Goal: Navigation & Orientation: Find specific page/section

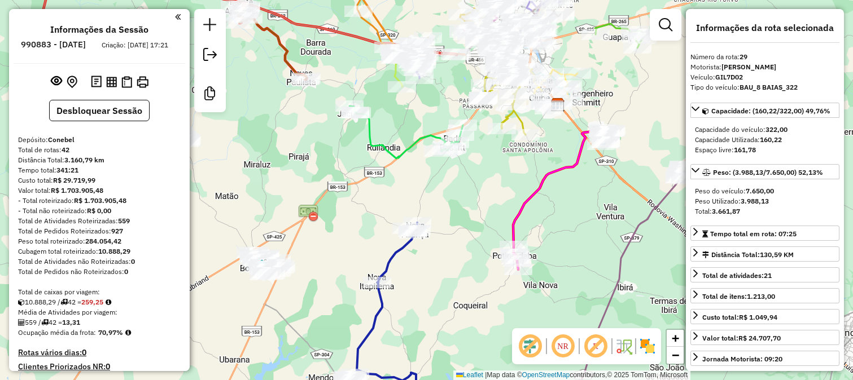
select select "**********"
click at [471, 201] on div "Janela de atendimento Grade de atendimento Capacidade Transportadoras Veículos …" at bounding box center [426, 190] width 853 height 380
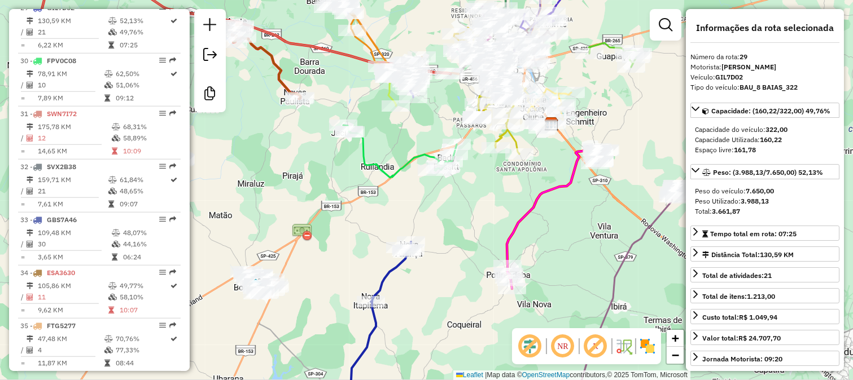
click at [482, 191] on div "Janela de atendimento Grade de atendimento Capacidade Transportadoras Veículos …" at bounding box center [426, 190] width 853 height 380
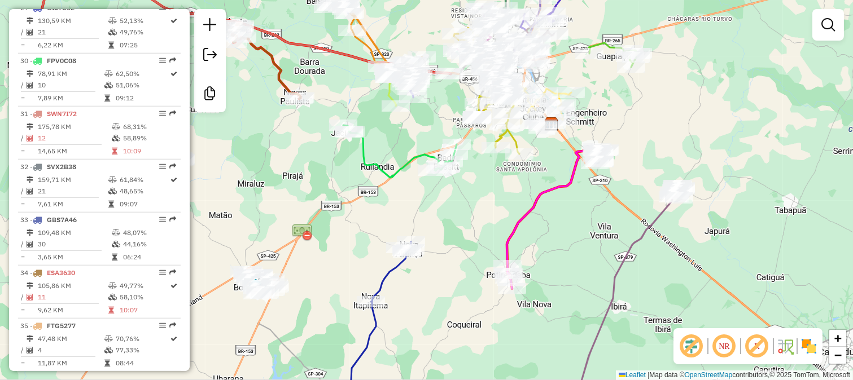
click at [387, 278] on icon at bounding box center [375, 330] width 72 height 177
select select "**********"
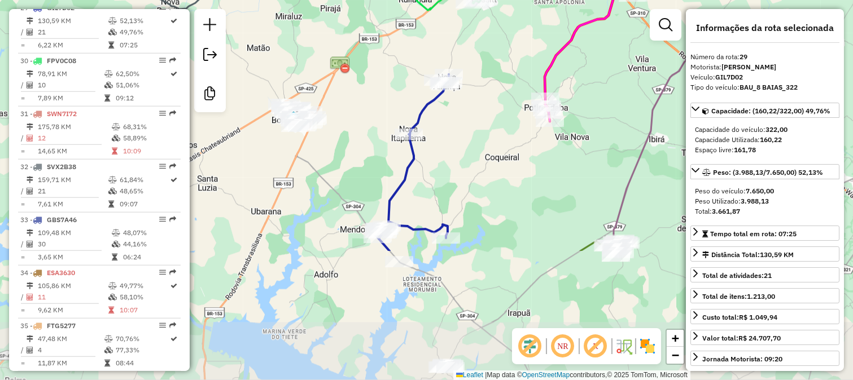
drag, startPoint x: 434, startPoint y: 282, endPoint x: 472, endPoint y: 110, distance: 176.5
click at [472, 110] on div "Janela de atendimento Grade de atendimento Capacidade Transportadoras Veículos …" at bounding box center [426, 190] width 853 height 380
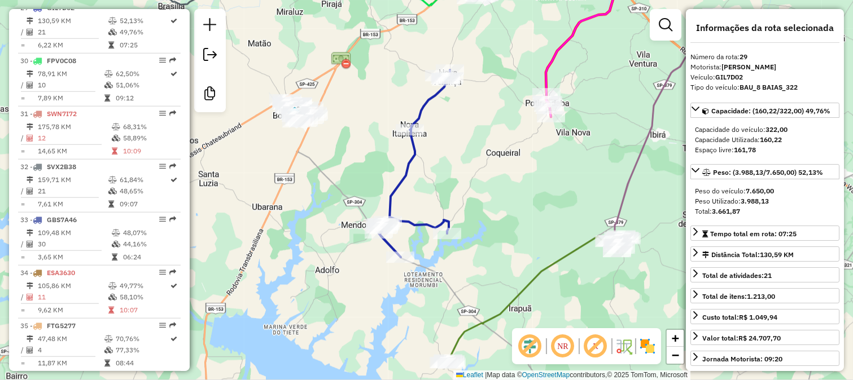
drag, startPoint x: 472, startPoint y: 110, endPoint x: 418, endPoint y: 272, distance: 171.0
click at [418, 272] on div "Janela de atendimento Grade de atendimento Capacidade Transportadoras Veículos …" at bounding box center [426, 190] width 853 height 380
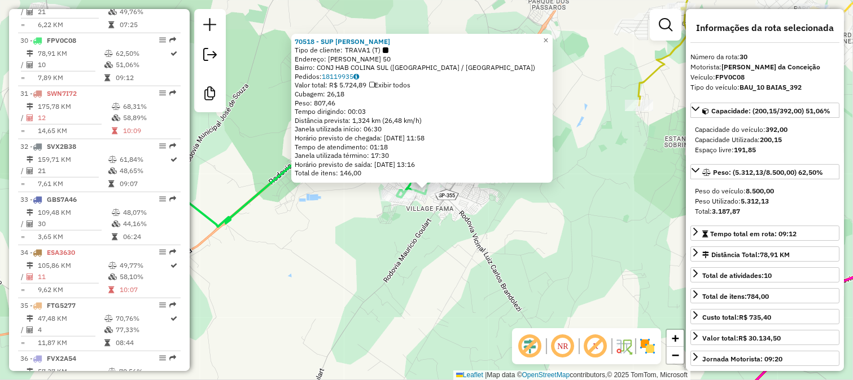
scroll to position [1993, 0]
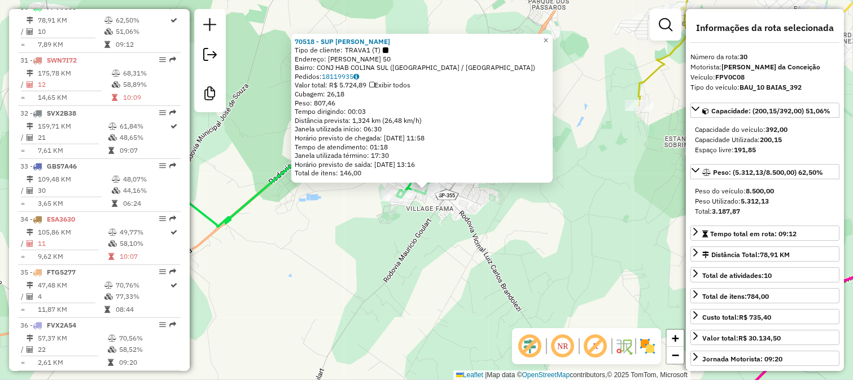
click at [473, 251] on div "70518 - SUP PENIEL BADY Tipo de cliente: TRAVA1 (T) Endereço: MANOEL DE SOUZA 5…" at bounding box center [426, 190] width 853 height 380
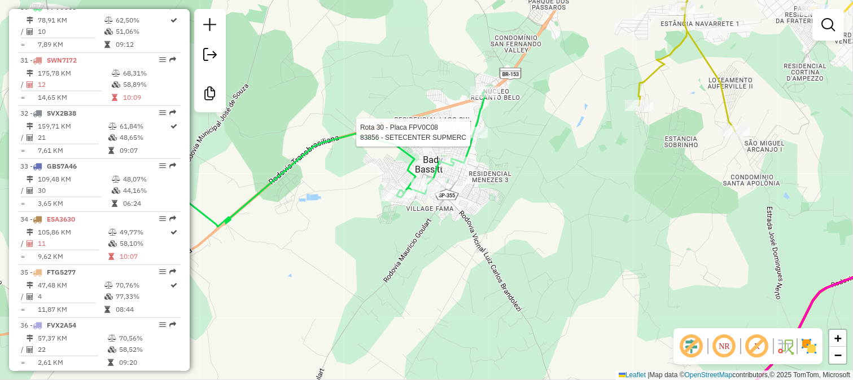
select select "**********"
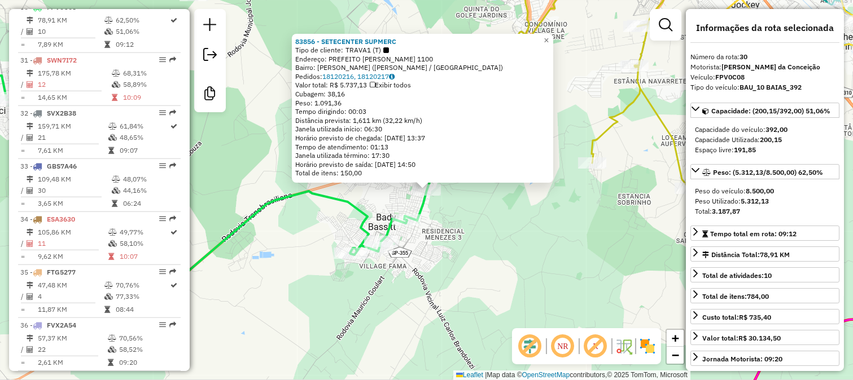
click at [454, 251] on div "83856 - SETECENTER SUPMERC Tipo de cliente: TRAVA1 (T) Endereço: PREFEITO EDMUR…" at bounding box center [426, 190] width 853 height 380
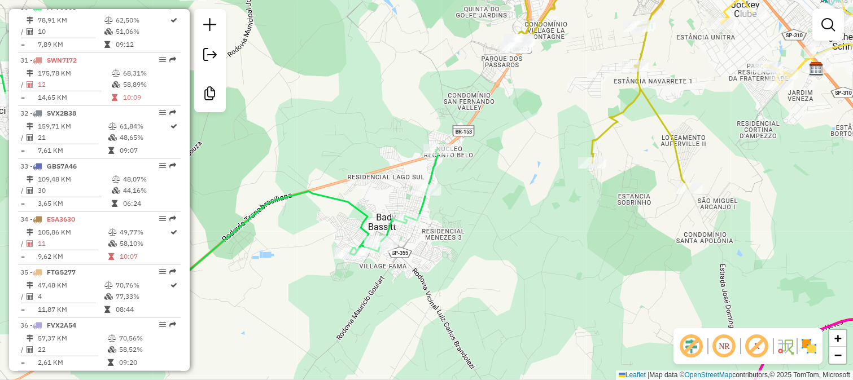
drag, startPoint x: 435, startPoint y: 292, endPoint x: 490, endPoint y: 141, distance: 160.4
click at [488, 159] on div "Janela de atendimento Grade de atendimento Capacidade Transportadoras Veículos …" at bounding box center [426, 190] width 853 height 380
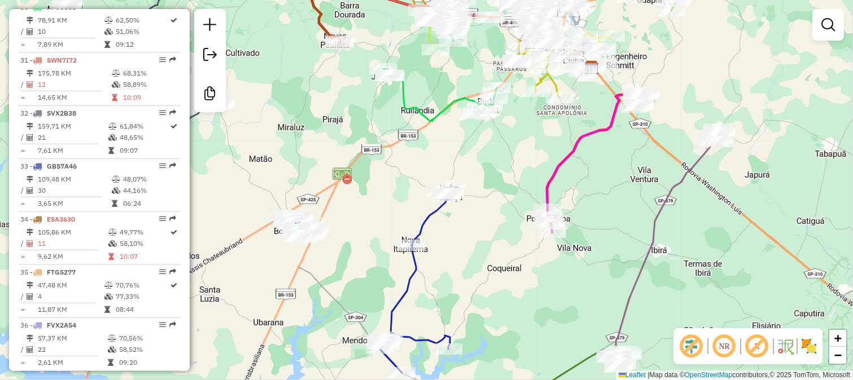
click at [429, 218] on icon at bounding box center [415, 279] width 72 height 187
select select "**********"
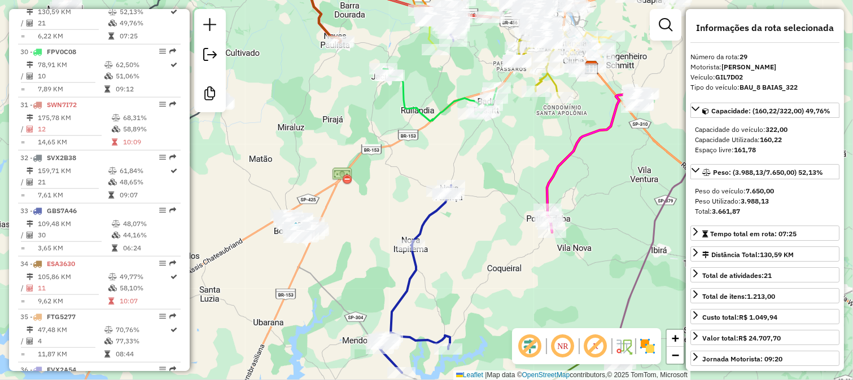
scroll to position [1939, 0]
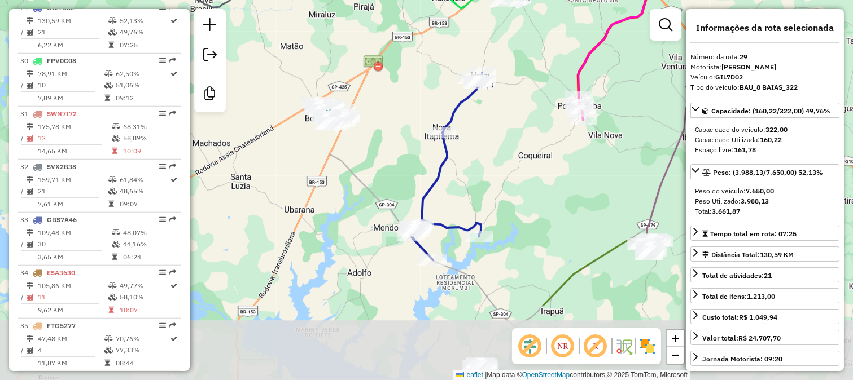
drag, startPoint x: 452, startPoint y: 250, endPoint x: 483, endPoint y: 137, distance: 117.1
click at [483, 137] on div "Janela de atendimento Grade de atendimento Capacidade Transportadoras Veículos …" at bounding box center [426, 190] width 853 height 380
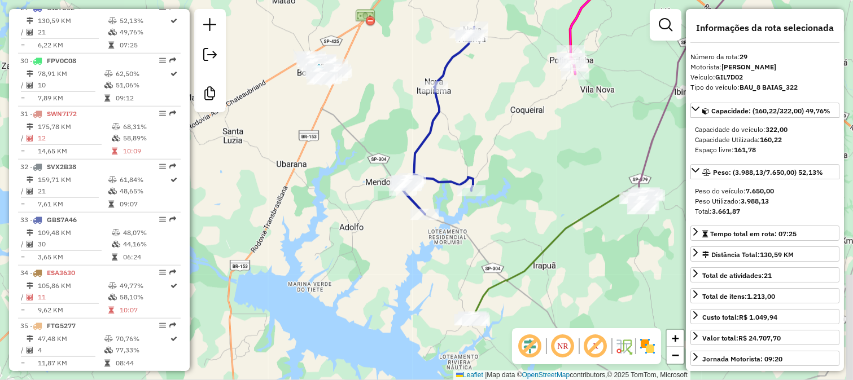
drag, startPoint x: 475, startPoint y: 217, endPoint x: 440, endPoint y: 104, distance: 118.2
click at [440, 105] on icon at bounding box center [438, 120] width 72 height 187
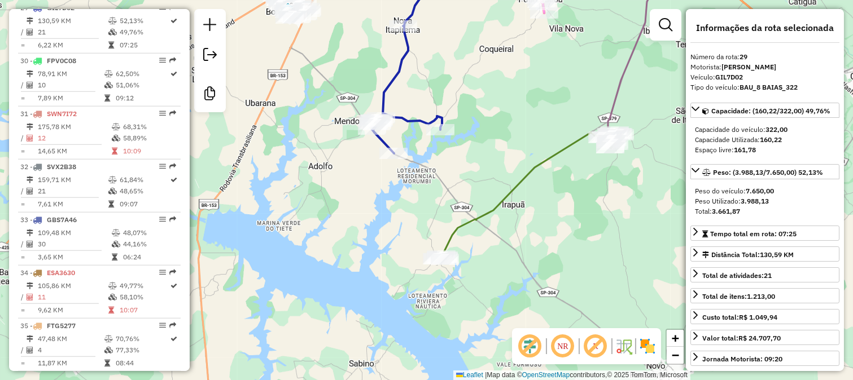
drag, startPoint x: 455, startPoint y: 81, endPoint x: 495, endPoint y: 279, distance: 202.1
click at [495, 272] on div "Janela de atendimento Grade de atendimento Capacidade Transportadoras Veículos …" at bounding box center [426, 190] width 853 height 380
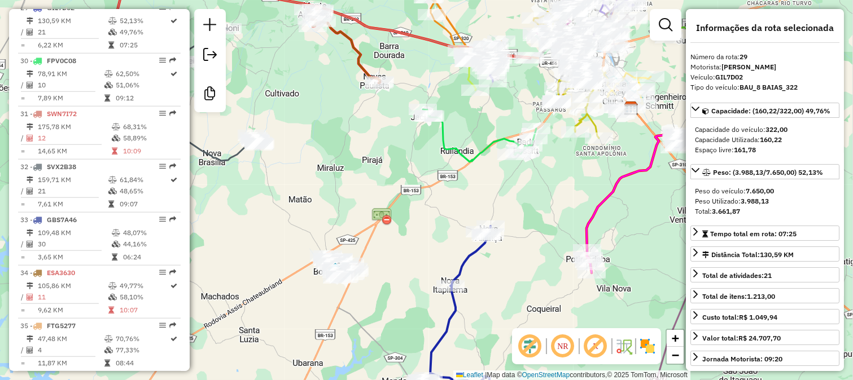
drag, startPoint x: 434, startPoint y: 188, endPoint x: 421, endPoint y: 284, distance: 97.3
click at [421, 282] on div "Janela de atendimento Grade de atendimento Capacidade Transportadoras Veículos …" at bounding box center [426, 190] width 853 height 380
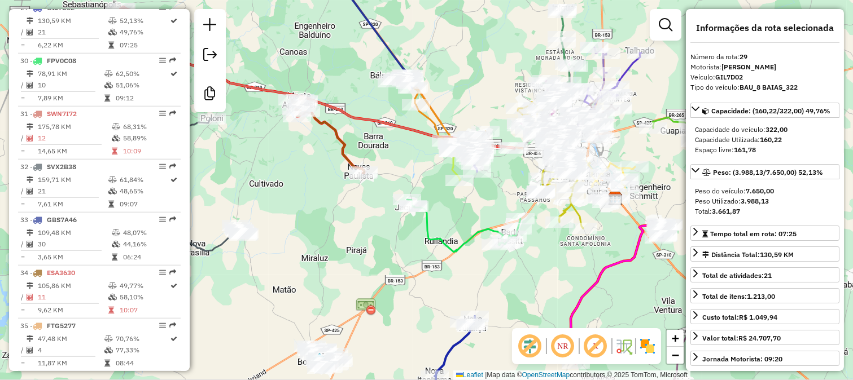
drag, startPoint x: 387, startPoint y: 145, endPoint x: 439, endPoint y: 238, distance: 106.4
click at [439, 237] on div "Janela de atendimento Grade de atendimento Capacidade Transportadoras Veículos …" at bounding box center [426, 190] width 853 height 380
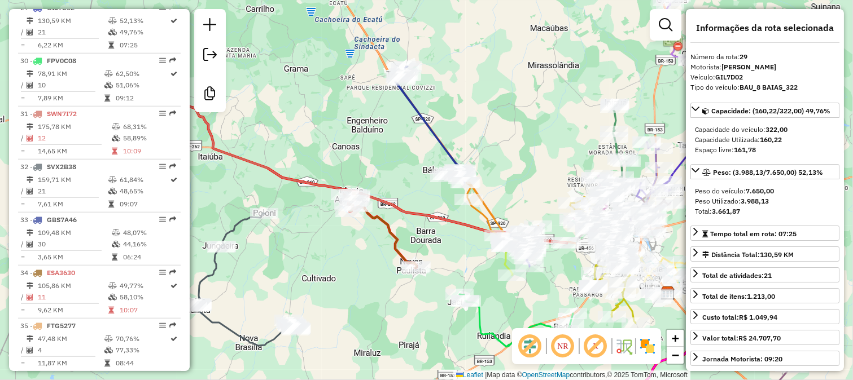
click at [408, 249] on div "Janela de atendimento Grade de atendimento Capacidade Transportadoras Veículos …" at bounding box center [426, 190] width 853 height 380
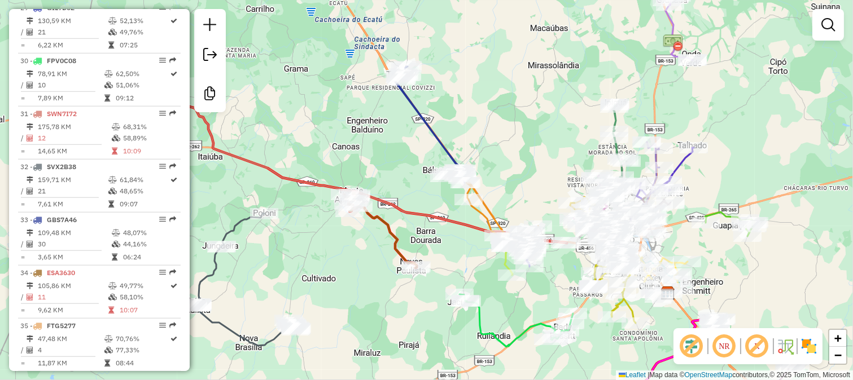
click at [397, 249] on icon at bounding box center [380, 230] width 72 height 75
select select "**********"
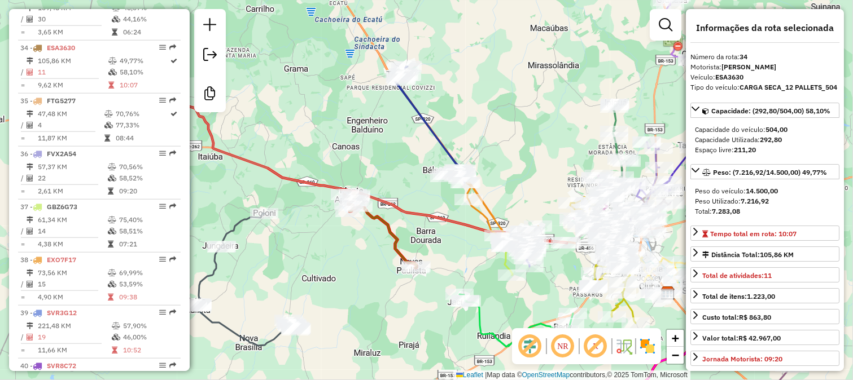
scroll to position [2204, 0]
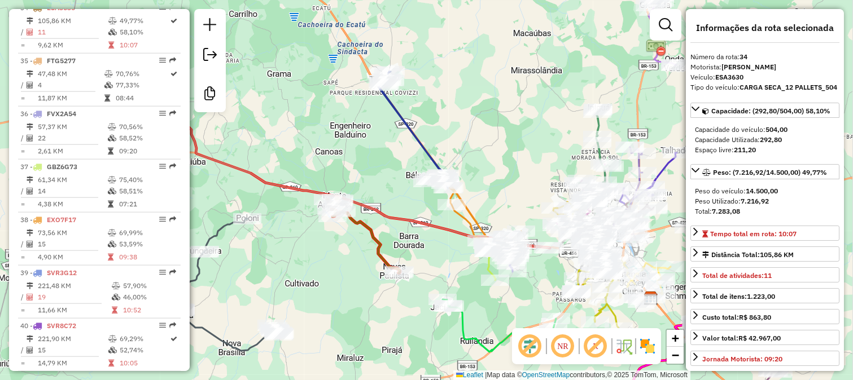
drag, startPoint x: 619, startPoint y: 98, endPoint x: 404, endPoint y: 156, distance: 223.3
click at [391, 160] on div "Rota 16 - Placa GJR6J05 35910 - SORVETERIA TROPICAL Janela de atendimento Grade…" at bounding box center [426, 190] width 853 height 380
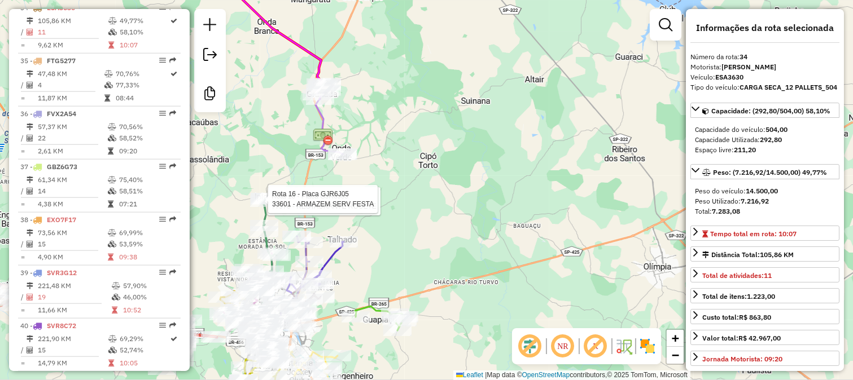
drag, startPoint x: 365, startPoint y: 98, endPoint x: 443, endPoint y: 221, distance: 145.2
click at [439, 212] on div "Rota 16 - Placa GJR6J05 77970 - RESTAURANTE ROCETE Rota 16 - Placa GJR6J05 3360…" at bounding box center [426, 190] width 853 height 380
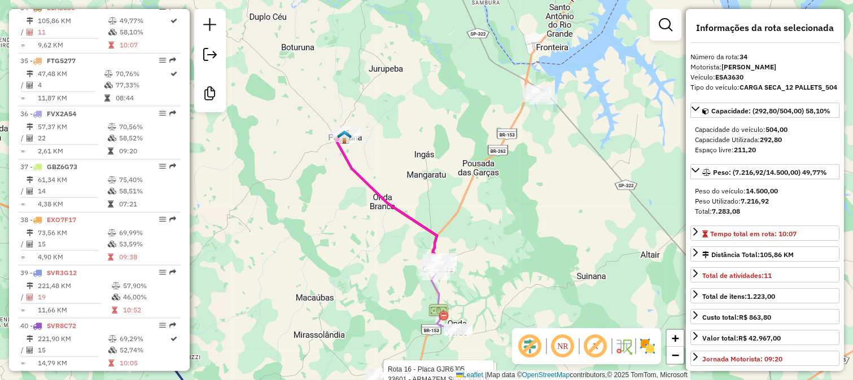
click at [376, 200] on icon at bounding box center [387, 200] width 102 height 125
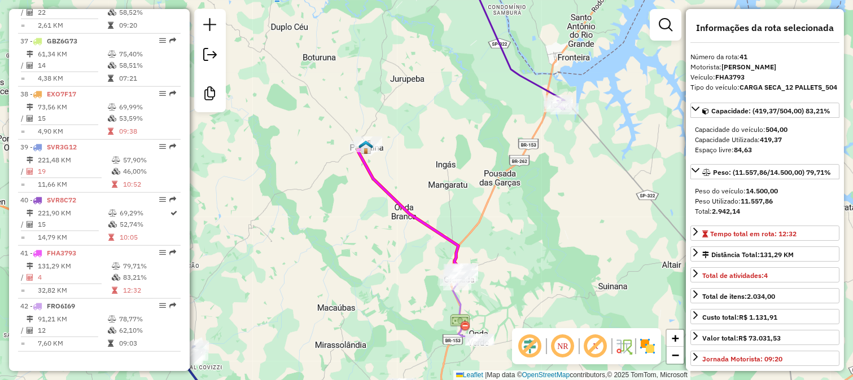
drag, startPoint x: 412, startPoint y: 183, endPoint x: 424, endPoint y: 195, distance: 17.6
click at [424, 195] on div "Janela de atendimento Grade de atendimento Capacidade Transportadoras Veículos …" at bounding box center [426, 190] width 853 height 380
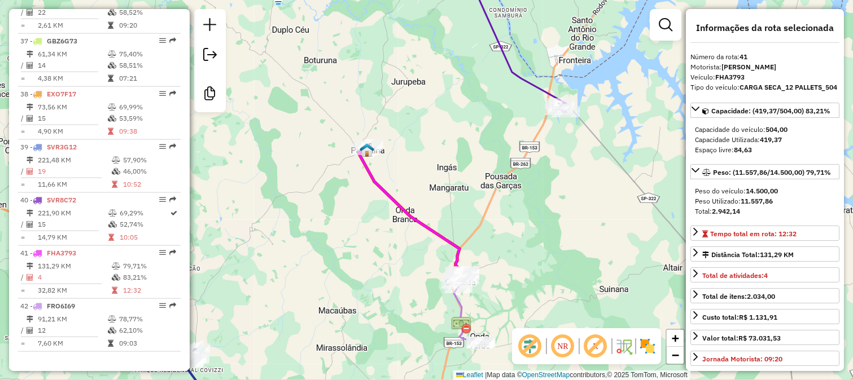
click at [399, 200] on icon at bounding box center [410, 210] width 102 height 130
drag, startPoint x: 507, startPoint y: 244, endPoint x: 473, endPoint y: 160, distance: 90.7
click at [483, 176] on div "Janela de atendimento Grade de atendimento Capacidade Transportadoras Veículos …" at bounding box center [426, 190] width 853 height 380
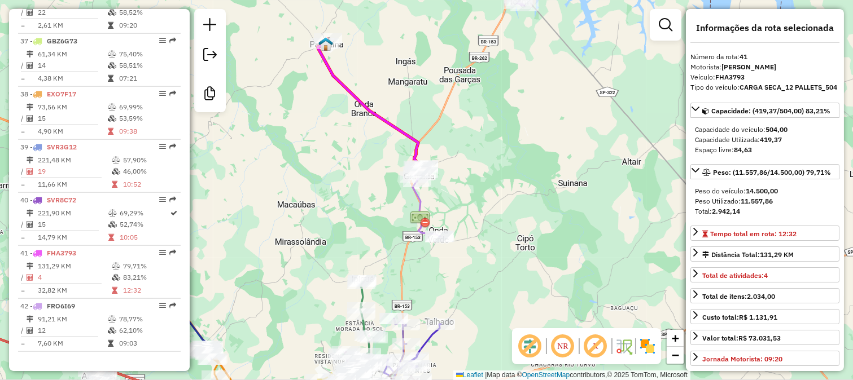
click at [419, 198] on icon at bounding box center [427, 201] width 28 height 71
drag, startPoint x: 488, startPoint y: 235, endPoint x: 488, endPoint y: 164, distance: 71.1
click at [488, 176] on div "Janela de atendimento Grade de atendimento Capacidade Transportadoras Veículos …" at bounding box center [426, 190] width 853 height 380
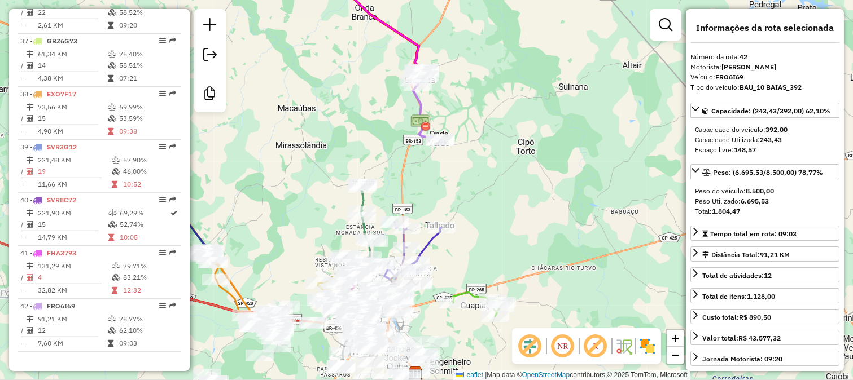
drag, startPoint x: 489, startPoint y: 138, endPoint x: 457, endPoint y: 311, distance: 175.6
click at [460, 305] on div "Janela de atendimento Grade de atendimento Capacidade Transportadoras Veículos …" at bounding box center [426, 190] width 853 height 380
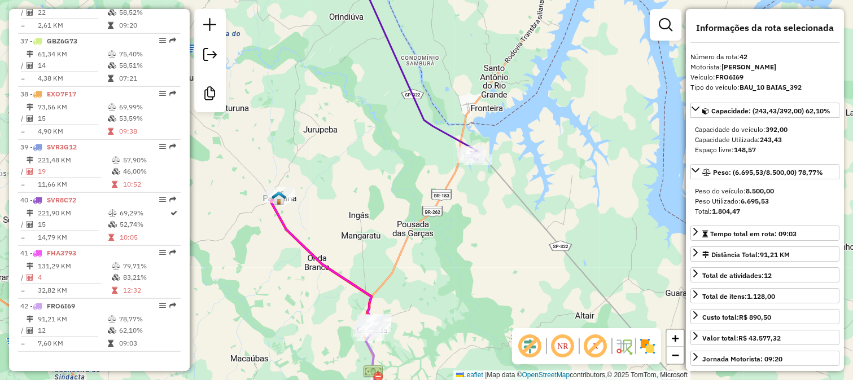
click at [464, 142] on icon at bounding box center [415, 61] width 125 height 198
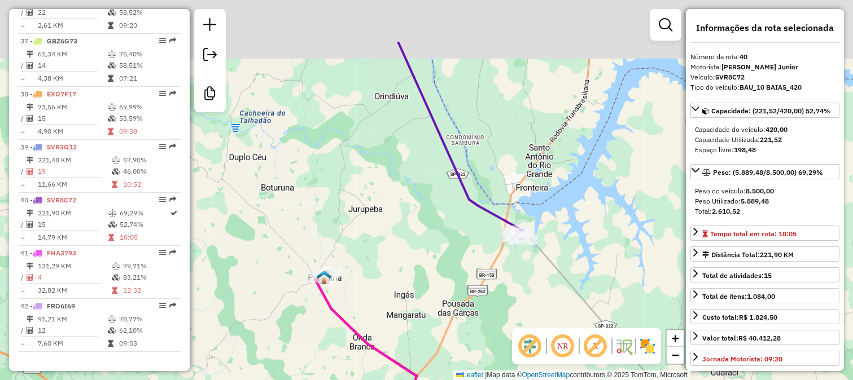
drag, startPoint x: 440, startPoint y: 236, endPoint x: 444, endPoint y: 250, distance: 14.7
click at [443, 245] on div "Janela de atendimento Grade de atendimento Capacidade Transportadoras Veículos …" at bounding box center [426, 190] width 853 height 380
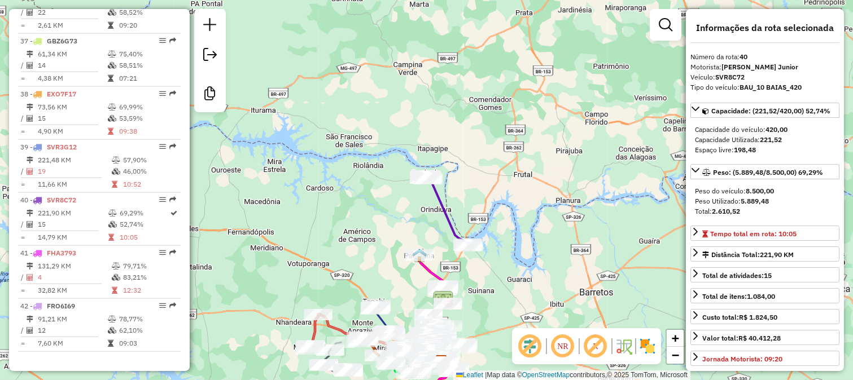
drag, startPoint x: 510, startPoint y: 283, endPoint x: 561, endPoint y: 125, distance: 166.4
click at [558, 131] on div "Janela de atendimento Grade de atendimento Capacidade Transportadoras Veículos …" at bounding box center [426, 190] width 853 height 380
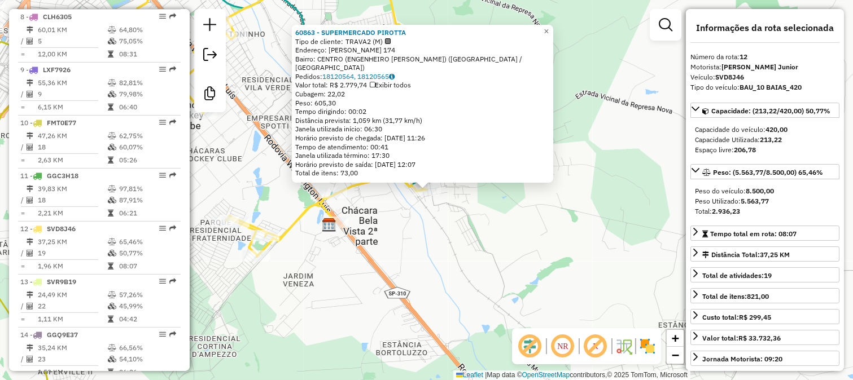
scroll to position [1038, 0]
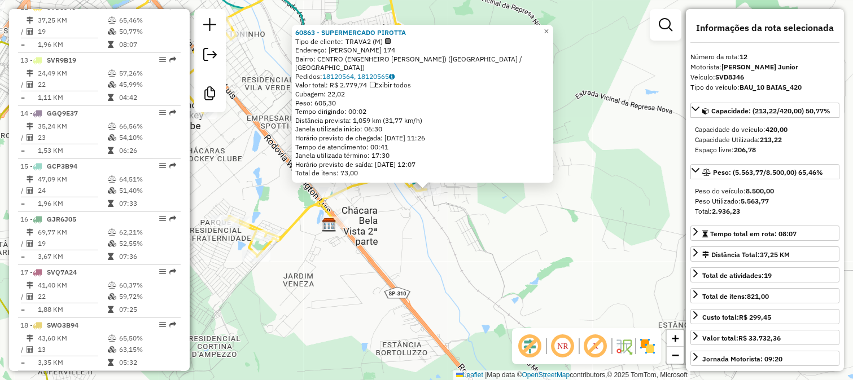
click at [402, 238] on div "60863 - SUPERMERCADO PIROTTA Tipo de cliente: TRAVA2 (M) Endereço: COUTINHO CAV…" at bounding box center [426, 190] width 853 height 380
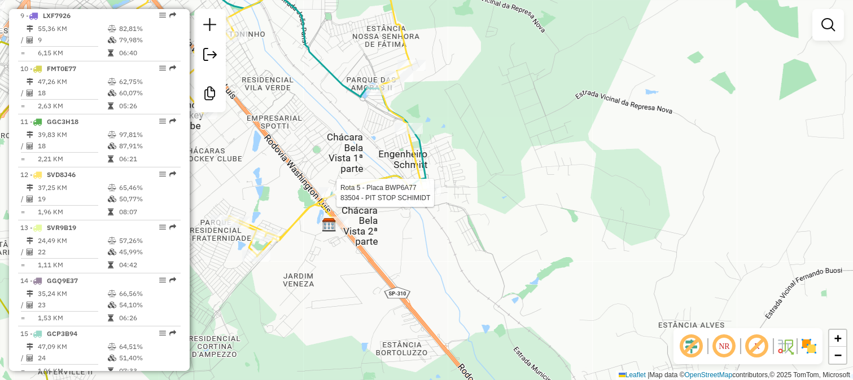
select select "**********"
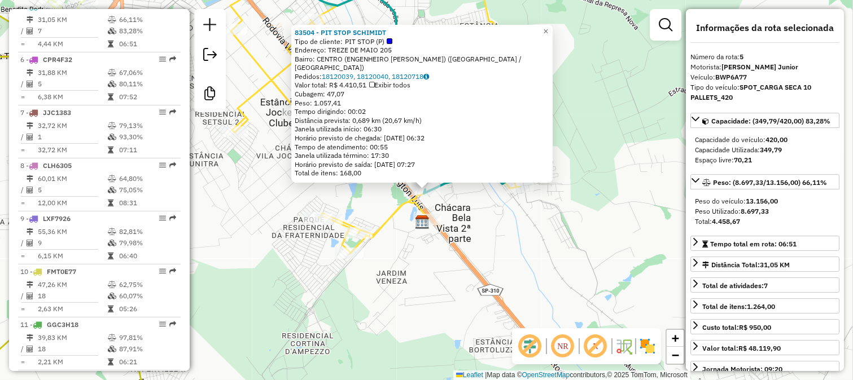
click at [431, 225] on div at bounding box center [427, 219] width 28 height 11
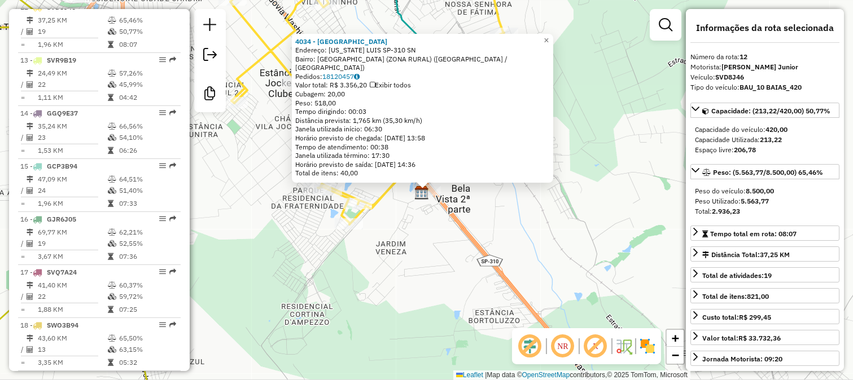
click at [410, 226] on div "4034 - VILLA CONTE Endereço: WASHINGTON LUIS SP-310 SN Bairro: FAZENDA PALMEIRA…" at bounding box center [426, 190] width 853 height 380
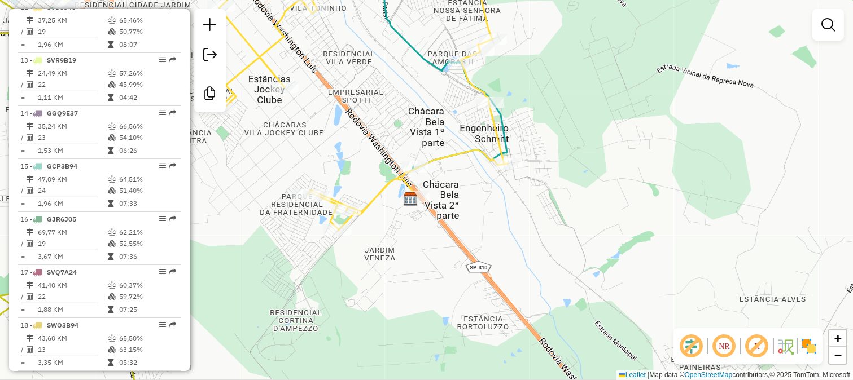
click at [374, 192] on icon at bounding box center [386, 96] width 337 height 269
select select "**********"
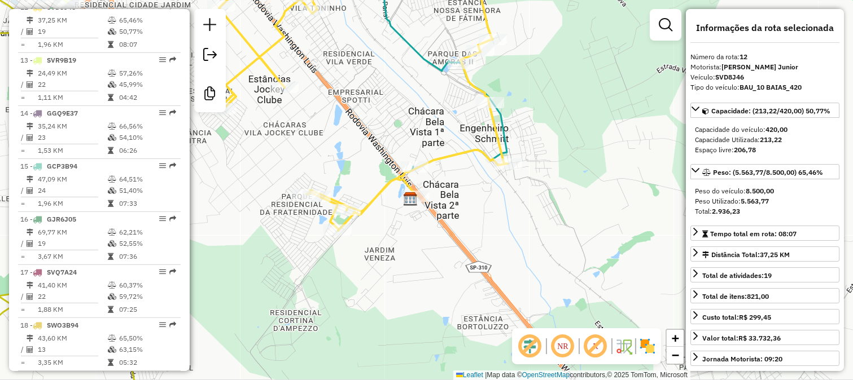
drag, startPoint x: 352, startPoint y: 147, endPoint x: 413, endPoint y: 265, distance: 133.3
click at [410, 260] on div "Janela de atendimento Grade de atendimento Capacidade Transportadoras Veículos …" at bounding box center [426, 190] width 853 height 380
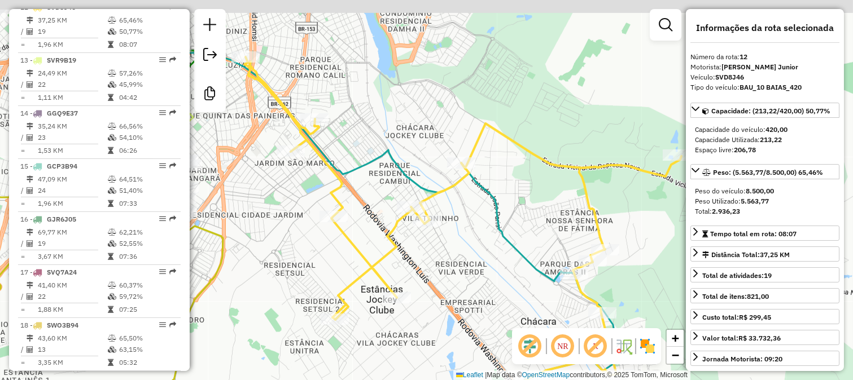
drag, startPoint x: 307, startPoint y: 104, endPoint x: 361, endPoint y: 205, distance: 114.7
click at [365, 212] on div "Janela de atendimento Grade de atendimento Capacidade Transportadoras Veículos …" at bounding box center [426, 190] width 853 height 380
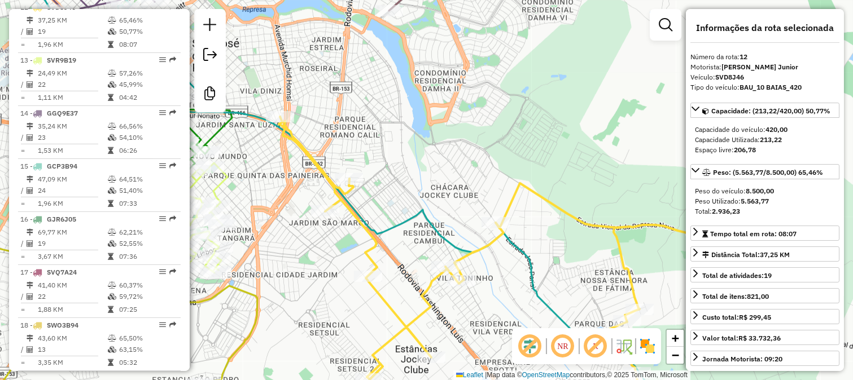
click at [333, 219] on div "Janela de atendimento Grade de atendimento Capacidade Transportadoras Veículos …" at bounding box center [426, 190] width 853 height 380
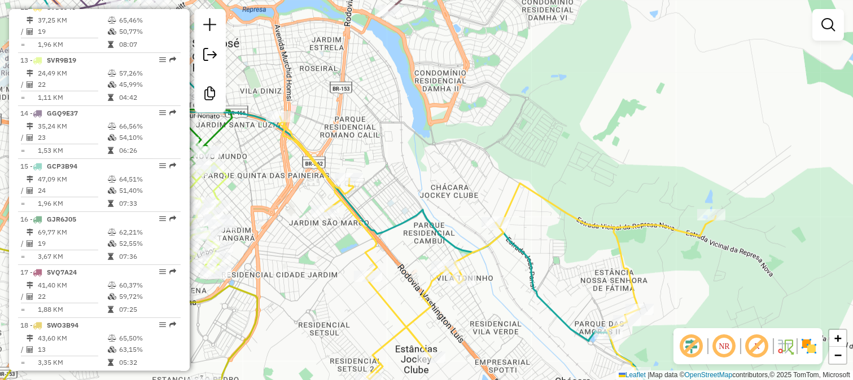
select select "**********"
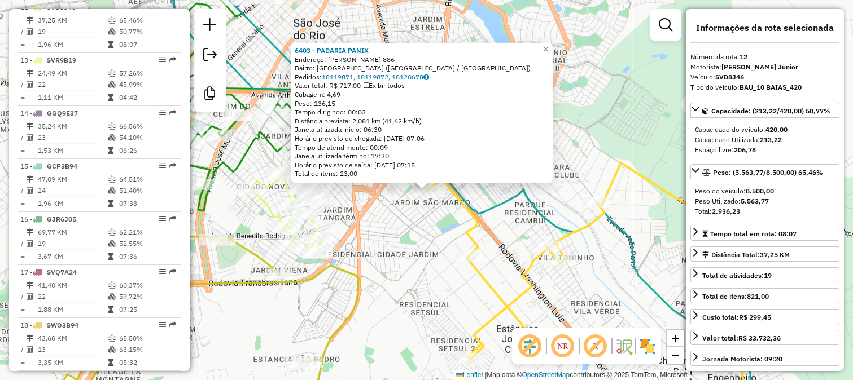
click at [340, 231] on div "6403 - PADARIA PANIX Endereço: ANTONIO DIAS 886 Bairro: JARDIM SAO MARCO (SAO J…" at bounding box center [426, 190] width 853 height 380
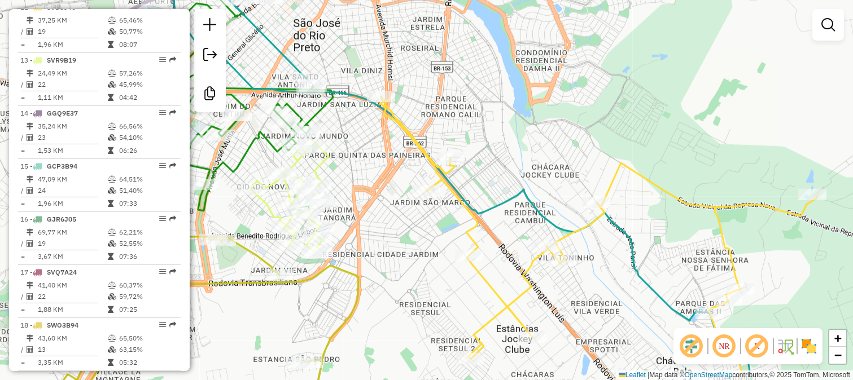
click at [426, 267] on div "Janela de atendimento Grade de atendimento Capacidade Transportadoras Veículos …" at bounding box center [426, 190] width 853 height 380
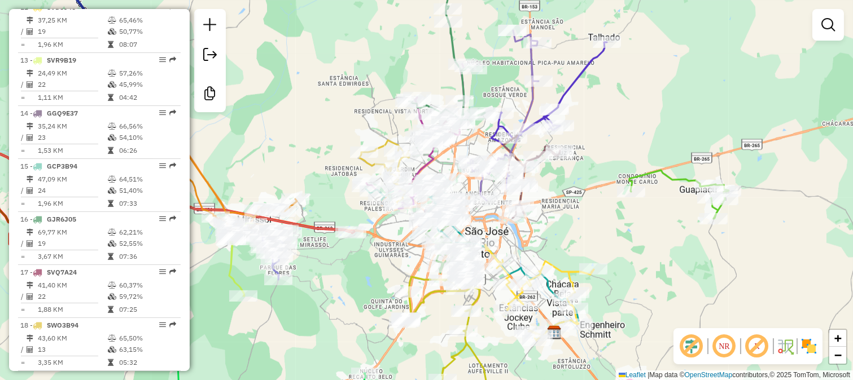
click at [692, 97] on div "Janela de atendimento Grade de atendimento Capacidade Transportadoras Veículos …" at bounding box center [426, 190] width 853 height 380
drag, startPoint x: 640, startPoint y: 122, endPoint x: 683, endPoint y: 87, distance: 55.4
click at [680, 93] on div "Janela de atendimento Grade de atendimento Capacidade Transportadoras Veículos …" at bounding box center [426, 190] width 853 height 380
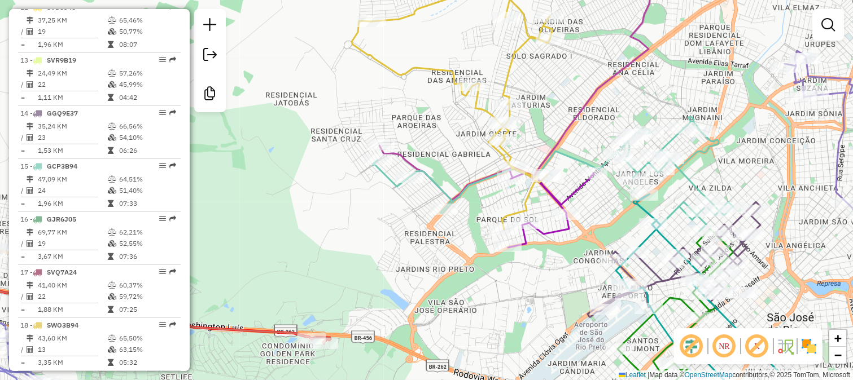
click at [596, 158] on div "Janela de atendimento Grade de atendimento Capacidade Transportadoras Veículos …" at bounding box center [426, 190] width 853 height 380
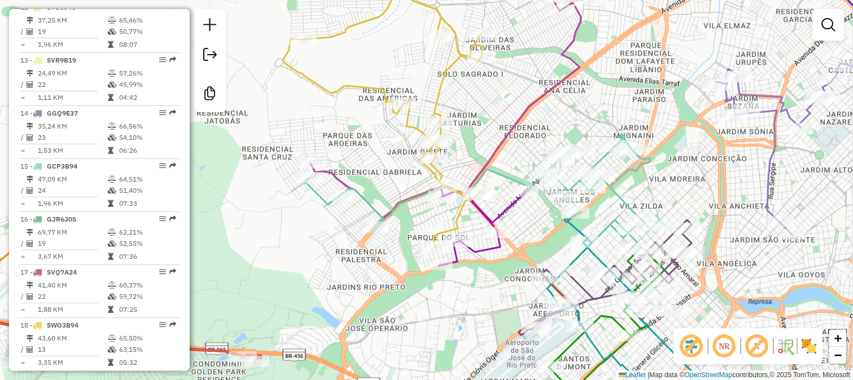
drag, startPoint x: 595, startPoint y: 148, endPoint x: 516, endPoint y: 170, distance: 81.9
click at [518, 169] on div "Janela de atendimento Grade de atendimento Capacidade Transportadoras Veículos …" at bounding box center [426, 190] width 853 height 380
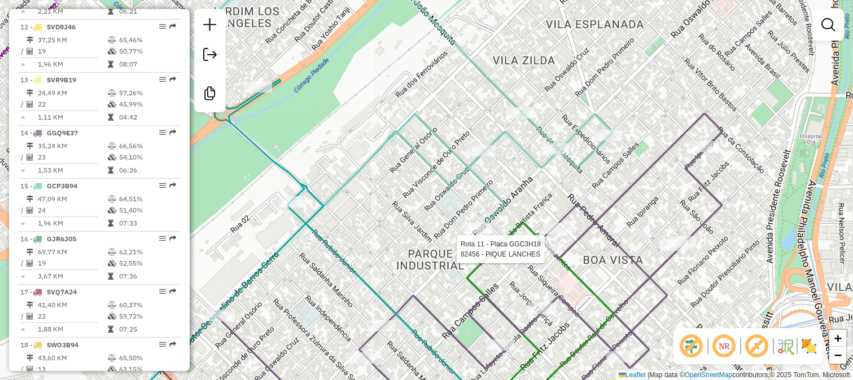
select select "**********"
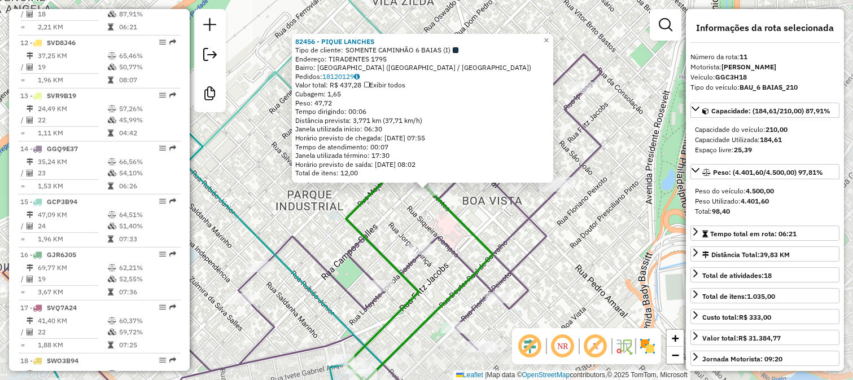
scroll to position [985, 0]
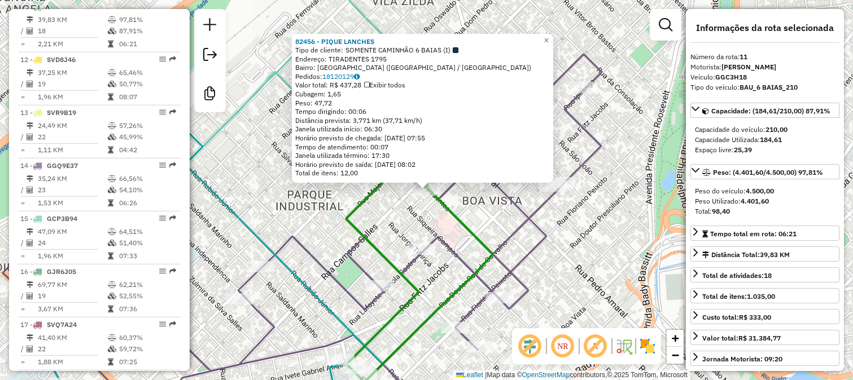
click at [540, 254] on div "82456 - PIQUE LANCHES Tipo de cliente: SOMENTE CAMINHÃO 6 BAIAS (I) Endereço: T…" at bounding box center [426, 190] width 853 height 380
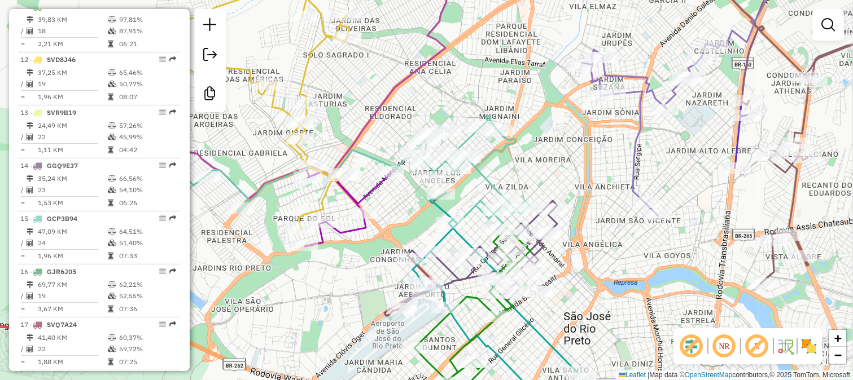
drag, startPoint x: 591, startPoint y: 252, endPoint x: 605, endPoint y: 92, distance: 160.9
click at [606, 93] on div "Janela de atendimento Grade de atendimento Capacidade Transportadoras Veículos …" at bounding box center [426, 190] width 853 height 380
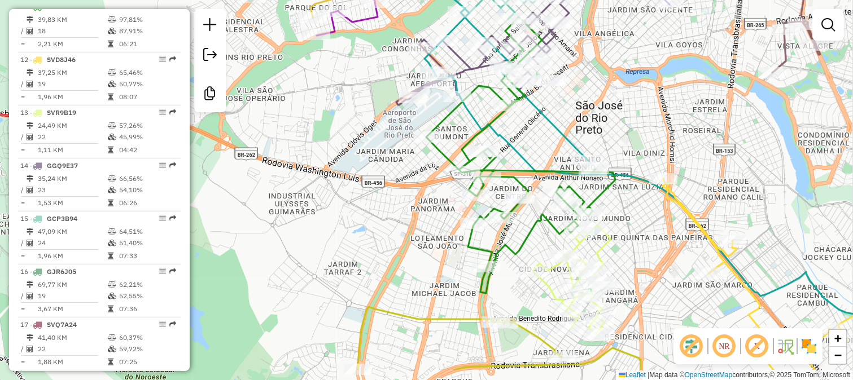
drag, startPoint x: 640, startPoint y: 176, endPoint x: 636, endPoint y: 115, distance: 60.6
click at [637, 122] on div "Janela de atendimento Grade de atendimento Capacidade Transportadoras Veículos …" at bounding box center [426, 190] width 853 height 380
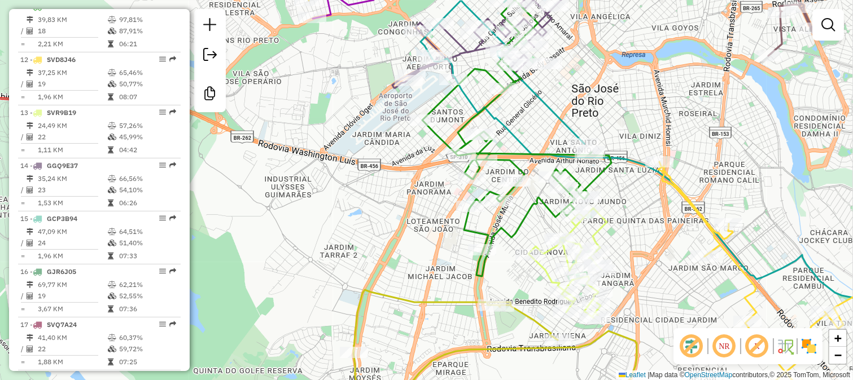
drag, startPoint x: 658, startPoint y: 187, endPoint x: 657, endPoint y: 102, distance: 85.8
click at [659, 134] on div "Rota 12 - Placa SVD8J46 31360 - HOTEL NACIONAL Janela de atendimento Grade de a…" at bounding box center [426, 190] width 853 height 380
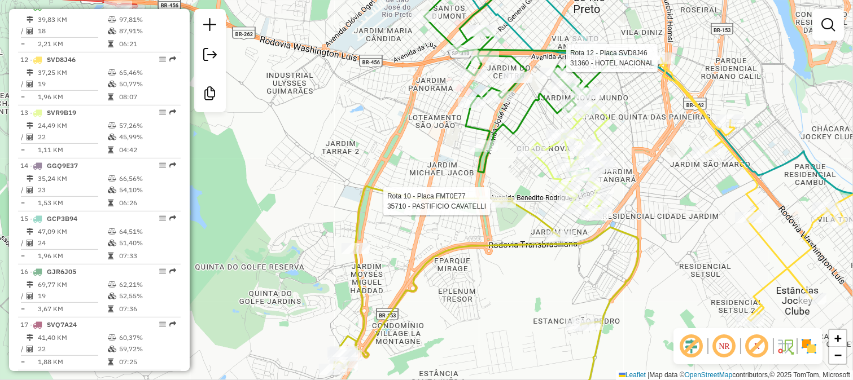
select select "**********"
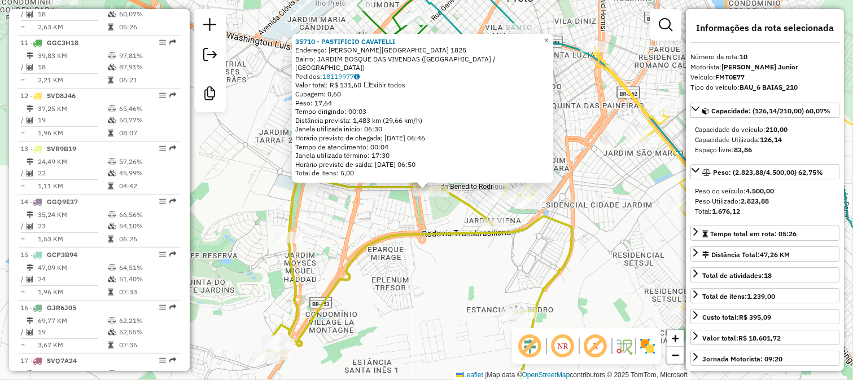
scroll to position [932, 0]
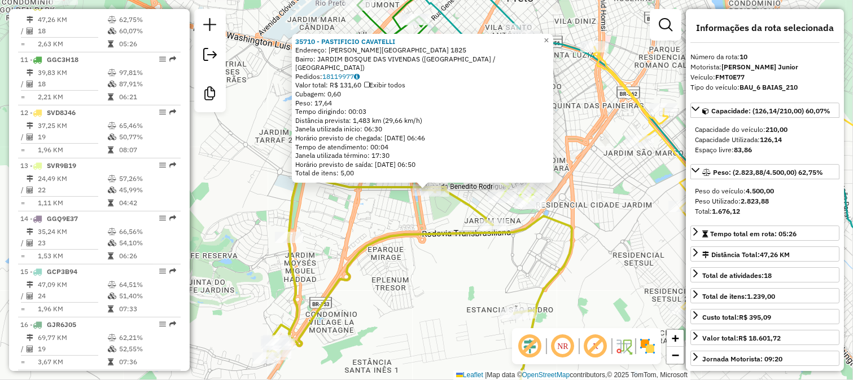
click at [360, 252] on icon at bounding box center [419, 297] width 305 height 244
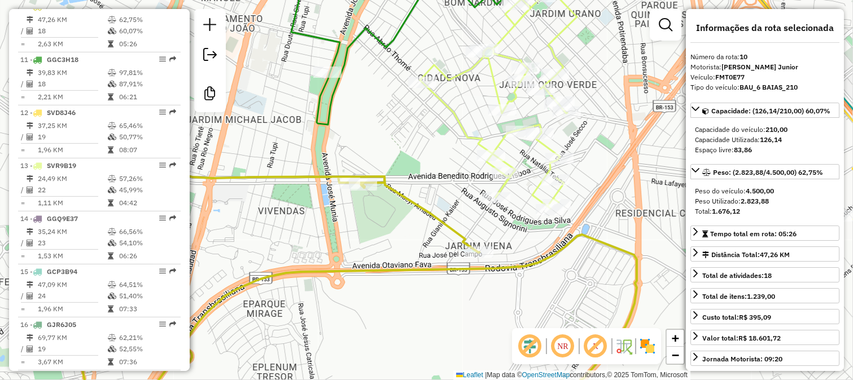
drag, startPoint x: 391, startPoint y: 125, endPoint x: 389, endPoint y: 234, distance: 109.0
click at [391, 231] on div "Rota 10 - Placa FMT0E77 83876 - LANCHONETE JD DA PAZ Janela de atendimento Grad…" at bounding box center [426, 190] width 853 height 380
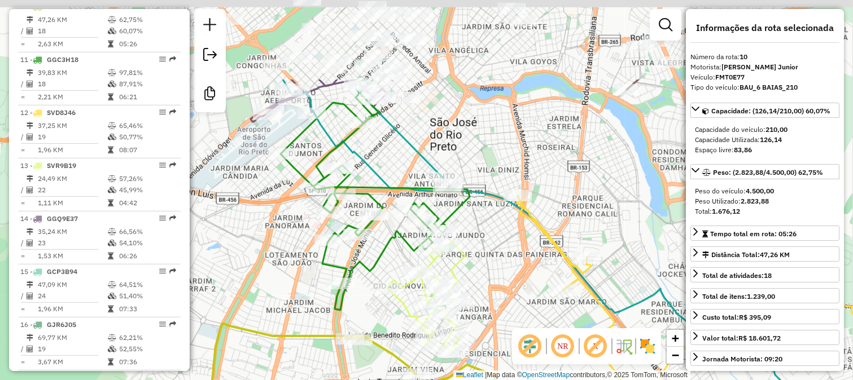
drag, startPoint x: 455, startPoint y: 24, endPoint x: 447, endPoint y: 198, distance: 174.1
click at [448, 195] on div "Janela de atendimento Grade de atendimento Capacidade Transportadoras Veículos …" at bounding box center [426, 190] width 853 height 380
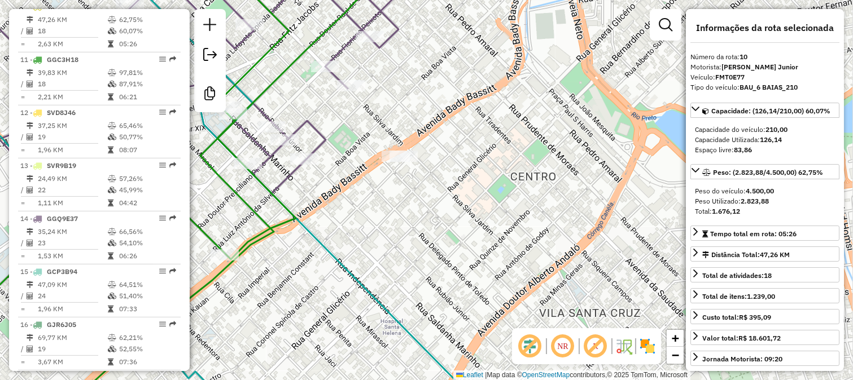
click at [524, 112] on div "Janela de atendimento Grade de atendimento Capacidade Transportadoras Veículos …" at bounding box center [426, 190] width 853 height 380
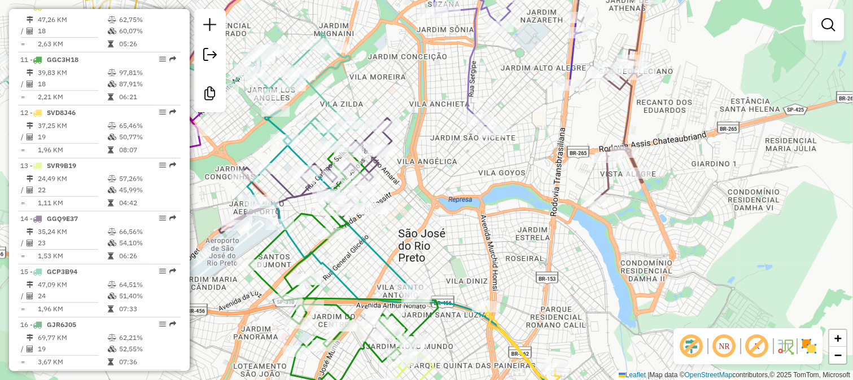
drag, startPoint x: 650, startPoint y: 36, endPoint x: 638, endPoint y: 142, distance: 106.8
click at [638, 142] on div "Janela de atendimento Grade de atendimento Capacidade Transportadoras Veículos …" at bounding box center [426, 190] width 853 height 380
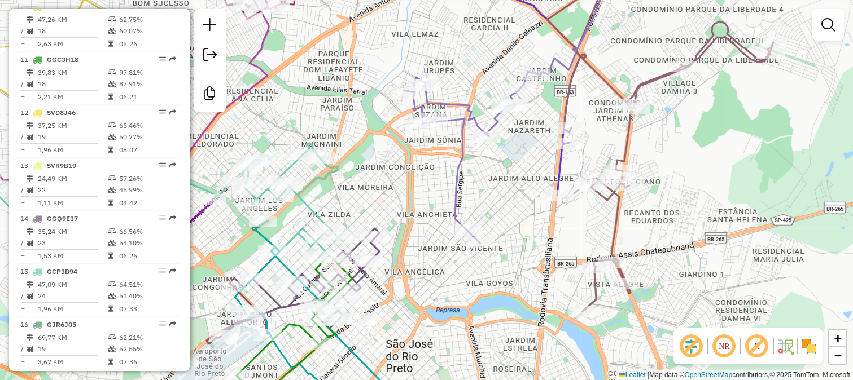
click at [572, 97] on icon at bounding box center [660, 145] width 226 height 333
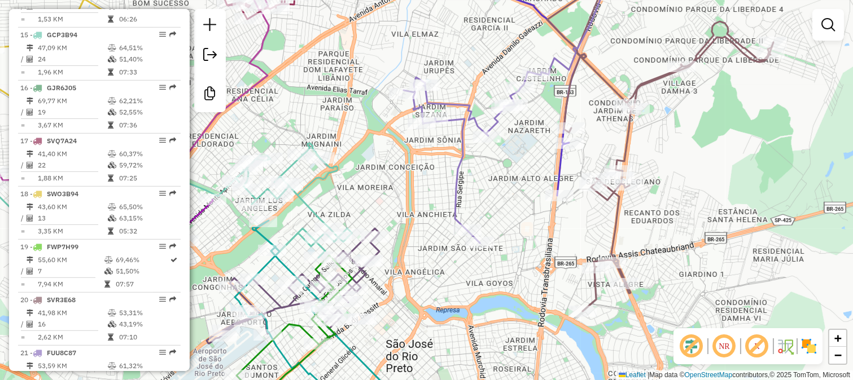
select select "**********"
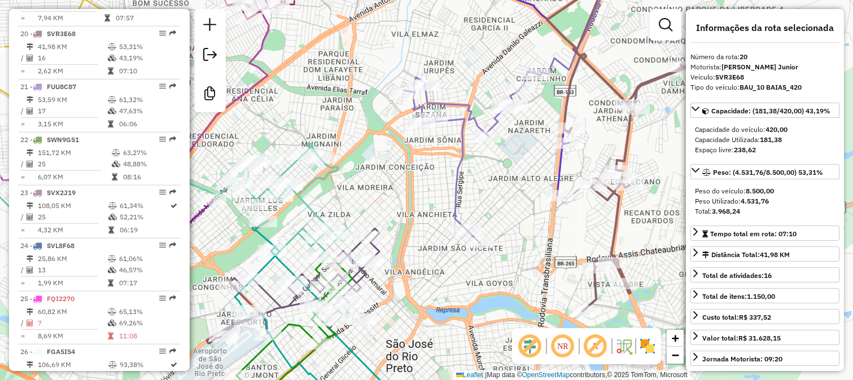
scroll to position [1462, 0]
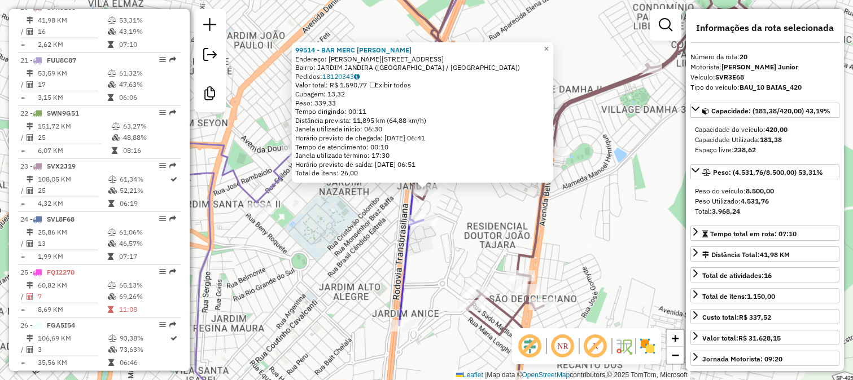
click at [500, 213] on div "99514 - BAR MERC JD JANDIRA Endereço: R DORCELINO NARCISO, 45 Bairro: JARDIM JA…" at bounding box center [426, 190] width 853 height 380
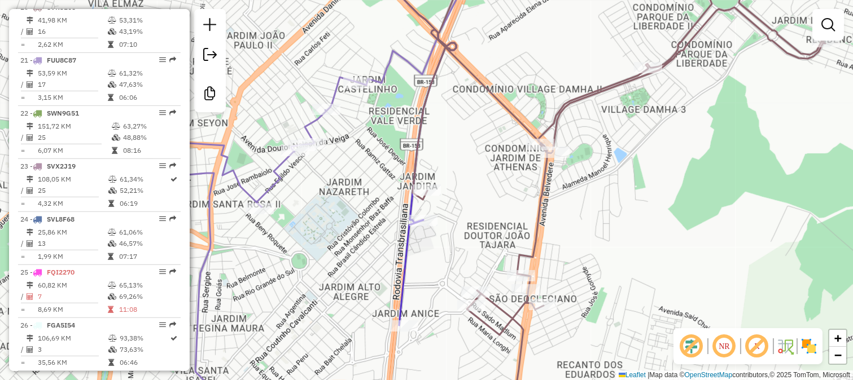
drag, startPoint x: 588, startPoint y: 160, endPoint x: 557, endPoint y: 191, distance: 44.3
click at [562, 189] on div "Janela de atendimento Grade de atendimento Capacidade Transportadoras Veículos …" at bounding box center [426, 190] width 853 height 380
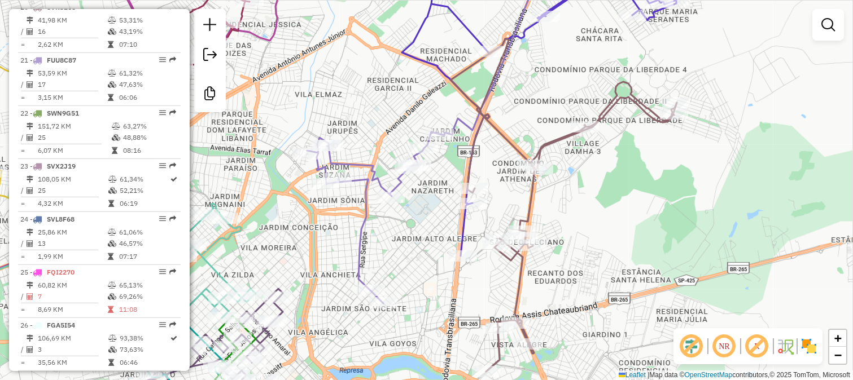
click at [561, 141] on icon at bounding box center [563, 205] width 226 height 333
select select "**********"
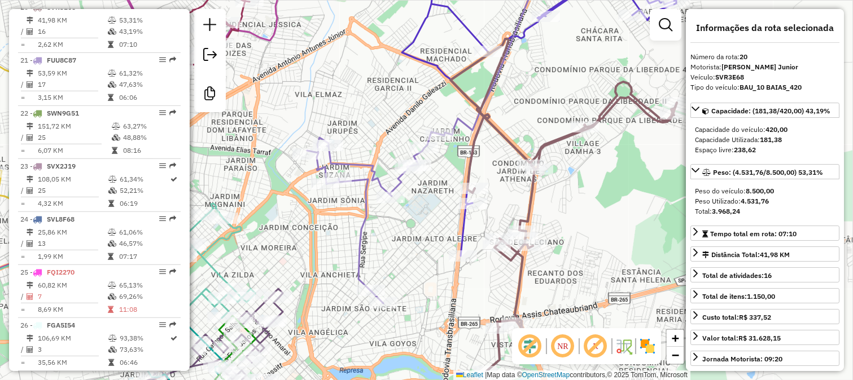
drag, startPoint x: 529, startPoint y: 91, endPoint x: 514, endPoint y: 137, distance: 48.2
click at [515, 137] on div "Janela de atendimento Grade de atendimento Capacidade Transportadoras Veículos …" at bounding box center [426, 190] width 853 height 380
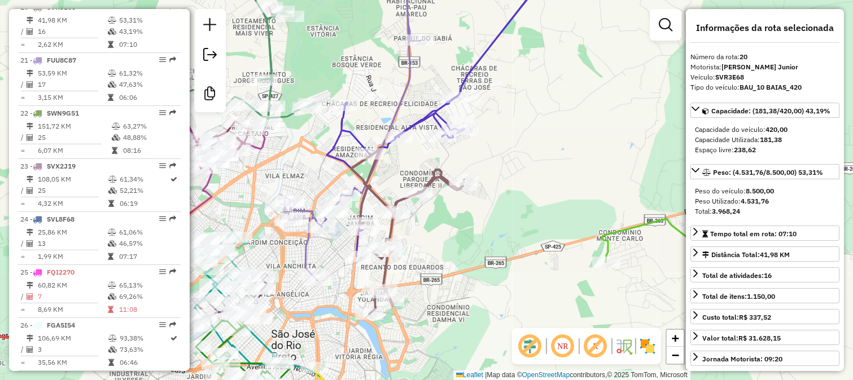
drag, startPoint x: 513, startPoint y: 269, endPoint x: 452, endPoint y: 248, distance: 64.4
click at [452, 248] on div "Janela de atendimento Grade de atendimento Capacidade Transportadoras Veículos …" at bounding box center [426, 190] width 853 height 380
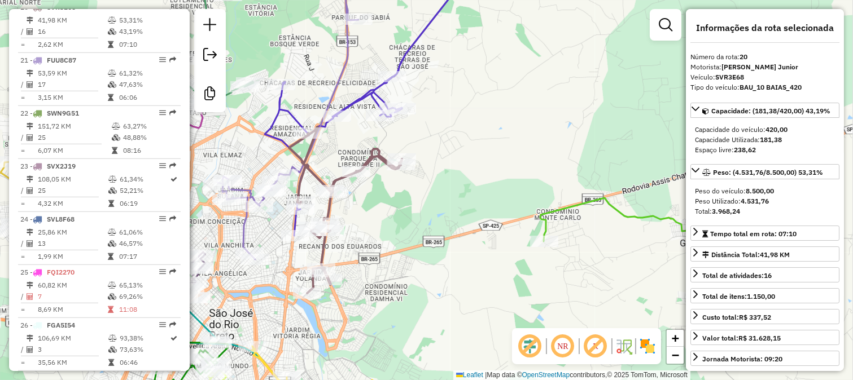
click at [541, 211] on icon at bounding box center [639, 247] width 199 height 98
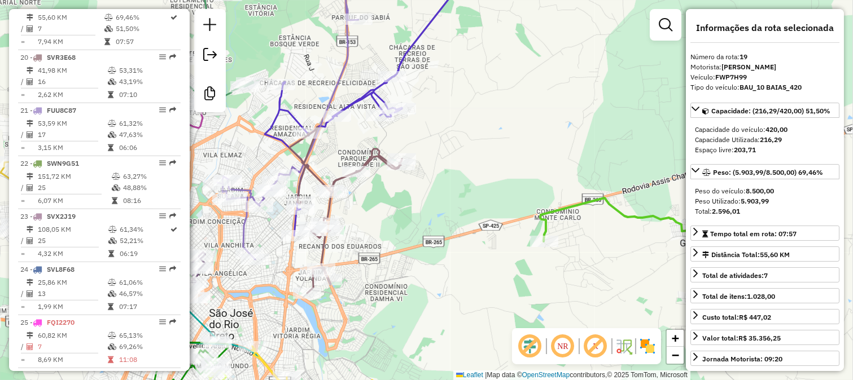
scroll to position [1408, 0]
drag, startPoint x: 489, startPoint y: 228, endPoint x: 429, endPoint y: 151, distance: 97.7
click at [431, 154] on div "Janela de atendimento Grade de atendimento Capacidade Transportadoras Veículos …" at bounding box center [426, 190] width 853 height 380
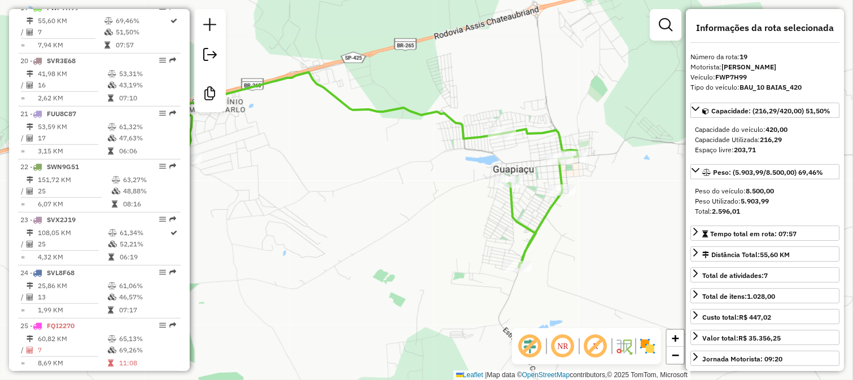
click at [518, 205] on icon at bounding box center [379, 169] width 398 height 195
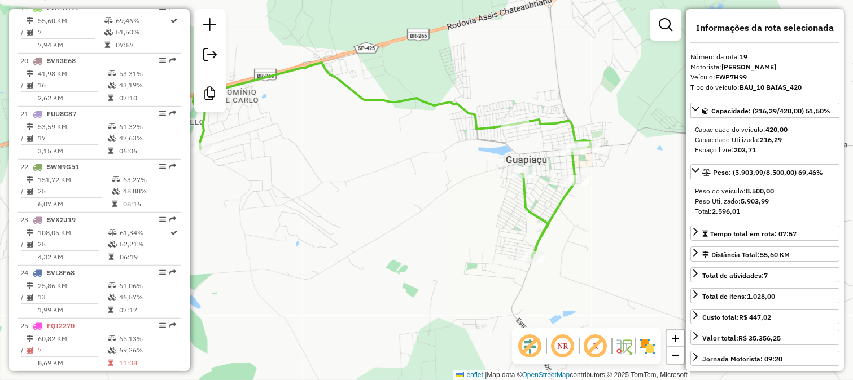
drag, startPoint x: 462, startPoint y: 230, endPoint x: 600, endPoint y: 143, distance: 163.6
click at [546, 175] on div "Janela de atendimento Grade de atendimento Capacidade Transportadoras Veículos …" at bounding box center [426, 190] width 853 height 380
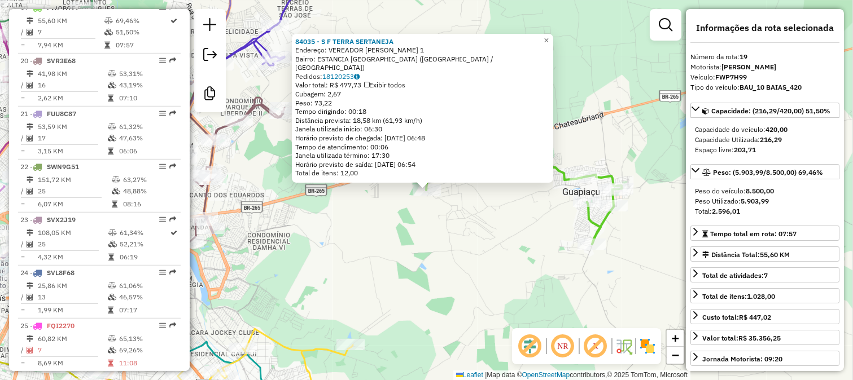
click at [373, 224] on div "84035 - S F TERRA SERTANEJA Endereço: VEREADOR FERNANDO BAIANO 1 Bairro: ESTANC…" at bounding box center [426, 190] width 853 height 380
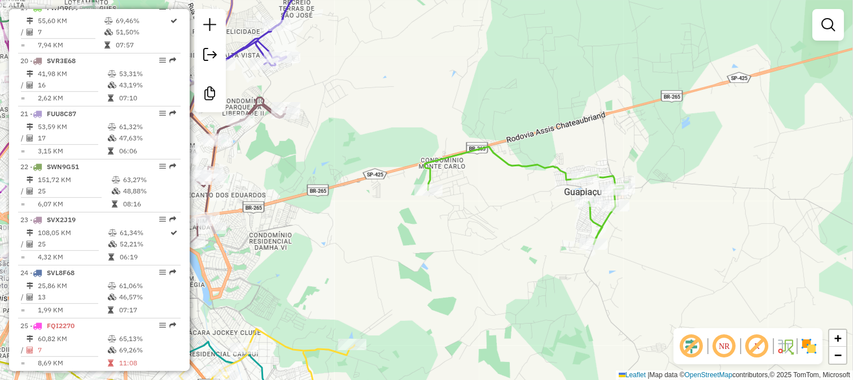
drag, startPoint x: 291, startPoint y: 230, endPoint x: 562, endPoint y: 205, distance: 272.0
click at [562, 205] on div "Janela de atendimento Grade de atendimento Capacidade Transportadoras Veículos …" at bounding box center [426, 190] width 853 height 380
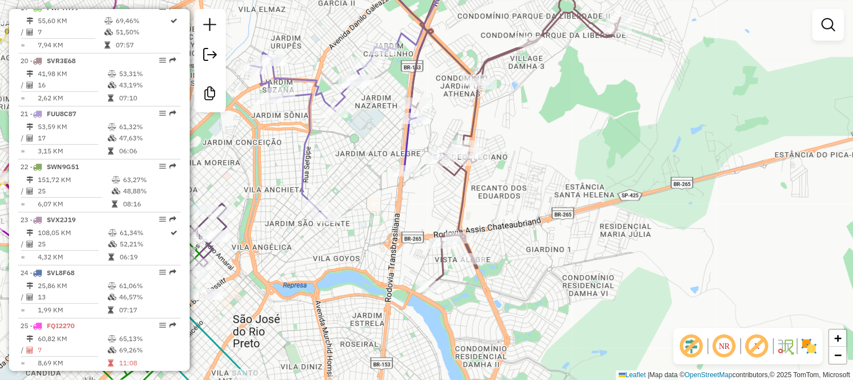
click at [470, 99] on icon at bounding box center [507, 124] width 226 height 325
select select "**********"
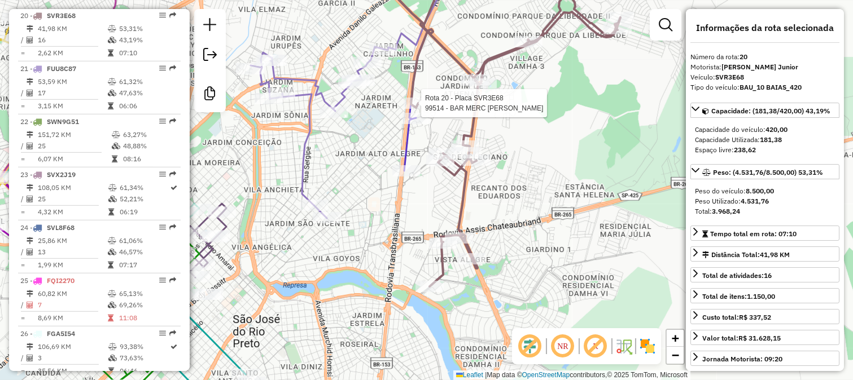
scroll to position [1462, 0]
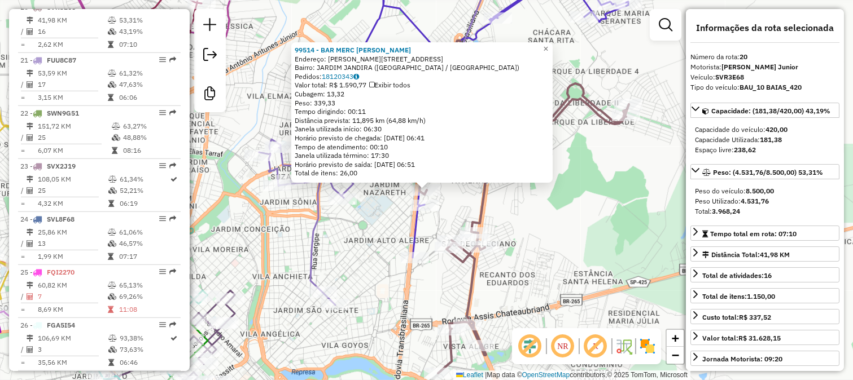
click at [510, 199] on div "99514 - BAR MERC JD JANDIRA Endereço: R DORCELINO NARCISO, 45 Bairro: JARDIM JA…" at bounding box center [426, 190] width 853 height 380
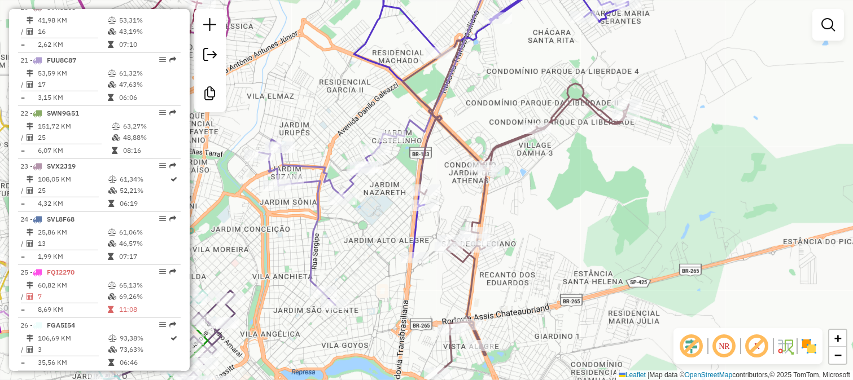
click at [484, 195] on icon at bounding box center [515, 207] width 226 height 333
select select "**********"
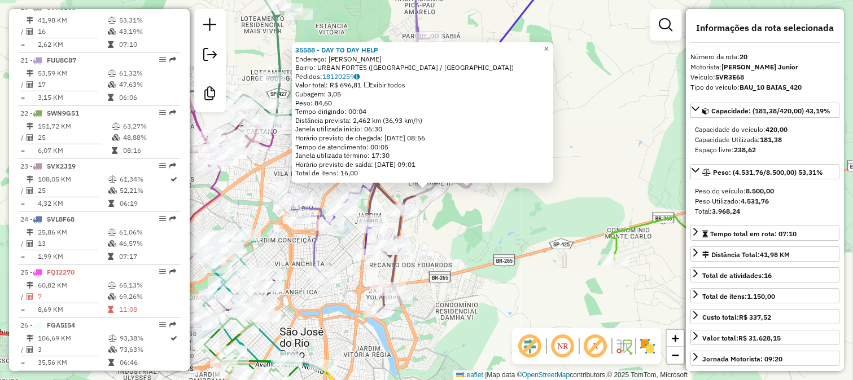
click at [498, 209] on div "35588 - DAY TO DAY HELP Endereço: MARIA IVONE RAMIREZ DIAS SN Bairro: URBAN FOR…" at bounding box center [426, 190] width 853 height 380
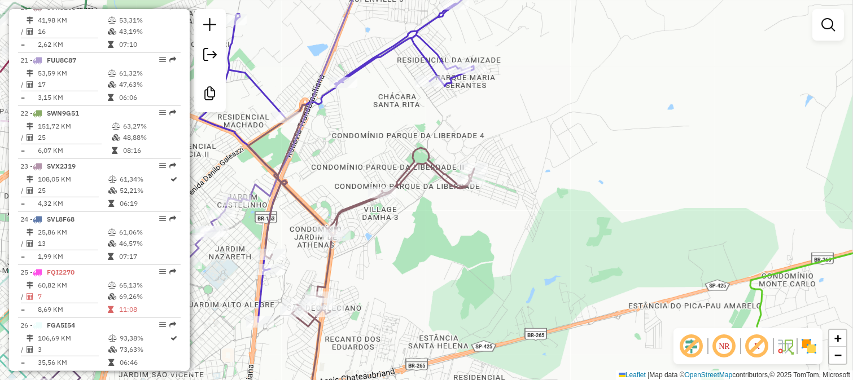
drag, startPoint x: 359, startPoint y: 120, endPoint x: 399, endPoint y: 156, distance: 54.0
click at [399, 156] on div "Janela de atendimento Grade de atendimento Capacidade Transportadoras Veículos …" at bounding box center [426, 190] width 853 height 380
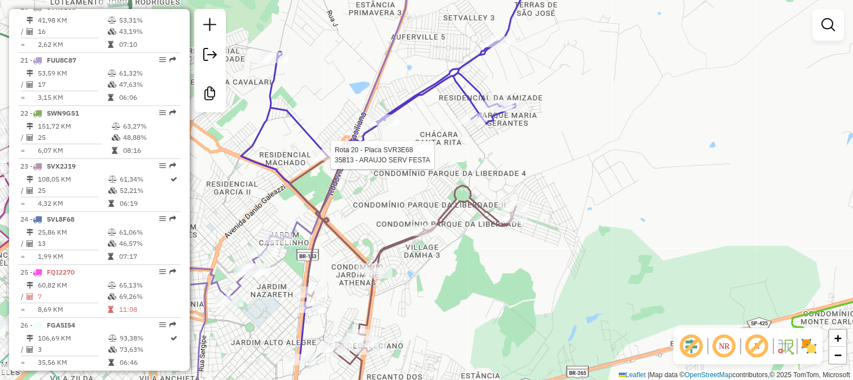
select select "**********"
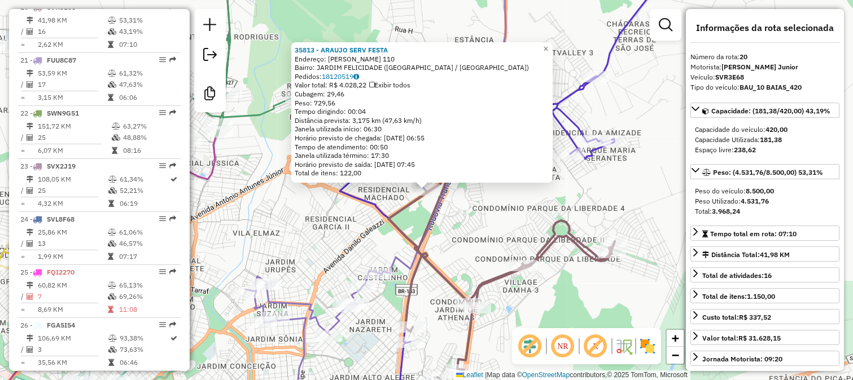
click at [447, 235] on div "35813 - ARAUJO SERV FESTA Endereço: ERNESTO ALVES 110 Bairro: JARDIM FELICIDADE…" at bounding box center [426, 190] width 853 height 380
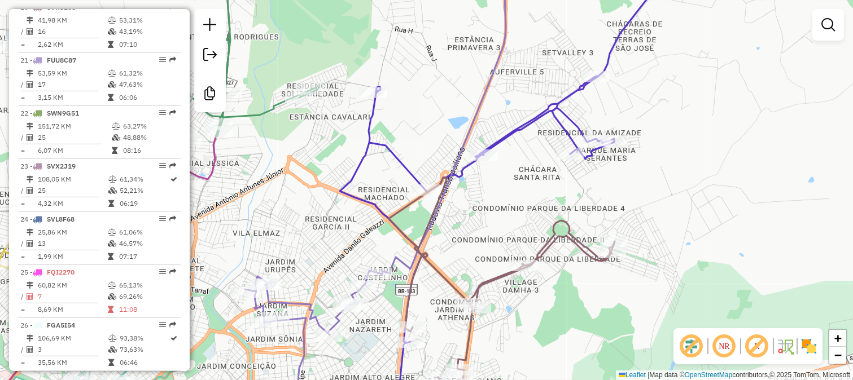
click at [387, 260] on icon at bounding box center [386, 190] width 283 height 457
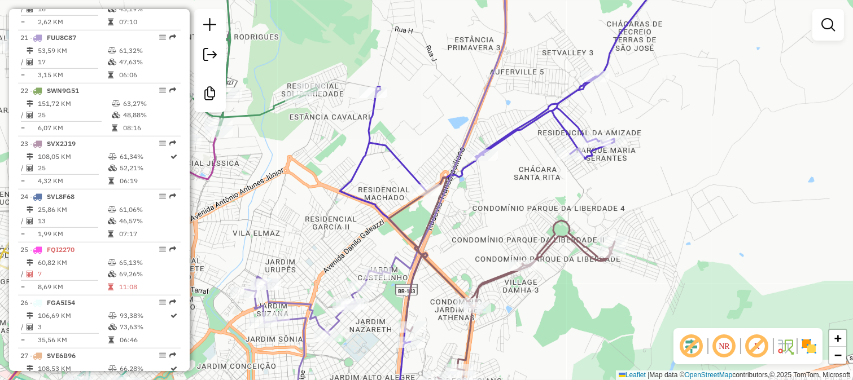
select select "**********"
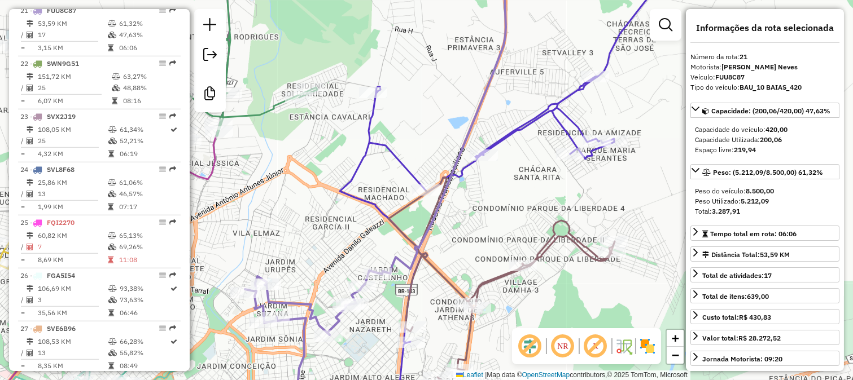
scroll to position [1515, 0]
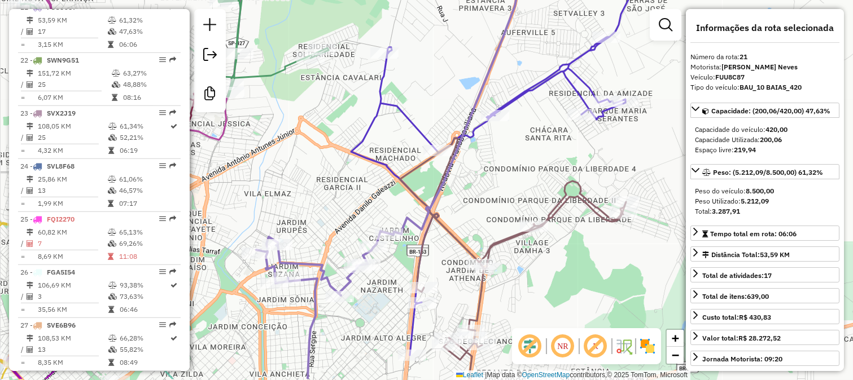
drag, startPoint x: 397, startPoint y: 212, endPoint x: 401, endPoint y: 134, distance: 78.0
click at [401, 157] on div "Janela de atendimento Grade de atendimento Capacidade Transportadoras Veículos …" at bounding box center [426, 190] width 853 height 380
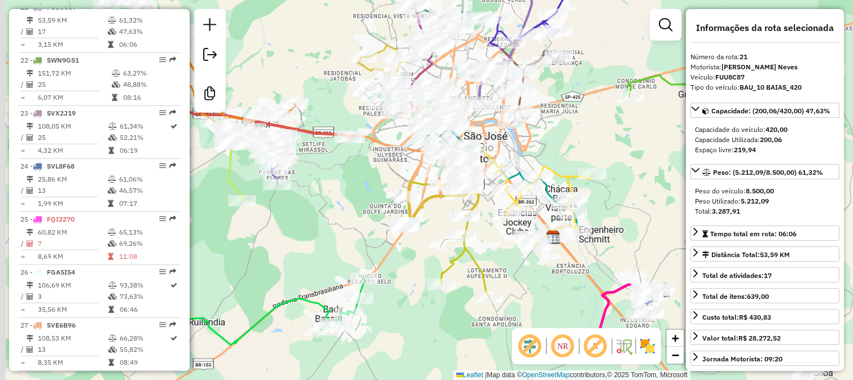
drag, startPoint x: 283, startPoint y: 260, endPoint x: 410, endPoint y: 167, distance: 158.0
click at [410, 167] on div "Janela de atendimento Grade de atendimento Capacidade Transportadoras Veículos …" at bounding box center [426, 190] width 853 height 380
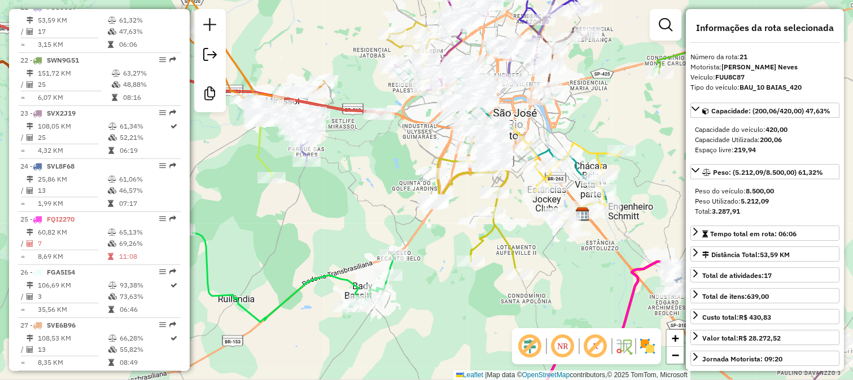
drag, startPoint x: 358, startPoint y: 243, endPoint x: 399, endPoint y: 169, distance: 83.6
click at [396, 177] on div "Janela de atendimento Grade de atendimento Capacidade Transportadoras Veículos …" at bounding box center [426, 190] width 853 height 380
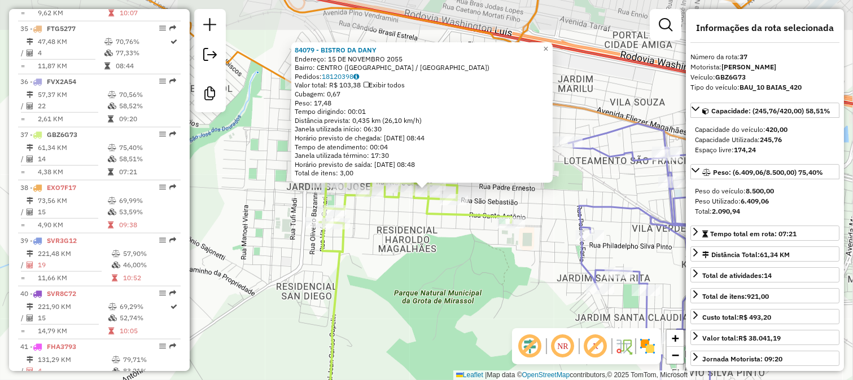
scroll to position [2339, 0]
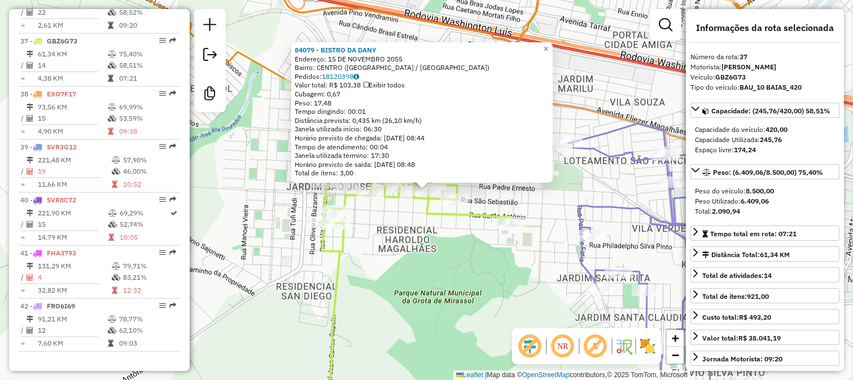
click at [477, 252] on div "84079 - BISTRO DA DANY Endereço: 15 DE NOVEMBRO 2055 Bairro: CENTRO (MIRASSOL /…" at bounding box center [426, 190] width 853 height 380
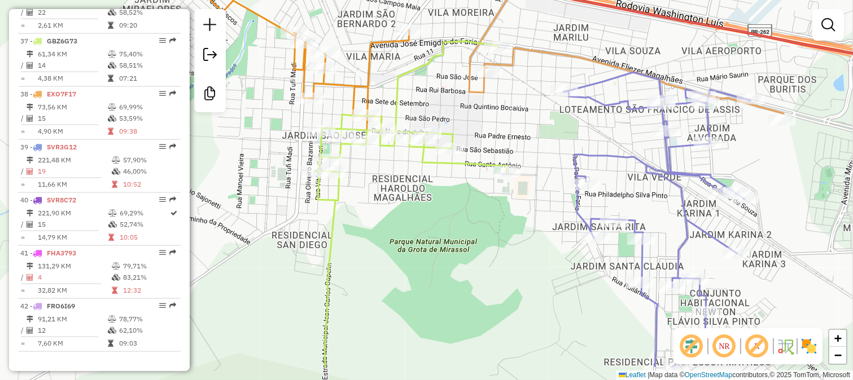
drag, startPoint x: 462, startPoint y: 274, endPoint x: 428, endPoint y: 121, distance: 157.2
click at [435, 148] on div "Janela de atendimento Grade de atendimento Capacidade Transportadoras Veículos …" at bounding box center [426, 190] width 853 height 380
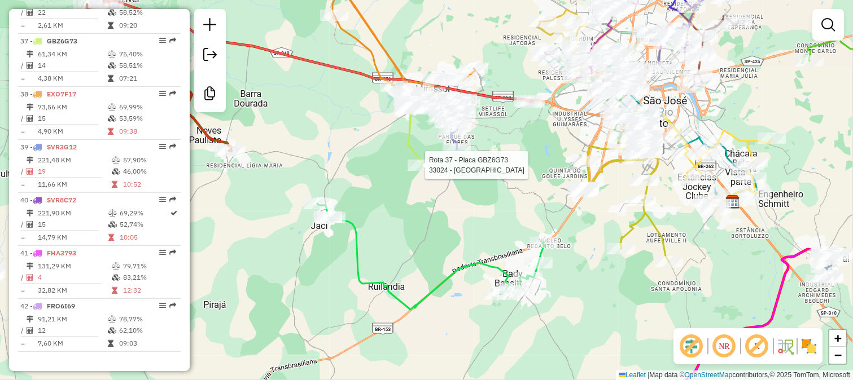
select select "**********"
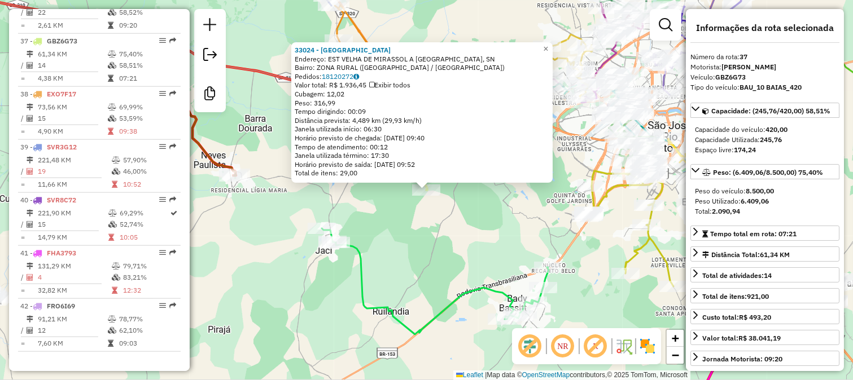
click at [433, 217] on div "Rota 37 - Placa GBZ6G73 33024 - RANCHO DO IPE 33024 - RANCHO DO IPE Endereço: E…" at bounding box center [426, 190] width 853 height 380
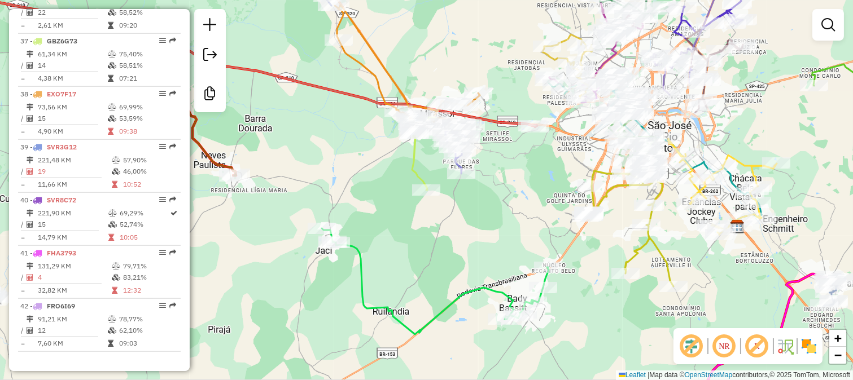
click at [359, 247] on icon at bounding box center [435, 282] width 227 height 106
select select "**********"
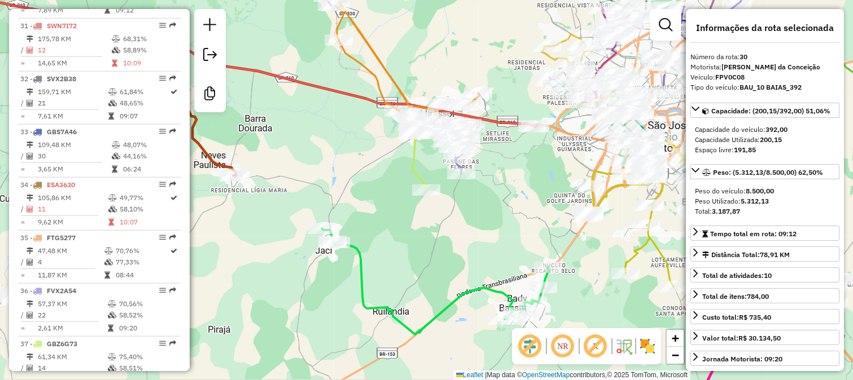
scroll to position [1993, 0]
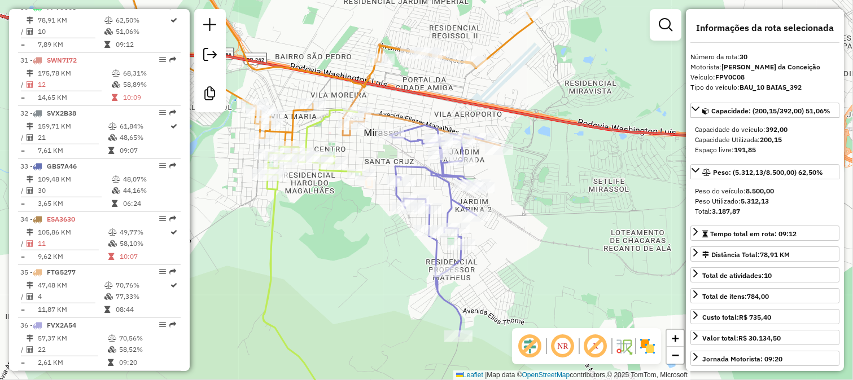
click at [339, 174] on icon at bounding box center [312, 256] width 98 height 293
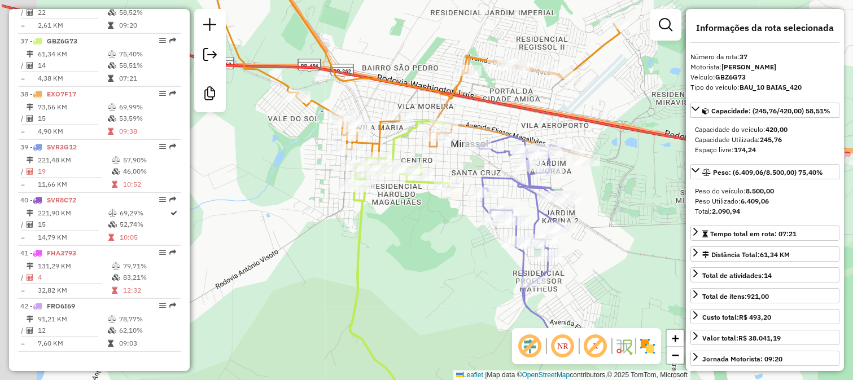
drag, startPoint x: 315, startPoint y: 208, endPoint x: 437, endPoint y: 227, distance: 124.0
click at [437, 227] on div "Janela de atendimento Grade de atendimento Capacidade Transportadoras Veículos …" at bounding box center [426, 190] width 853 height 380
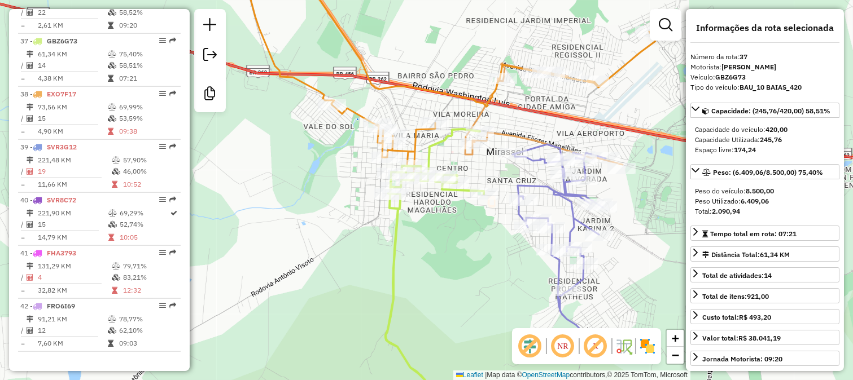
click at [437, 227] on div "Janela de atendimento Grade de atendimento Capacidade Transportadoras Veículos …" at bounding box center [426, 190] width 853 height 380
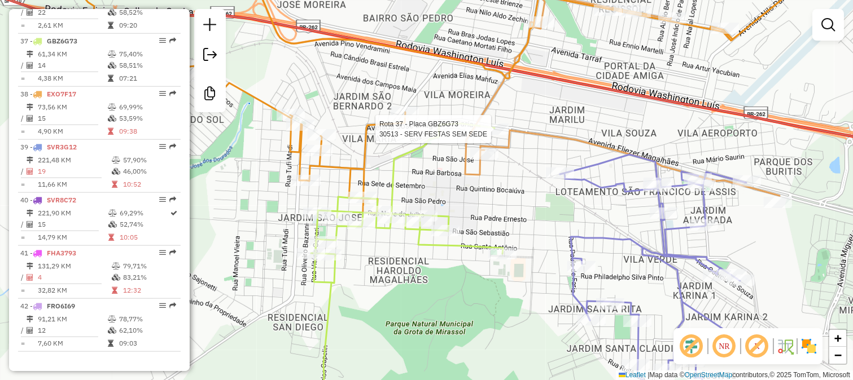
select select "**********"
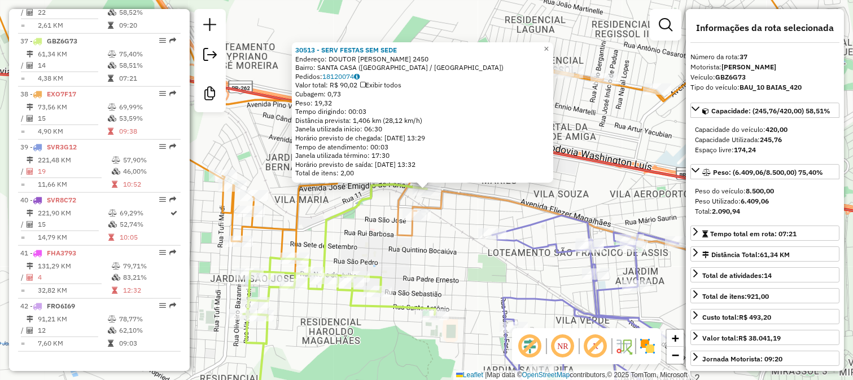
click at [419, 274] on div "30513 - SERV FESTAS SEM SEDE Endereço: DOUTOR ELIESER MAGALHAES 2450 Bairro: SA…" at bounding box center [426, 190] width 853 height 380
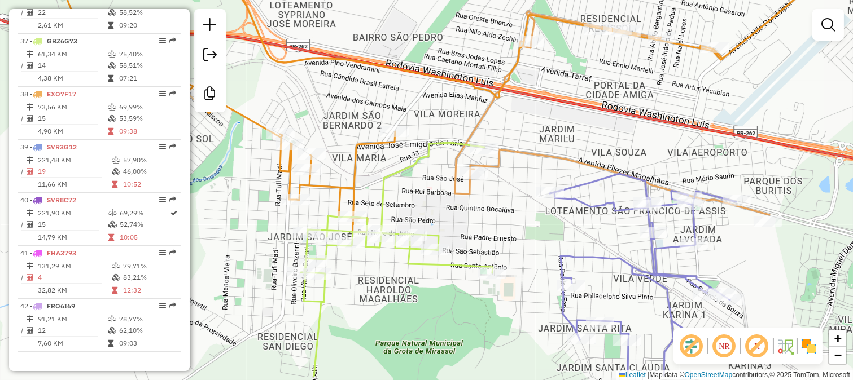
drag, startPoint x: 463, startPoint y: 222, endPoint x: 493, endPoint y: 195, distance: 40.4
click at [491, 198] on div "Janela de atendimento Grade de atendimento Capacidade Transportadoras Veículos …" at bounding box center [426, 190] width 853 height 380
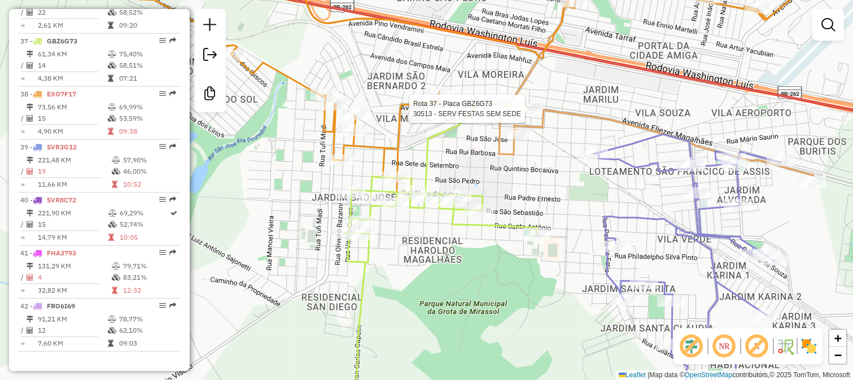
select select "**********"
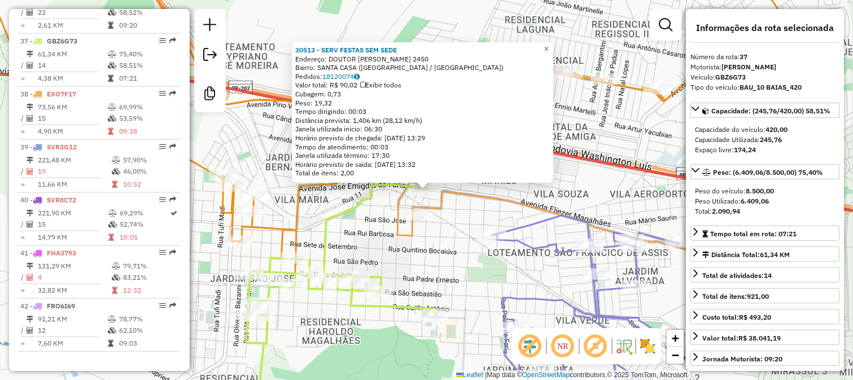
click at [443, 235] on div "30513 - SERV FESTAS SEM SEDE Endereço: DOUTOR ELIESER MAGALHAES 2450 Bairro: SA…" at bounding box center [426, 190] width 853 height 380
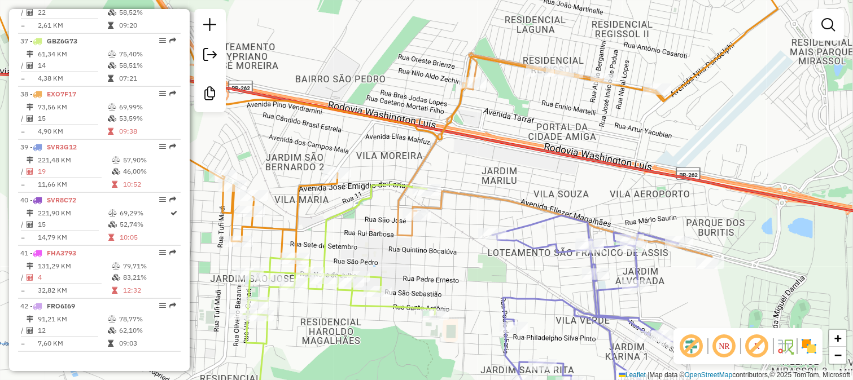
click at [478, 191] on icon at bounding box center [554, 155] width 314 height 204
select select "**********"
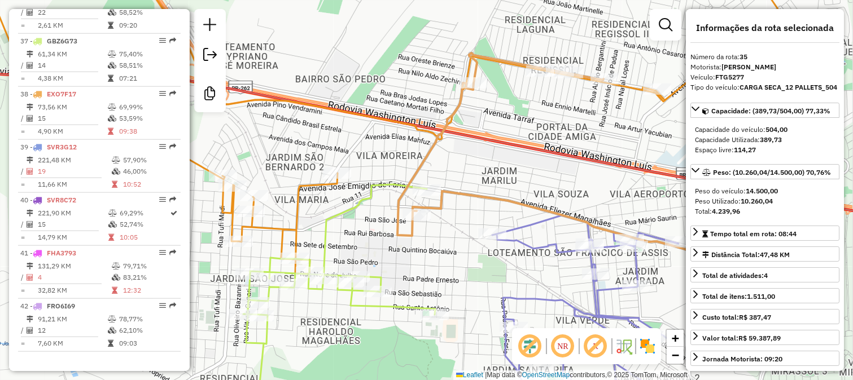
scroll to position [2258, 0]
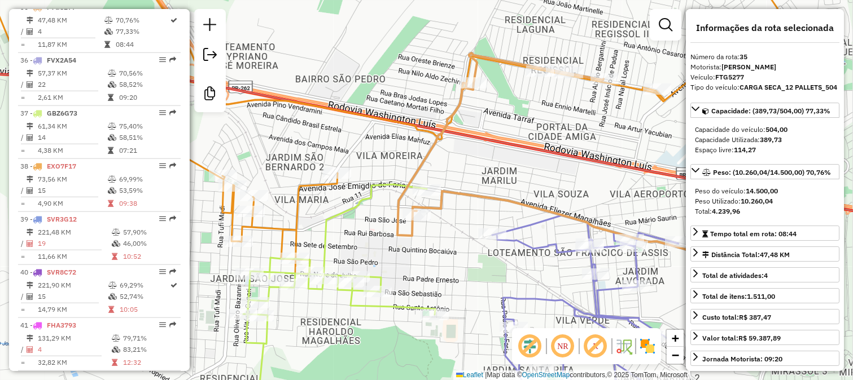
click at [454, 224] on div "Janela de atendimento Grade de atendimento Capacidade Transportadoras Veículos …" at bounding box center [426, 190] width 853 height 380
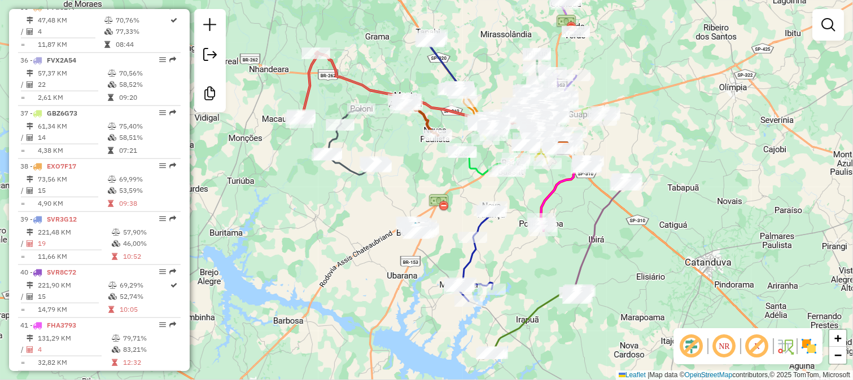
click at [481, 170] on icon at bounding box center [487, 162] width 56 height 26
select select "**********"
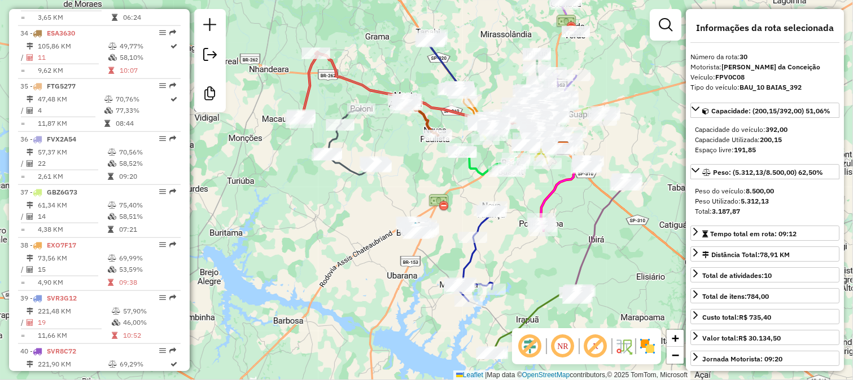
scroll to position [1993, 0]
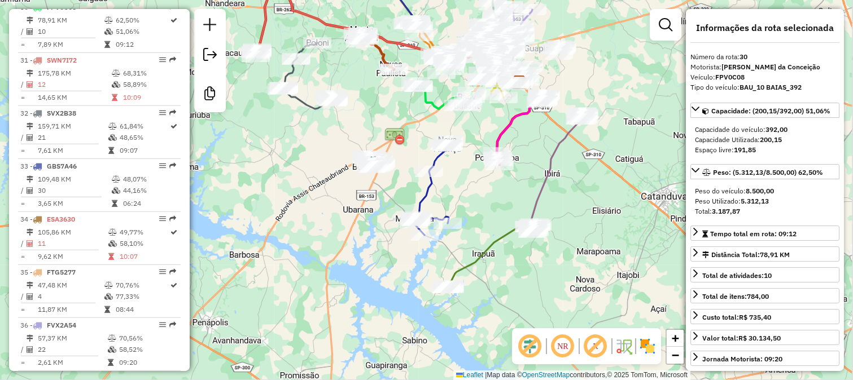
drag, startPoint x: 467, startPoint y: 188, endPoint x: 423, endPoint y: 122, distance: 79.4
click at [423, 122] on div "Janela de atendimento Grade de atendimento Capacidade Transportadoras Veículos …" at bounding box center [426, 190] width 853 height 380
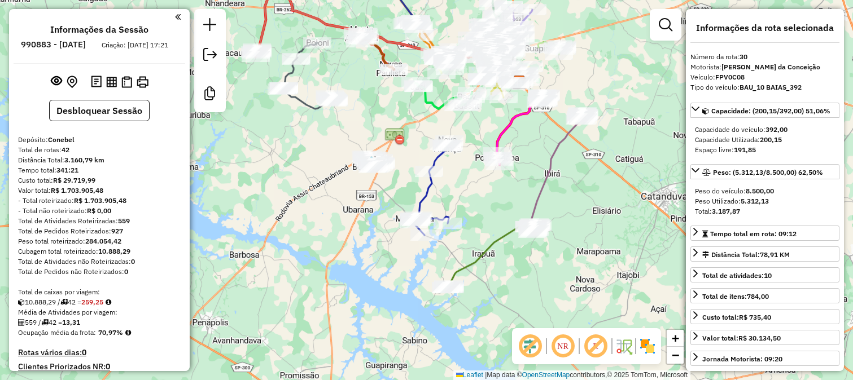
select select "**********"
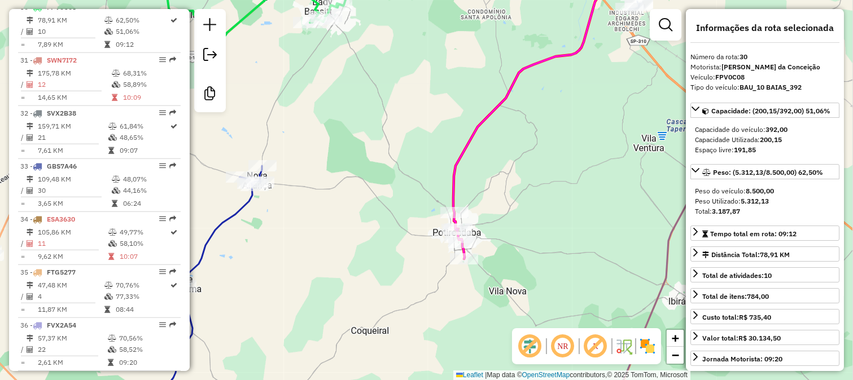
drag, startPoint x: 520, startPoint y: 52, endPoint x: 475, endPoint y: 204, distance: 158.3
click at [476, 202] on div "Janela de atendimento Grade de atendimento Capacidade Transportadoras Veículos …" at bounding box center [426, 190] width 853 height 380
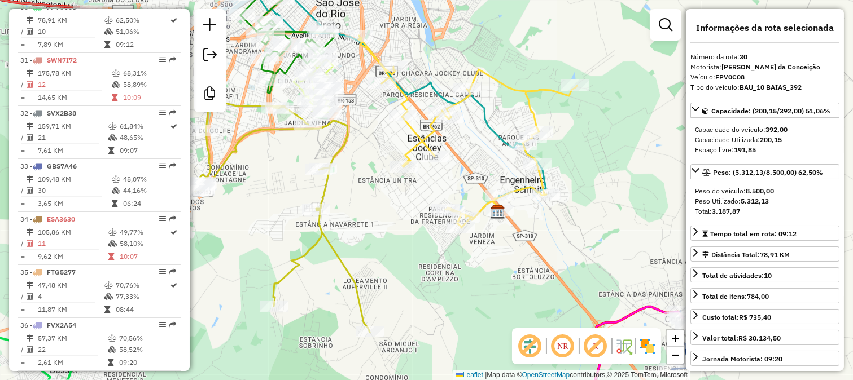
drag, startPoint x: 463, startPoint y: 111, endPoint x: 476, endPoint y: 156, distance: 47.4
click at [476, 156] on div "Janela de atendimento Grade de atendimento Capacidade Transportadoras Veículos …" at bounding box center [426, 190] width 853 height 380
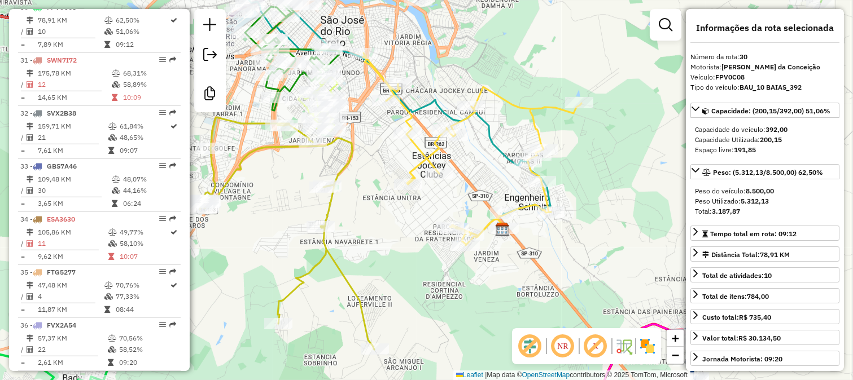
click at [419, 154] on icon at bounding box center [472, 149] width 218 height 192
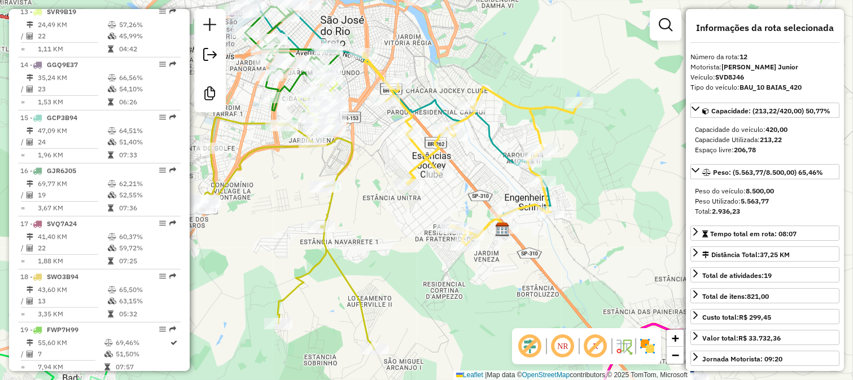
scroll to position [1038, 0]
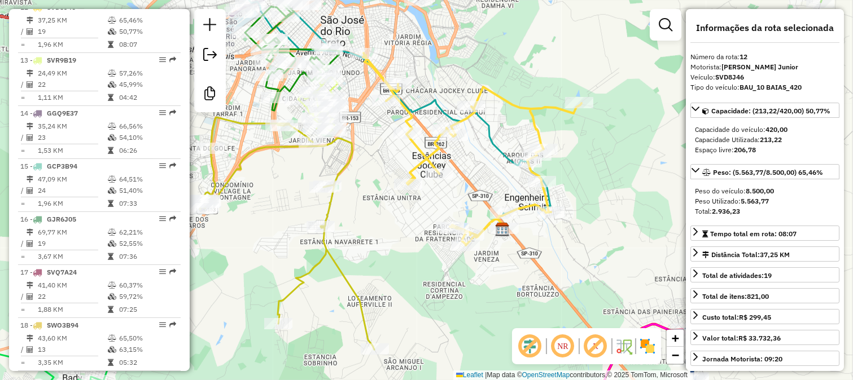
drag, startPoint x: 387, startPoint y: 61, endPoint x: 424, endPoint y: 107, distance: 59.4
click at [424, 107] on div "Janela de atendimento Grade de atendimento Capacidade Transportadoras Veículos …" at bounding box center [426, 190] width 853 height 380
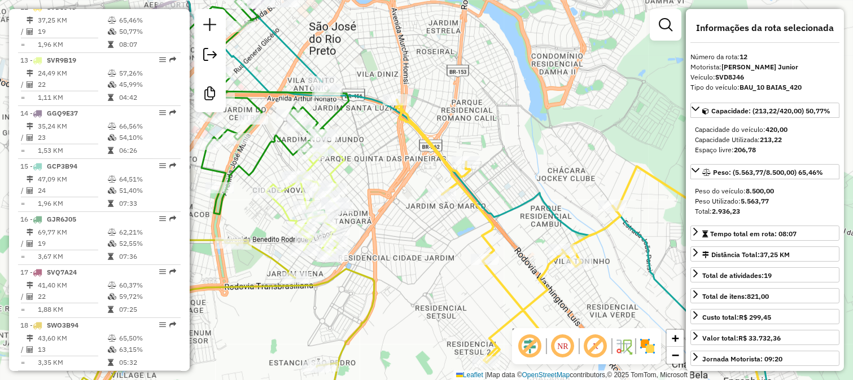
click at [409, 114] on icon at bounding box center [614, 259] width 437 height 319
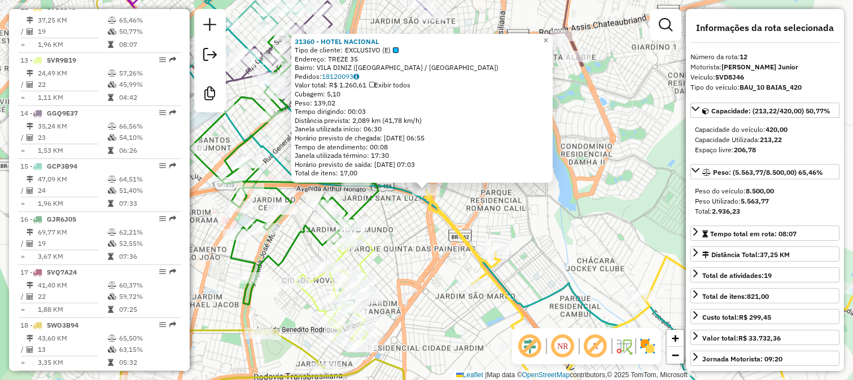
click at [407, 211] on div "Rota 12 - Placa SVD8J46 31360 - HOTEL NACIONAL 31360 - HOTEL NACIONAL Tipo de c…" at bounding box center [426, 190] width 853 height 380
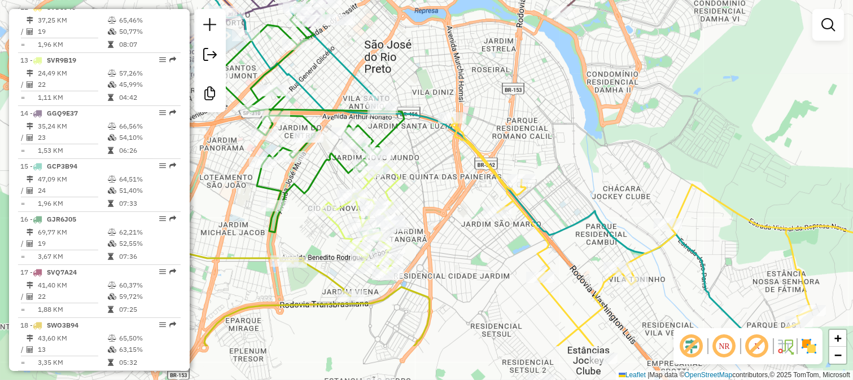
drag, startPoint x: 409, startPoint y: 239, endPoint x: 436, endPoint y: 155, distance: 87.7
click at [435, 163] on div "Janela de atendimento Grade de atendimento Capacidade Transportadoras Veículos …" at bounding box center [426, 190] width 853 height 380
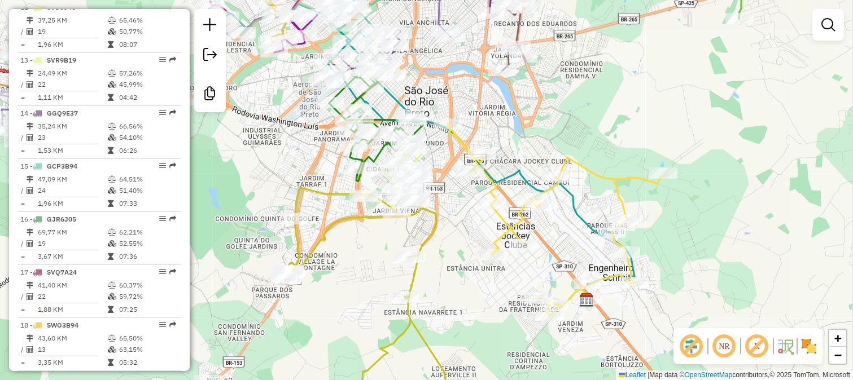
click at [583, 166] on icon at bounding box center [556, 220] width 218 height 192
select select "**********"
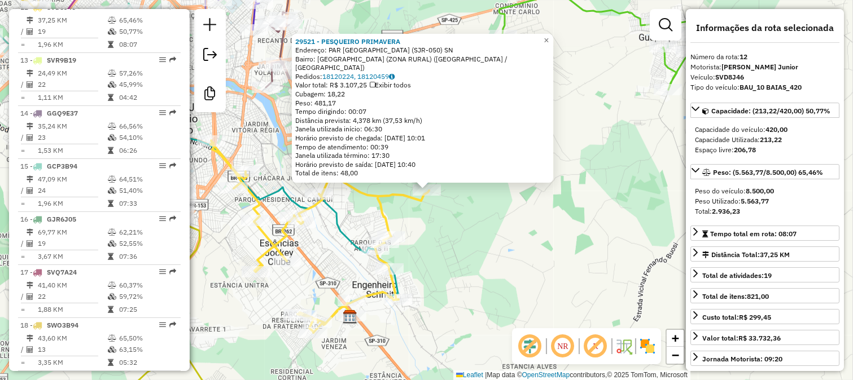
click at [483, 222] on div "29521 - PESQUEIRO PRIMAVERA Endereço: PAR [GEOGRAPHIC_DATA] (SJR-050) SN Bairro…" at bounding box center [426, 190] width 853 height 380
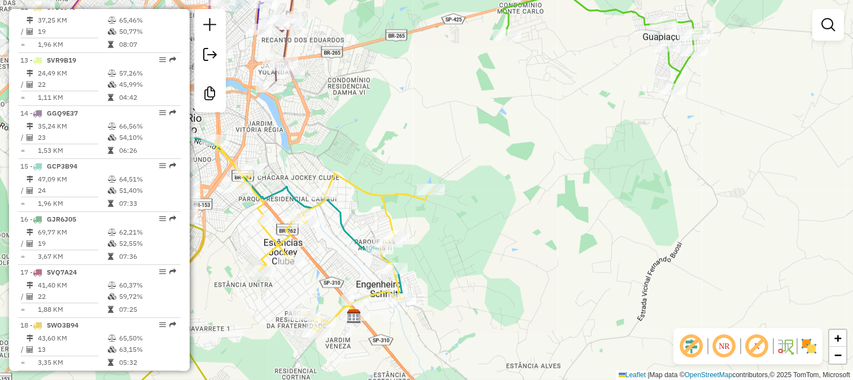
drag, startPoint x: 437, startPoint y: 234, endPoint x: 543, endPoint y: 154, distance: 132.5
click at [543, 154] on div "Janela de atendimento Grade de atendimento Capacidade Transportadoras Veículos …" at bounding box center [426, 190] width 853 height 380
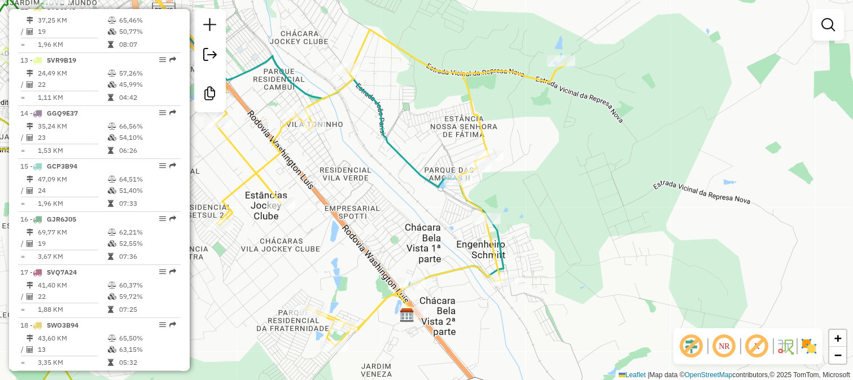
click at [561, 178] on div "Rota 12 - Placa SVD8J46 98877 - IPIRANGA SCHMITT Janela de atendimento Grade de…" at bounding box center [426, 190] width 853 height 380
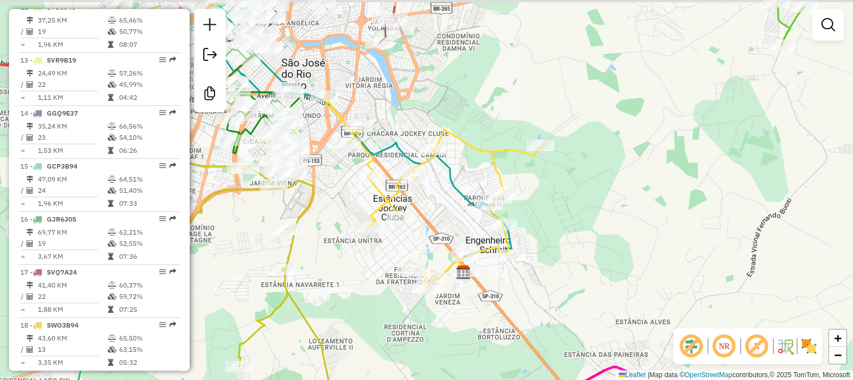
drag, startPoint x: 363, startPoint y: 169, endPoint x: 423, endPoint y: 215, distance: 75.8
click at [423, 215] on div "Janela de atendimento Grade de atendimento Capacidade Transportadoras Veículos …" at bounding box center [426, 190] width 853 height 380
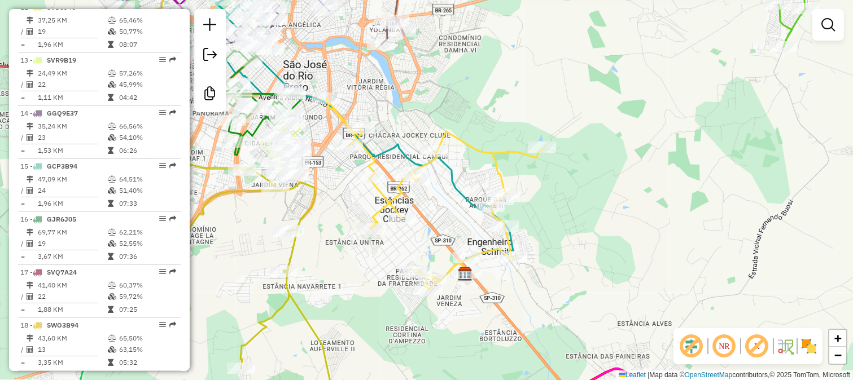
click at [393, 200] on icon at bounding box center [435, 194] width 218 height 192
select select "**********"
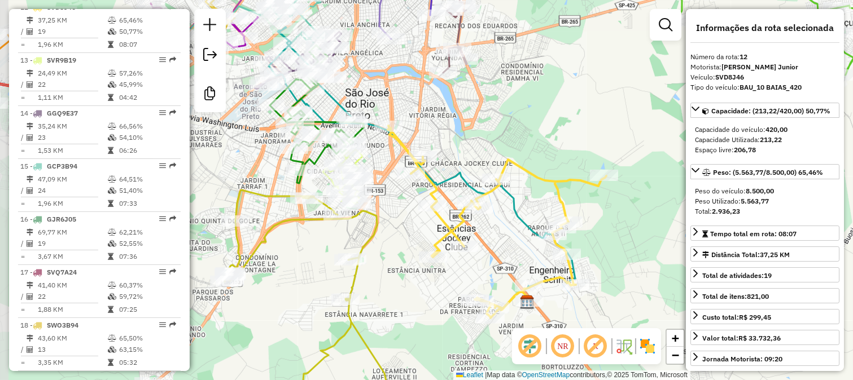
drag, startPoint x: 380, startPoint y: 194, endPoint x: 442, endPoint y: 222, distance: 68.2
click at [442, 222] on icon at bounding box center [497, 222] width 218 height 192
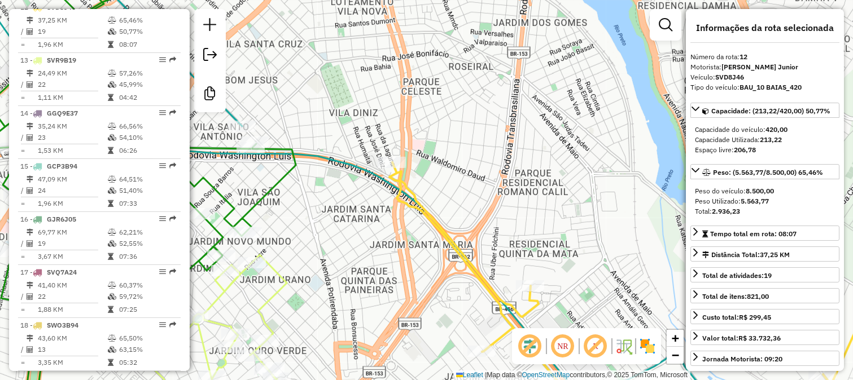
click at [401, 174] on icon at bounding box center [663, 291] width 549 height 256
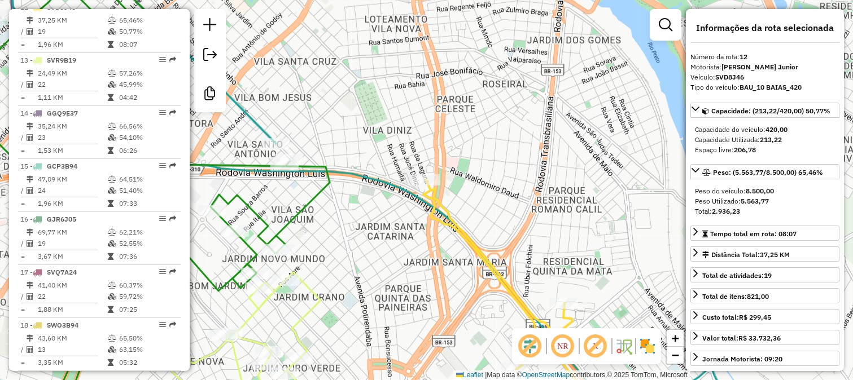
drag, startPoint x: 371, startPoint y: 139, endPoint x: 409, endPoint y: 160, distance: 42.9
click at [409, 160] on div "Janela de atendimento Grade de atendimento Capacidade Transportadoras Veículos …" at bounding box center [426, 190] width 853 height 380
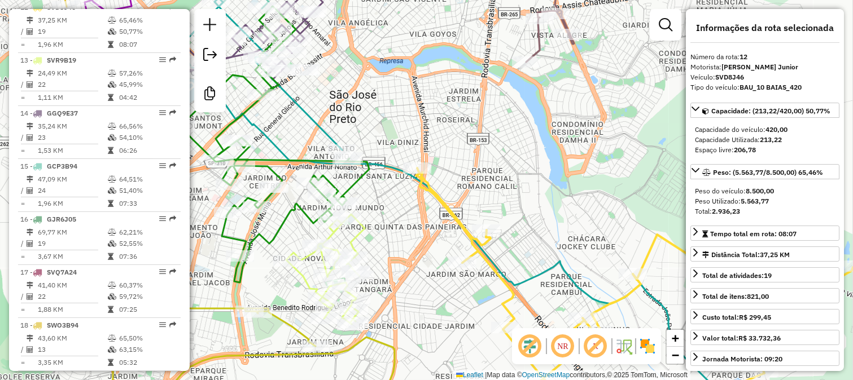
drag, startPoint x: 587, startPoint y: 273, endPoint x: 526, endPoint y: 221, distance: 80.2
click at [527, 222] on div "Janela de atendimento Grade de atendimento Capacidade Transportadoras Veículos …" at bounding box center [426, 190] width 853 height 380
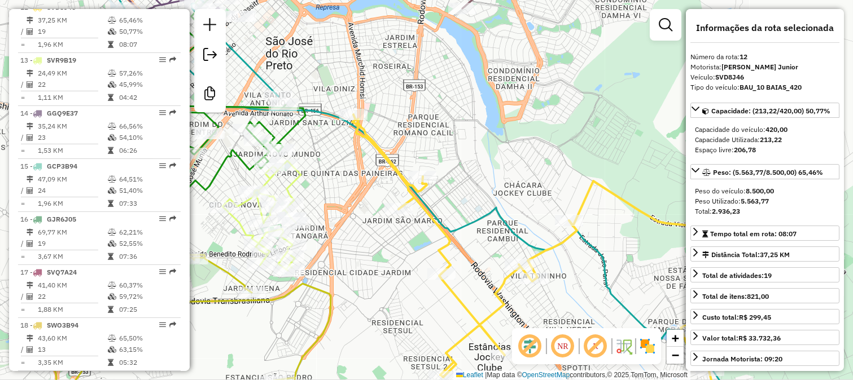
click at [584, 199] on icon at bounding box center [570, 267] width 437 height 304
drag, startPoint x: 551, startPoint y: 192, endPoint x: 487, endPoint y: 155, distance: 74.6
click at [487, 155] on div "Janela de atendimento Grade de atendimento Capacidade Transportadoras Veículos …" at bounding box center [426, 190] width 853 height 380
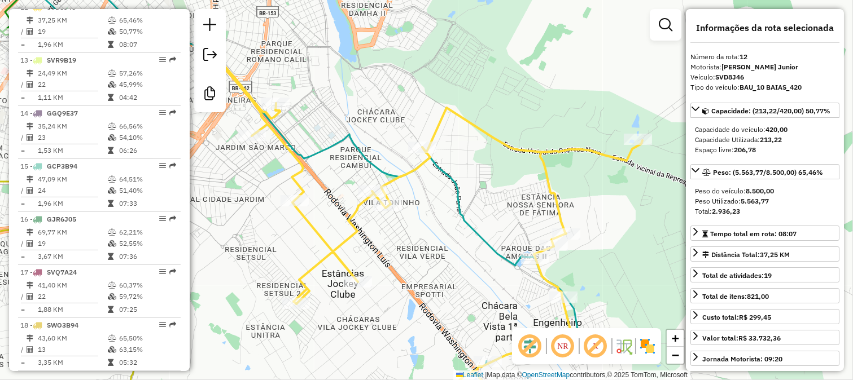
click at [541, 176] on icon at bounding box center [423, 230] width 437 height 378
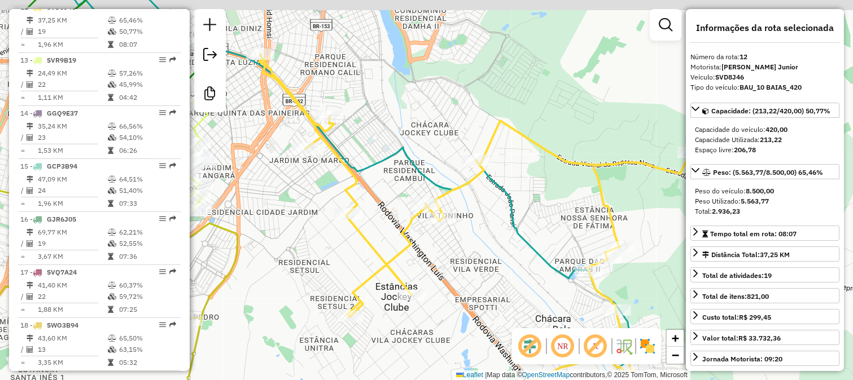
drag, startPoint x: 504, startPoint y: 183, endPoint x: 563, endPoint y: 198, distance: 61.7
click at [563, 198] on div "Janela de atendimento Grade de atendimento Capacidade Transportadoras Veículos …" at bounding box center [426, 190] width 853 height 380
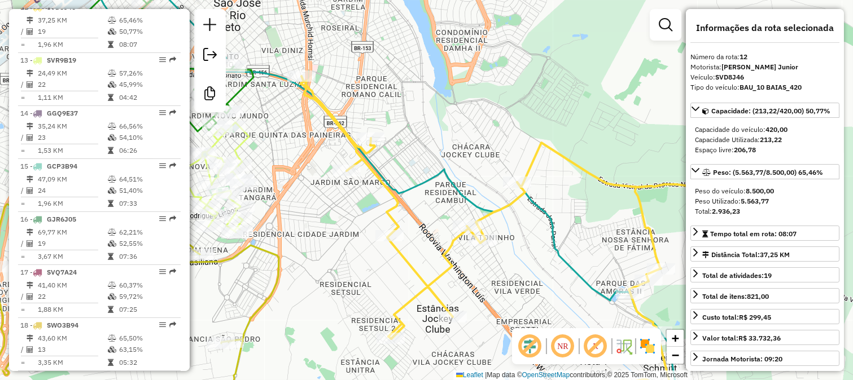
drag, startPoint x: 394, startPoint y: 194, endPoint x: 483, endPoint y: 247, distance: 103.6
click at [479, 247] on div "Janela de atendimento Grade de atendimento Capacidade Transportadoras Veículos …" at bounding box center [426, 190] width 853 height 380
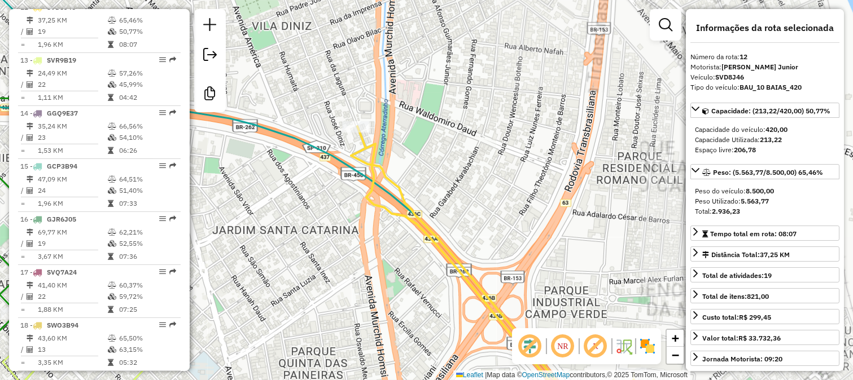
click at [367, 154] on icon at bounding box center [500, 272] width 299 height 292
drag, startPoint x: 437, startPoint y: 139, endPoint x: 411, endPoint y: 178, distance: 47.3
click at [415, 172] on div "Janela de atendimento Grade de atendimento Capacidade Transportadoras Veículos …" at bounding box center [426, 190] width 853 height 380
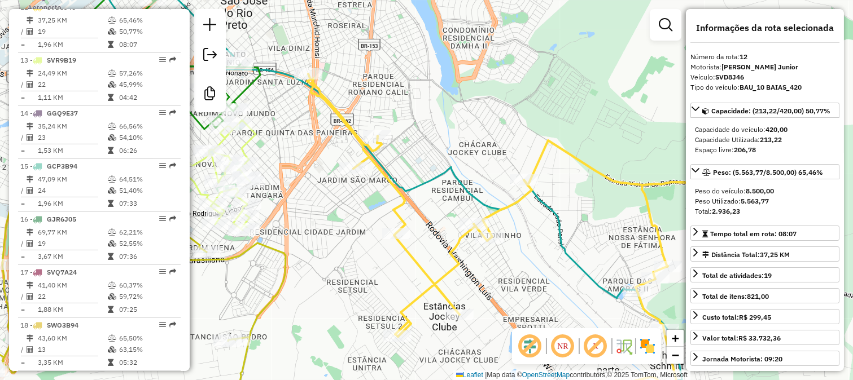
click at [450, 242] on icon at bounding box center [525, 246] width 437 height 345
drag, startPoint x: 539, startPoint y: 249, endPoint x: 430, endPoint y: 235, distance: 110.4
click at [430, 235] on div "Janela de atendimento Grade de atendimento Capacidade Transportadoras Veículos …" at bounding box center [426, 190] width 853 height 380
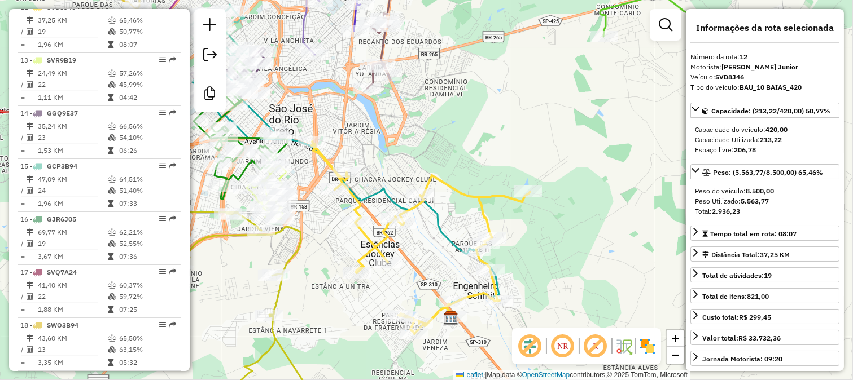
drag, startPoint x: 520, startPoint y: 235, endPoint x: 529, endPoint y: 211, distance: 25.9
click at [529, 211] on div "Janela de atendimento Grade de atendimento Capacidade Transportadoras Veículos …" at bounding box center [426, 190] width 853 height 380
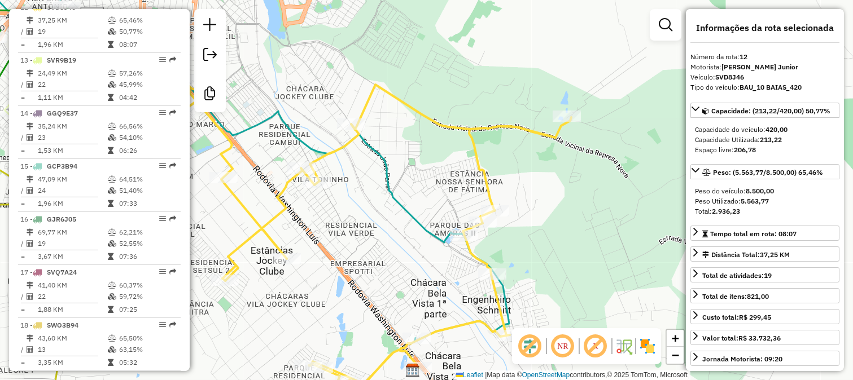
click at [486, 181] on icon at bounding box center [352, 210] width 437 height 384
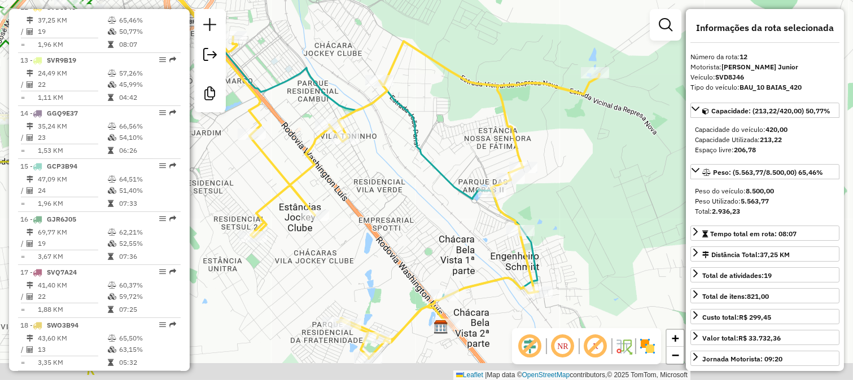
drag, startPoint x: 515, startPoint y: 183, endPoint x: 545, endPoint y: 136, distance: 56.4
click at [545, 136] on div "Janela de atendimento Grade de atendimento Capacidade Transportadoras Veículos …" at bounding box center [426, 190] width 853 height 380
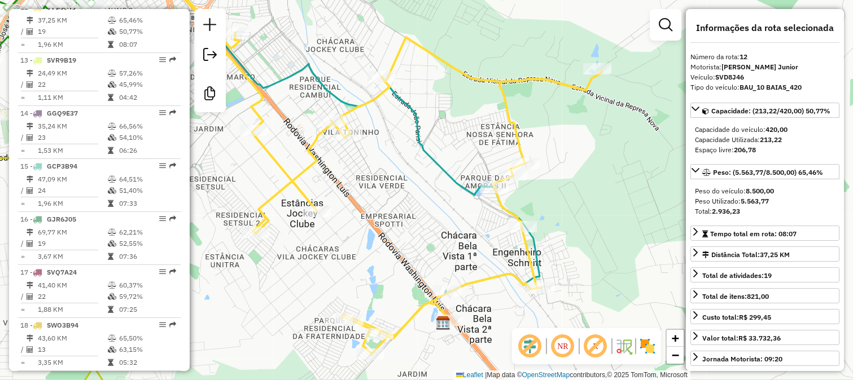
click at [507, 272] on icon at bounding box center [383, 163] width 437 height 384
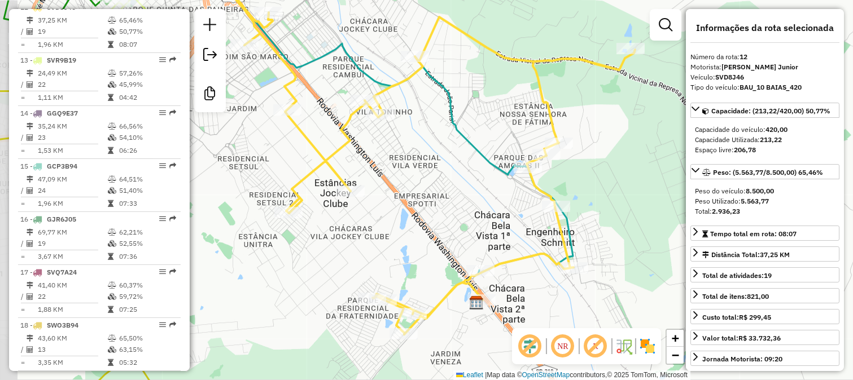
drag, startPoint x: 478, startPoint y: 251, endPoint x: 518, endPoint y: 216, distance: 53.3
click at [518, 216] on div "Janela de atendimento Grade de atendimento Capacidade Transportadoras Veículos …" at bounding box center [426, 190] width 853 height 380
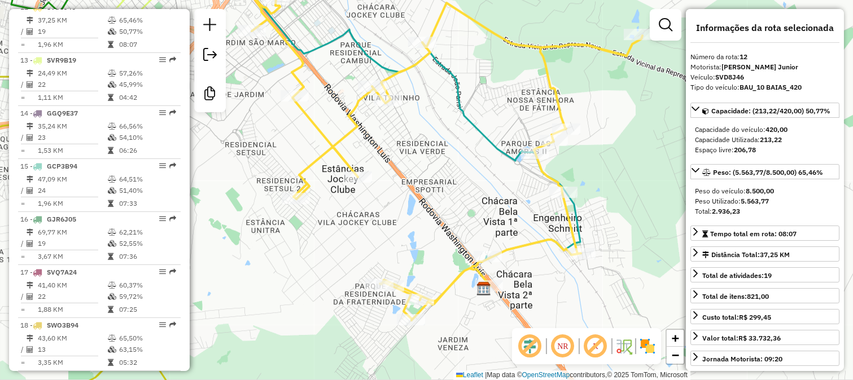
drag, startPoint x: 405, startPoint y: 224, endPoint x: 459, endPoint y: 324, distance: 113.7
click at [459, 323] on div "Janela de atendimento Grade de atendimento Capacidade Transportadoras Veículos …" at bounding box center [426, 190] width 853 height 380
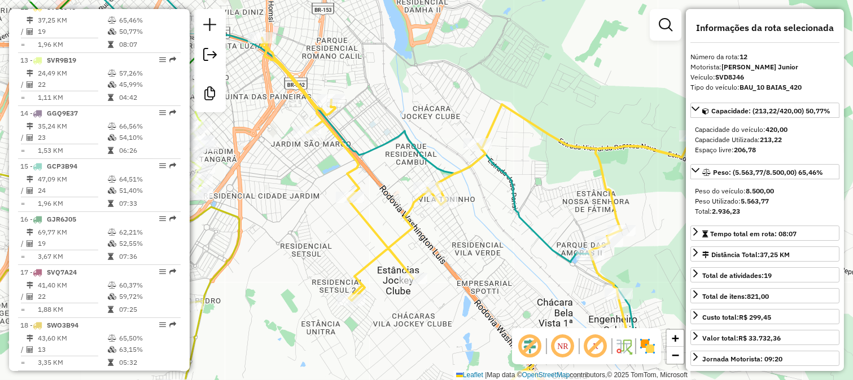
click at [412, 217] on icon at bounding box center [479, 228] width 437 height 381
drag, startPoint x: 484, startPoint y: 196, endPoint x: 465, endPoint y: 252, distance: 58.7
click at [467, 247] on div "Rota 12 - Placa SVD8J46 5805 - SERV FESTA GLAUBER Janela de atendimento Grade d…" at bounding box center [426, 190] width 853 height 380
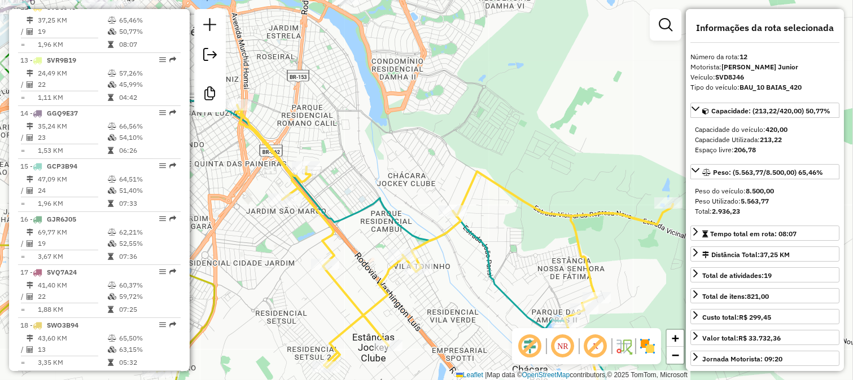
click at [502, 190] on icon at bounding box center [454, 262] width 437 height 314
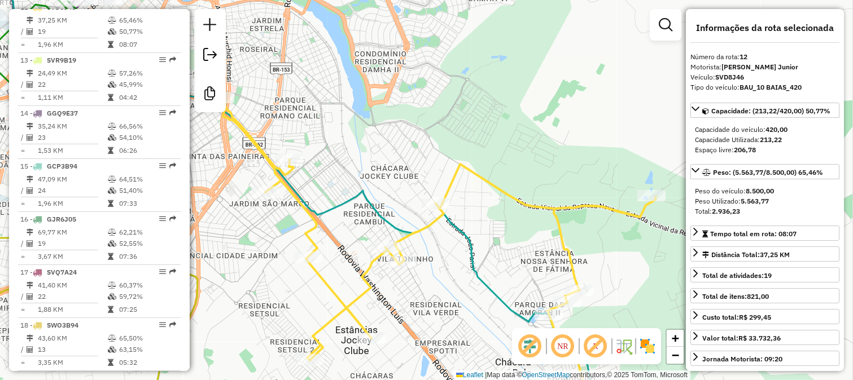
drag, startPoint x: 506, startPoint y: 224, endPoint x: 429, endPoint y: 185, distance: 86.8
click at [433, 189] on div "Janela de atendimento Grade de atendimento Capacidade Transportadoras Veículos …" at bounding box center [426, 190] width 853 height 380
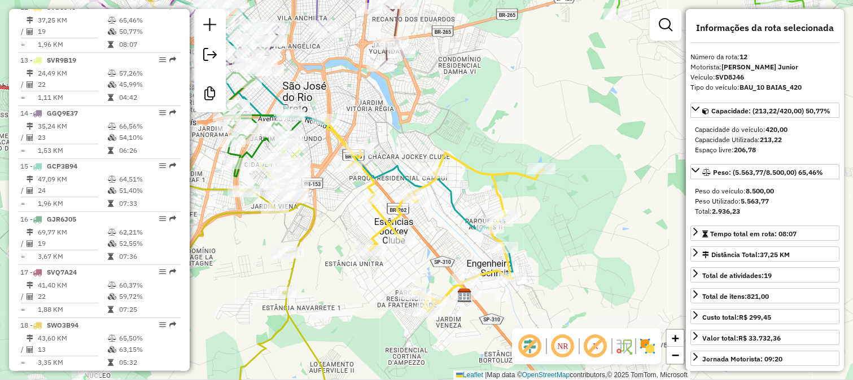
drag, startPoint x: 501, startPoint y: 233, endPoint x: 540, endPoint y: 232, distance: 39.5
click at [540, 232] on div "Janela de atendimento Grade de atendimento Capacidade Transportadoras Veículos …" at bounding box center [426, 190] width 853 height 380
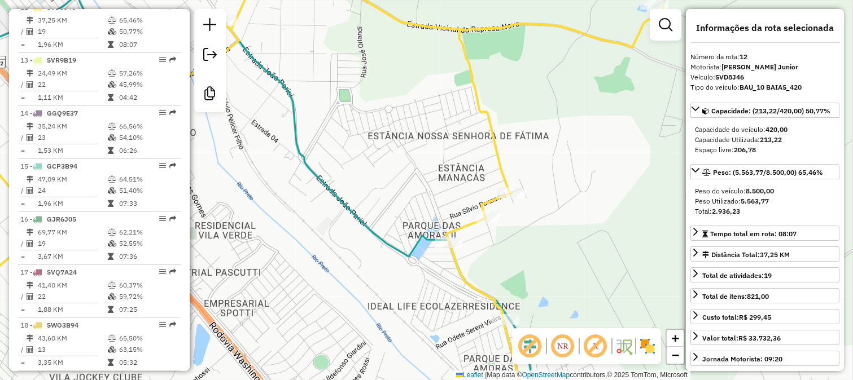
click at [497, 150] on icon at bounding box center [289, 190] width 748 height 457
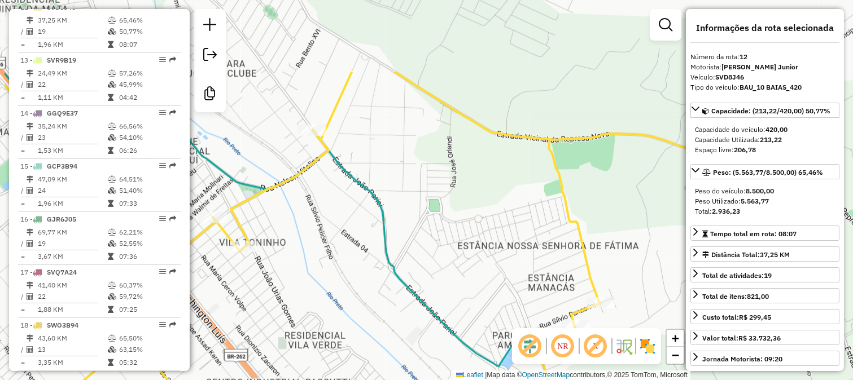
drag, startPoint x: 420, startPoint y: 126, endPoint x: 571, endPoint y: 289, distance: 222.1
click at [563, 284] on div "Janela de atendimento Grade de atendimento Capacidade Transportadoras Veículos …" at bounding box center [426, 190] width 853 height 380
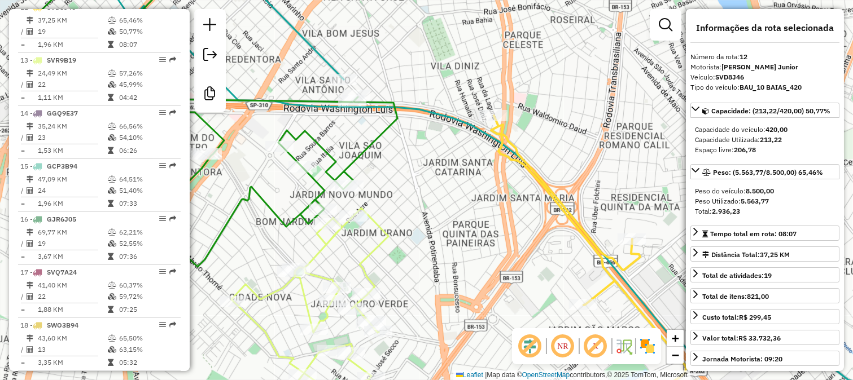
click at [379, 233] on icon at bounding box center [309, 313] width 157 height 211
drag, startPoint x: 393, startPoint y: 202, endPoint x: 421, endPoint y: 234, distance: 42.9
click at [421, 234] on div "Janela de atendimento Grade de atendimento Capacidade Transportadoras Veículos …" at bounding box center [426, 190] width 853 height 380
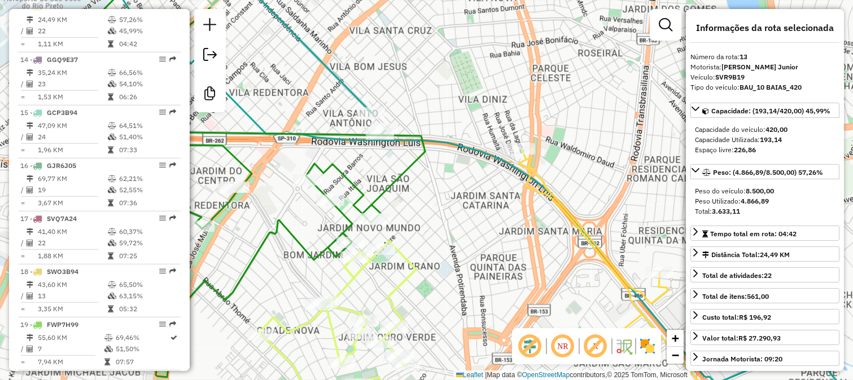
click at [398, 176] on icon at bounding box center [236, 169] width 378 height 415
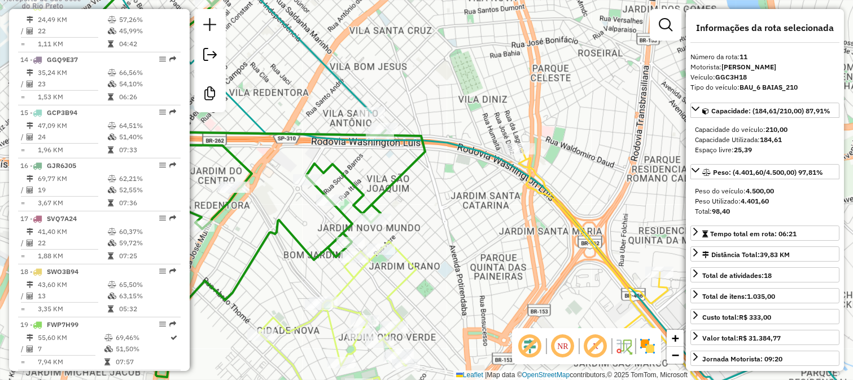
scroll to position [985, 0]
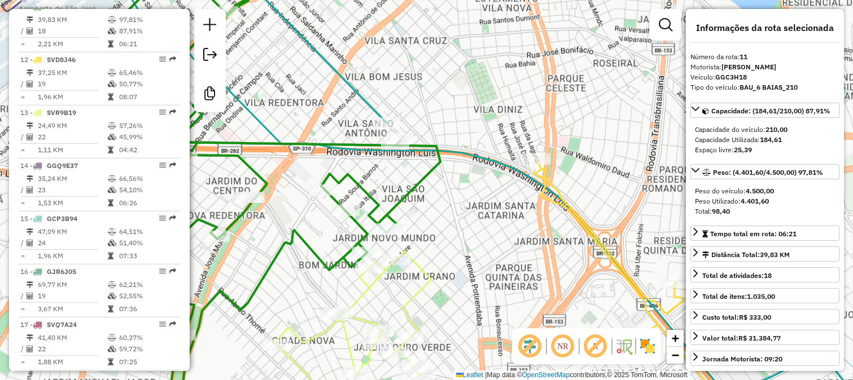
drag, startPoint x: 414, startPoint y: 173, endPoint x: 447, endPoint y: 213, distance: 51.8
click at [446, 211] on div "Janela de atendimento Grade de atendimento Capacidade Transportadoras Veículos …" at bounding box center [426, 190] width 853 height 380
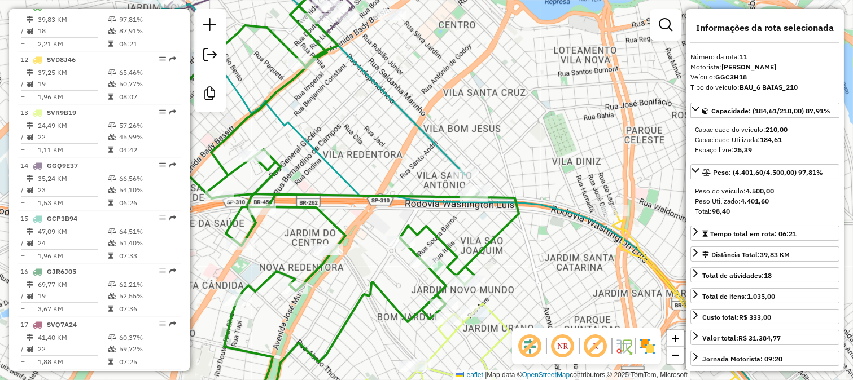
drag, startPoint x: 540, startPoint y: 173, endPoint x: 499, endPoint y: 225, distance: 65.9
click at [506, 219] on div "Janela de atendimento Grade de atendimento Capacidade Transportadoras Veículos …" at bounding box center [426, 190] width 853 height 380
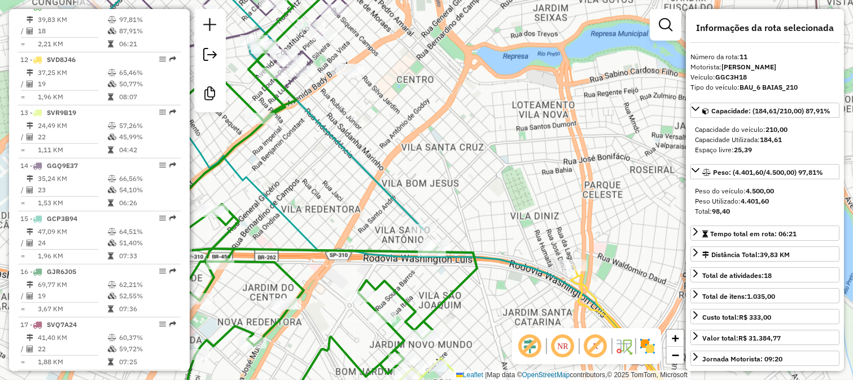
click at [391, 208] on div "Janela de atendimento Grade de atendimento Capacidade Transportadoras Veículos …" at bounding box center [426, 190] width 853 height 380
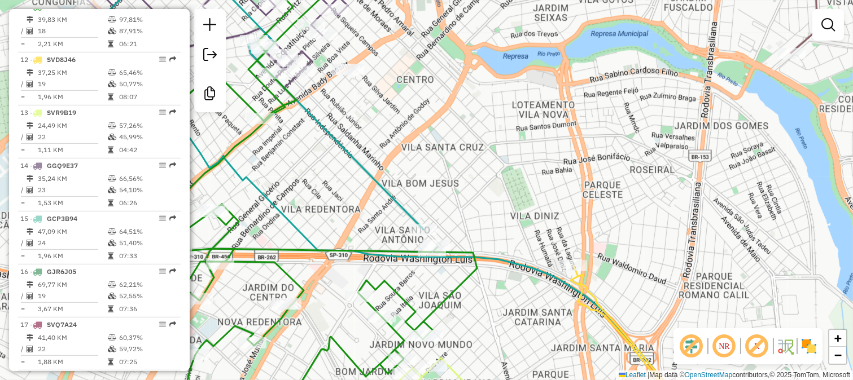
click at [395, 195] on icon at bounding box center [394, 190] width 599 height 457
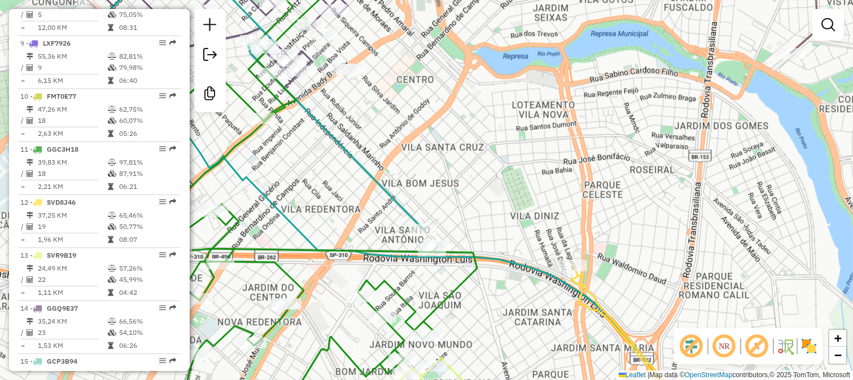
select select "**********"
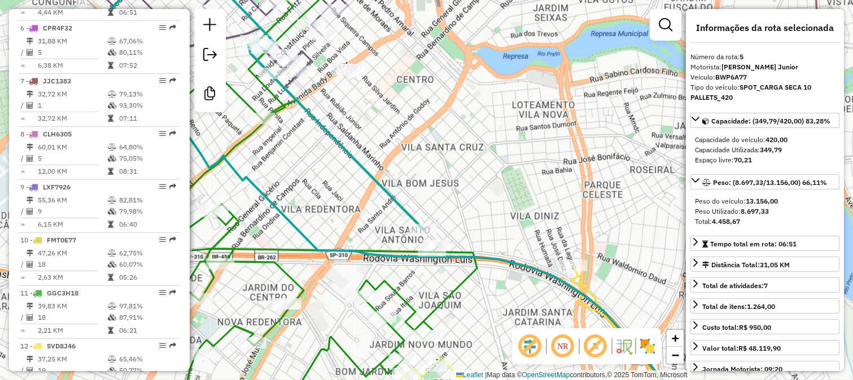
scroll to position [667, 0]
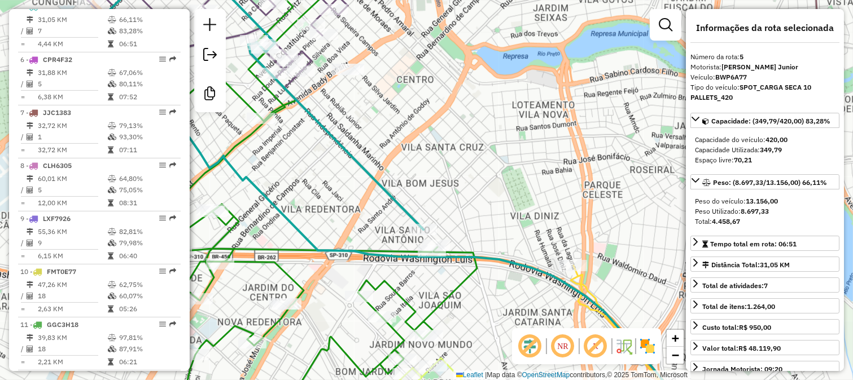
drag, startPoint x: 399, startPoint y: 160, endPoint x: 500, endPoint y: 264, distance: 144.5
click at [500, 264] on div "Janela de atendimento Grade de atendimento Capacidade Transportadoras Veículos …" at bounding box center [426, 190] width 853 height 380
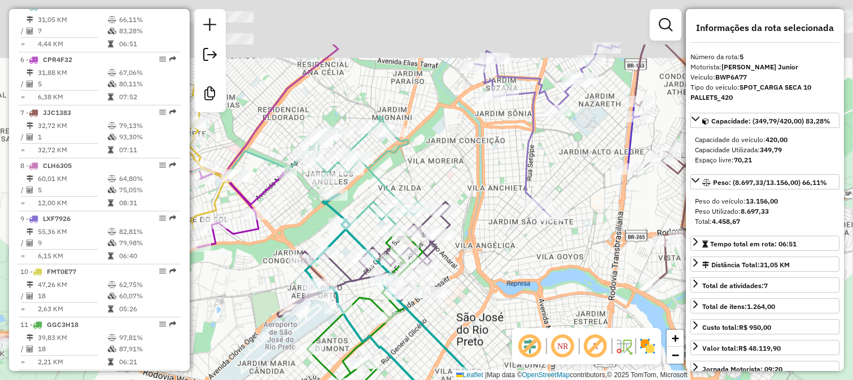
drag, startPoint x: 470, startPoint y: 77, endPoint x: 365, endPoint y: 268, distance: 217.3
click at [370, 260] on div "Janela de atendimento Grade de atendimento Capacidade Transportadoras Veículos …" at bounding box center [426, 190] width 853 height 380
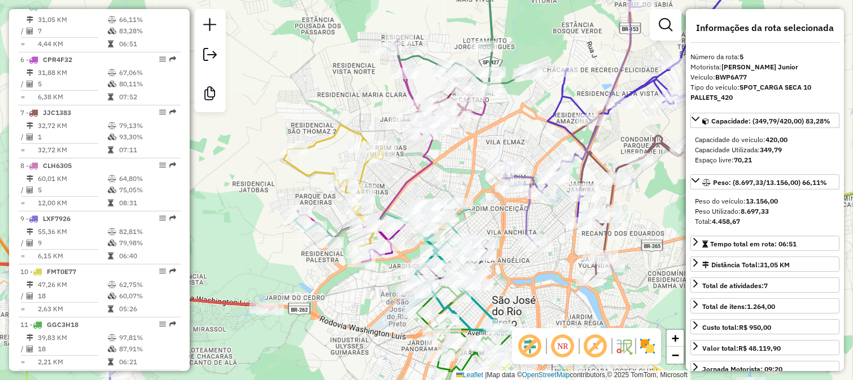
click at [487, 154] on div "Janela de atendimento Grade de atendimento Capacidade Transportadoras Veículos …" at bounding box center [426, 190] width 853 height 380
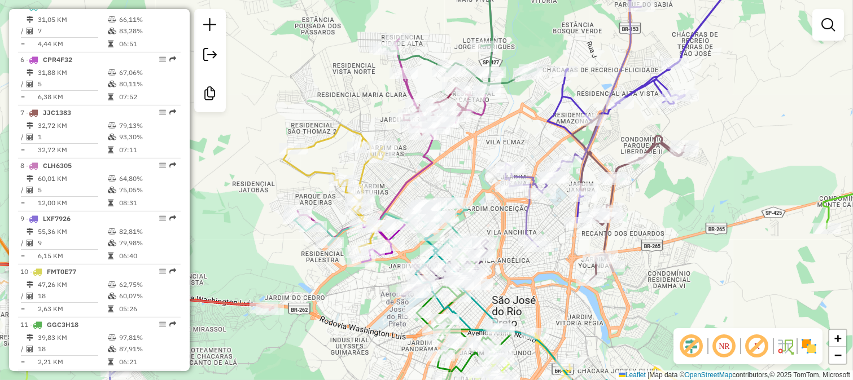
click at [553, 107] on icon at bounding box center [650, 92] width 204 height 261
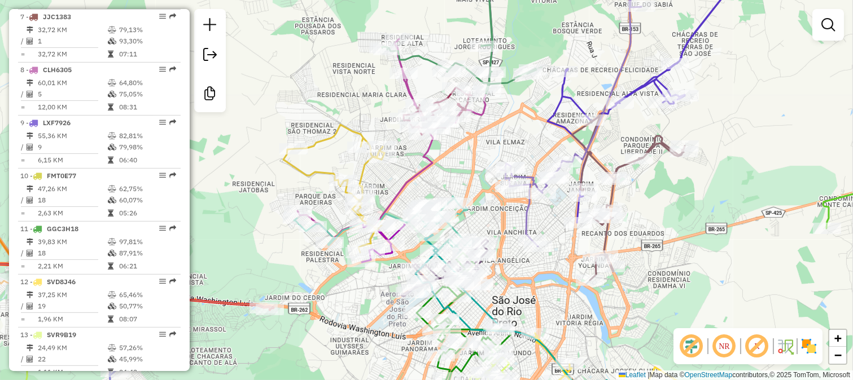
select select "**********"
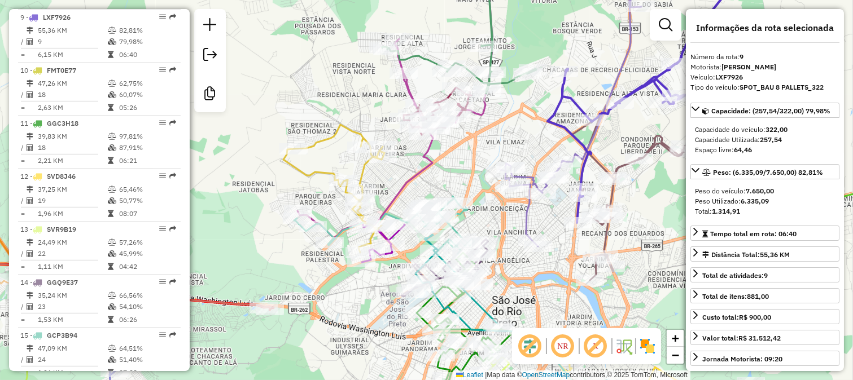
scroll to position [878, 0]
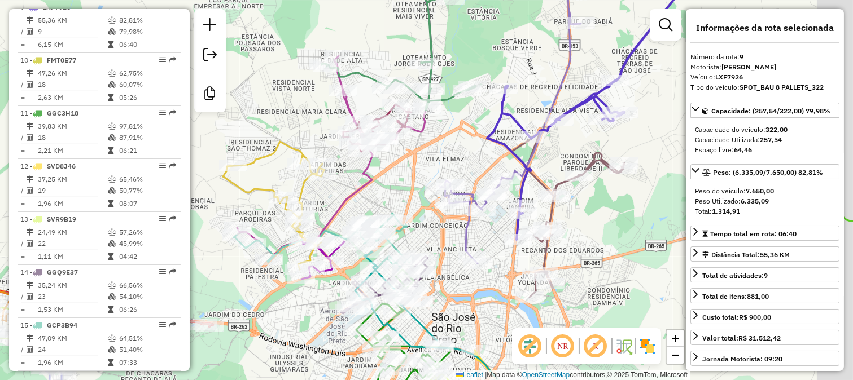
drag, startPoint x: 519, startPoint y: 134, endPoint x: 428, endPoint y: 156, distance: 93.9
click at [428, 156] on div "Janela de atendimento Grade de atendimento Capacidade Transportadoras Veículos …" at bounding box center [426, 190] width 853 height 380
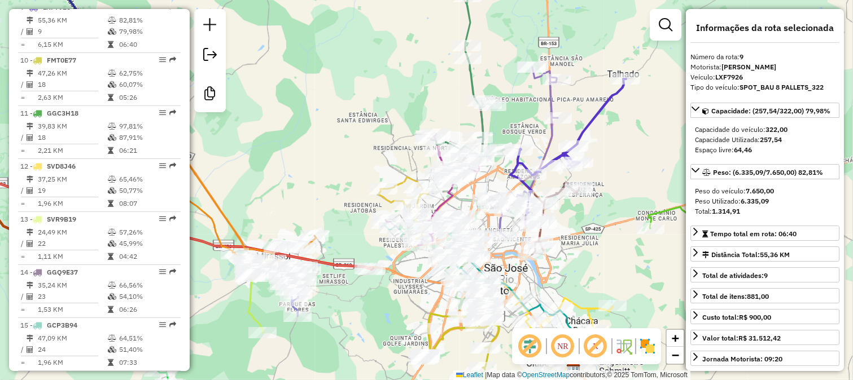
drag, startPoint x: 622, startPoint y: 207, endPoint x: 521, endPoint y: 209, distance: 101.1
click at [521, 209] on div "Janela de atendimento Grade de atendimento Capacidade Transportadoras Veículos …" at bounding box center [426, 190] width 853 height 380
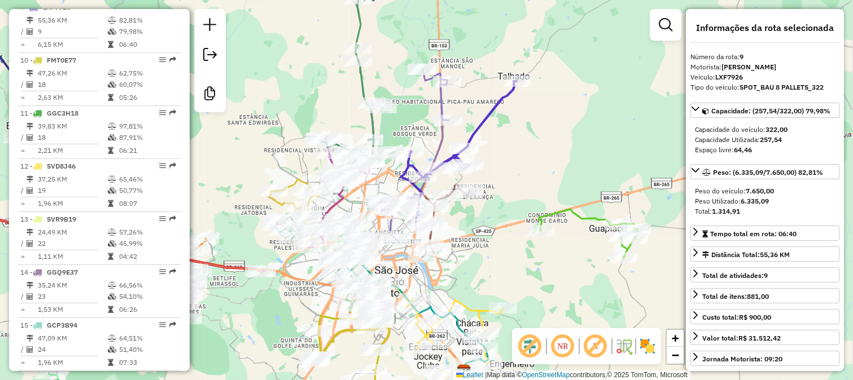
click at [538, 183] on div "Janela de atendimento Grade de atendimento Capacidade Transportadoras Veículos …" at bounding box center [426, 190] width 853 height 380
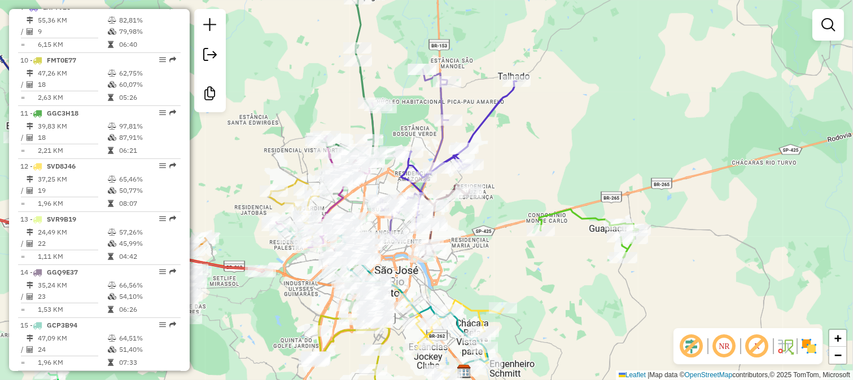
drag, startPoint x: 516, startPoint y: 196, endPoint x: 577, endPoint y: 129, distance: 91.1
click at [579, 133] on div "Janela de atendimento Grade de atendimento Capacidade Transportadoras Veículos …" at bounding box center [426, 190] width 853 height 380
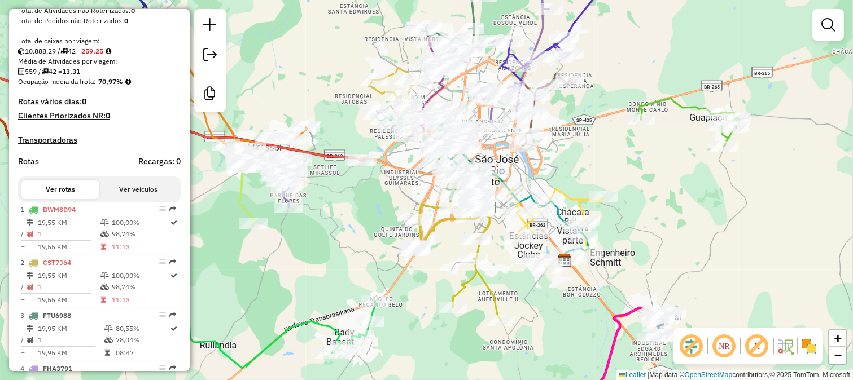
scroll to position [0, 0]
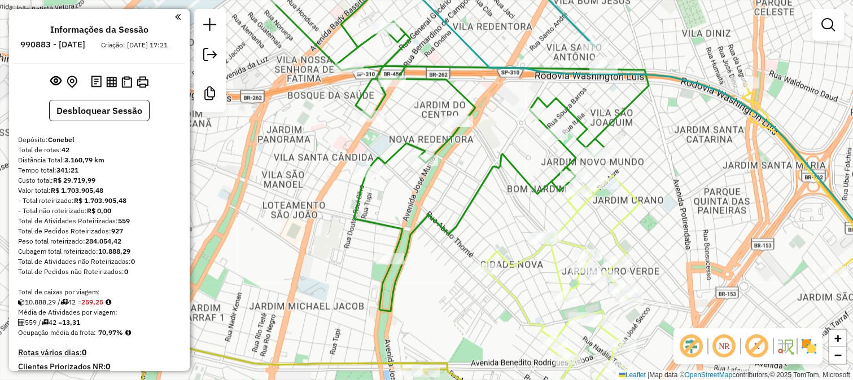
click at [481, 172] on div "Janela de atendimento Grade de atendimento Capacidade Transportadoras Veículos …" at bounding box center [426, 190] width 853 height 380
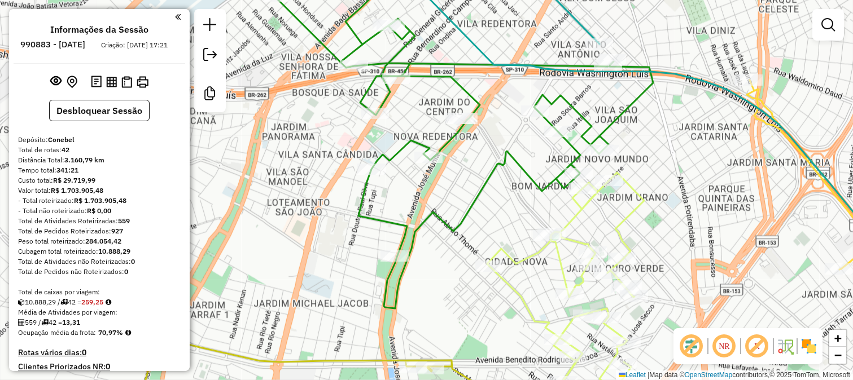
drag, startPoint x: 505, startPoint y: 226, endPoint x: 498, endPoint y: 138, distance: 88.9
click at [509, 202] on div "Janela de atendimento Grade de atendimento Capacidade Transportadoras Veículos …" at bounding box center [426, 190] width 853 height 380
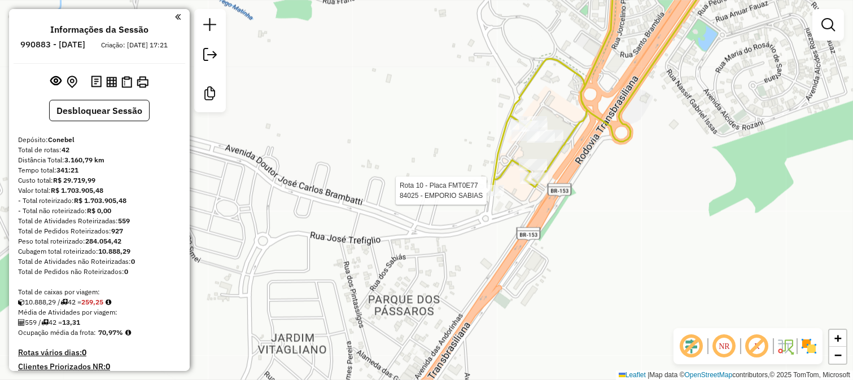
select select "**********"
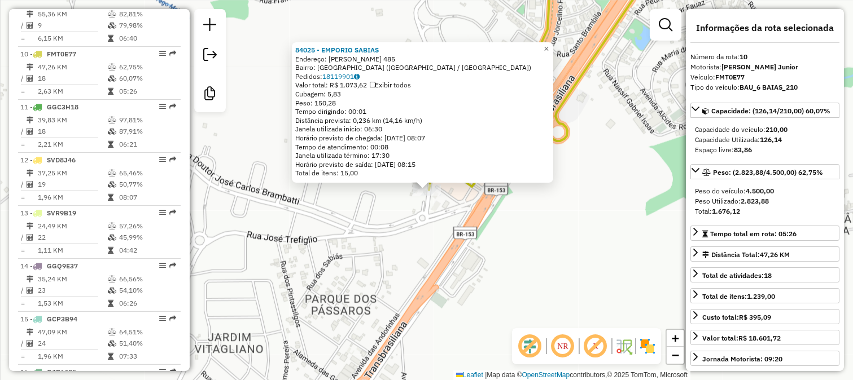
scroll to position [932, 0]
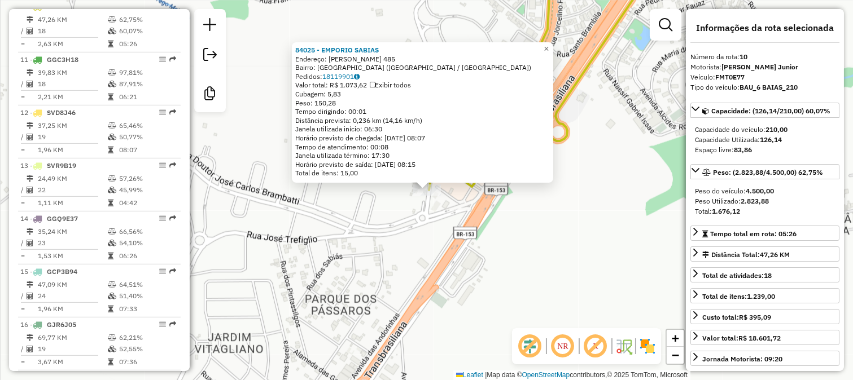
click at [226, 212] on div "84025 - EMPORIO SABIAS Endereço: [PERSON_NAME] 485 Bairro: [GEOGRAPHIC_DATA] ([…" at bounding box center [426, 190] width 853 height 380
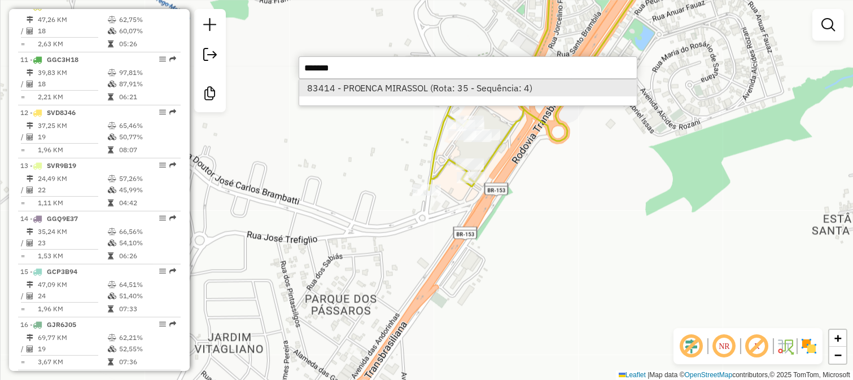
type input "*******"
click at [345, 82] on li "83414 - PROENCA MIRASSOL (Rota: 35 - Sequência: 4)" at bounding box center [468, 88] width 338 height 17
select select "**********"
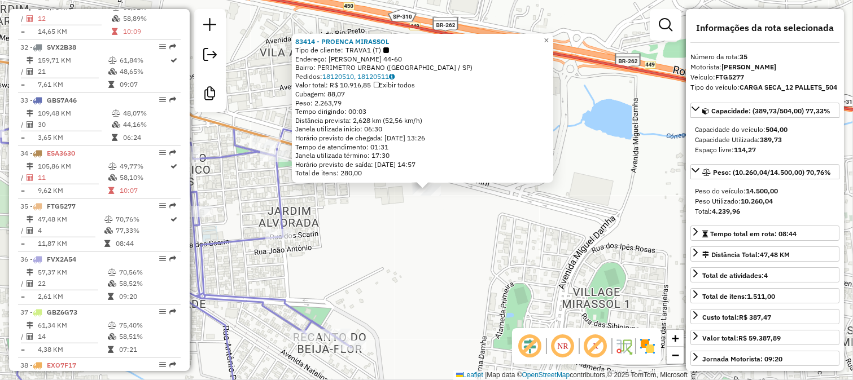
scroll to position [2258, 0]
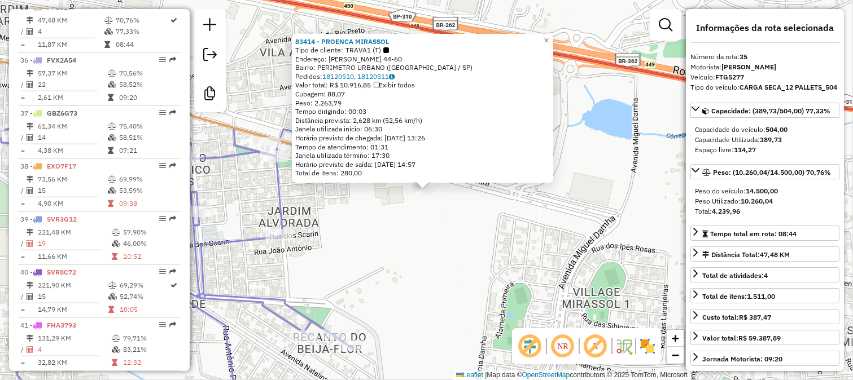
click at [579, 151] on div "83414 - PROENCA MIRASSOL Tipo de cliente: TRAVA1 (T) Endereço: [PERSON_NAME] 44…" at bounding box center [426, 190] width 853 height 380
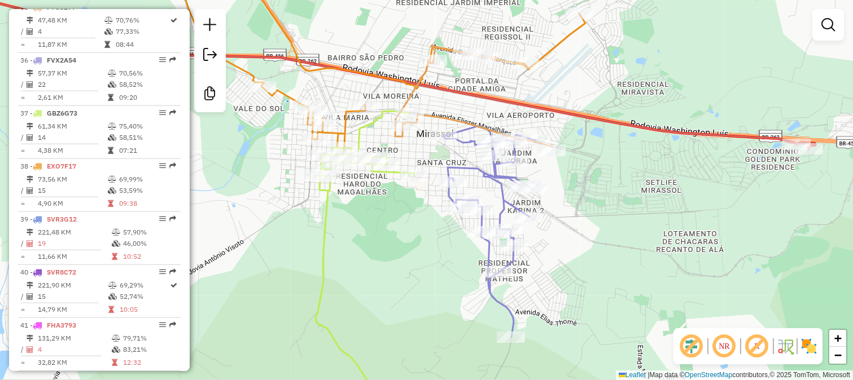
drag, startPoint x: 712, startPoint y: 205, endPoint x: 423, endPoint y: 196, distance: 289.1
click at [424, 196] on div "Janela de atendimento Grade de atendimento Capacidade Transportadoras Veículos …" at bounding box center [426, 190] width 853 height 380
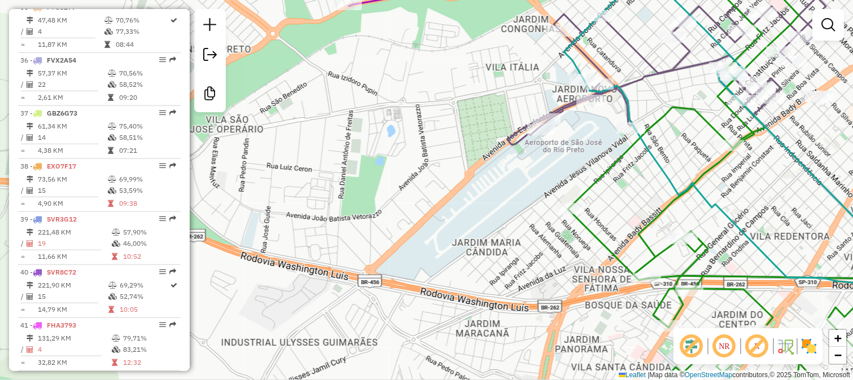
click at [712, 121] on icon at bounding box center [753, 194] width 370 height 450
select select "**********"
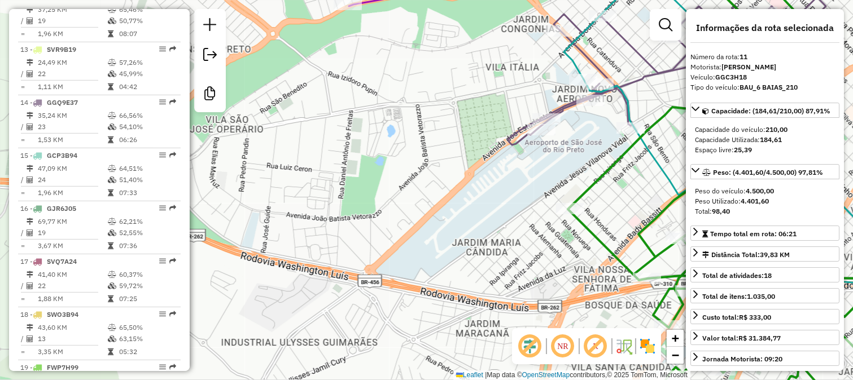
scroll to position [985, 0]
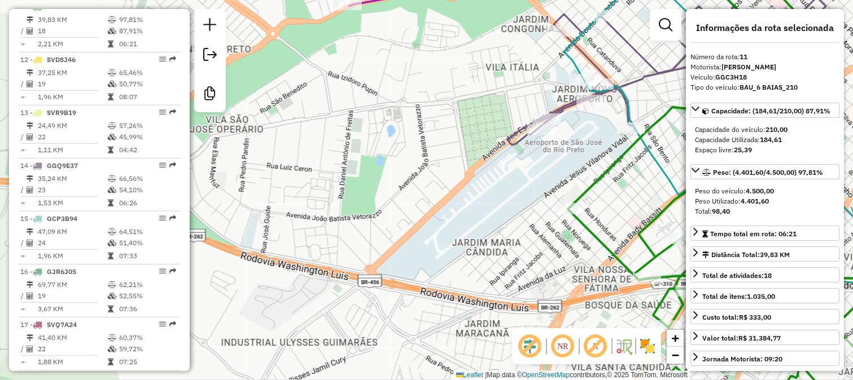
click at [658, 109] on div "Janela de atendimento Grade de atendimento Capacidade Transportadoras Veículos …" at bounding box center [426, 190] width 853 height 380
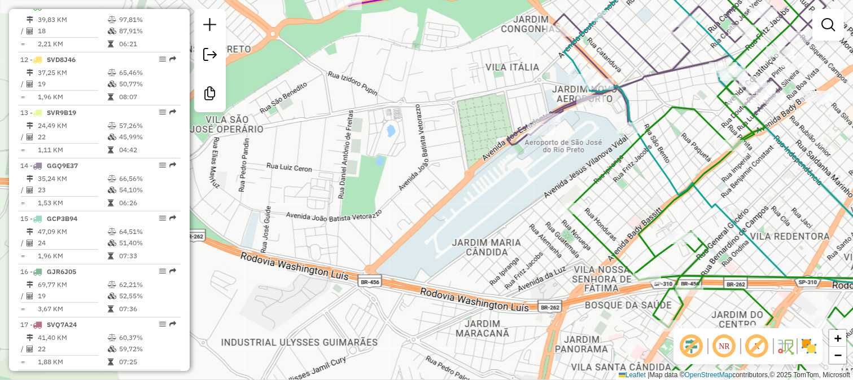
drag, startPoint x: 676, startPoint y: 95, endPoint x: 520, endPoint y: 134, distance: 161.3
click at [527, 133] on div "Janela de atendimento Grade de atendimento Capacidade Transportadoras Veículos …" at bounding box center [426, 190] width 853 height 380
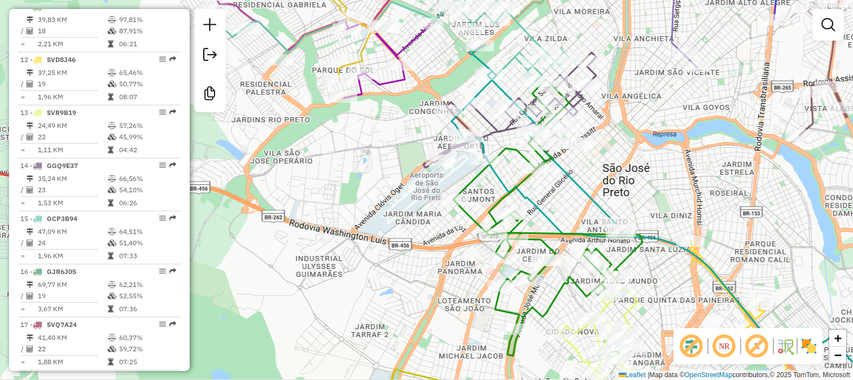
drag, startPoint x: 628, startPoint y: 182, endPoint x: 598, endPoint y: 119, distance: 69.4
click at [598, 119] on div "Janela de atendimento Grade de atendimento Capacidade Transportadoras Veículos …" at bounding box center [426, 190] width 853 height 380
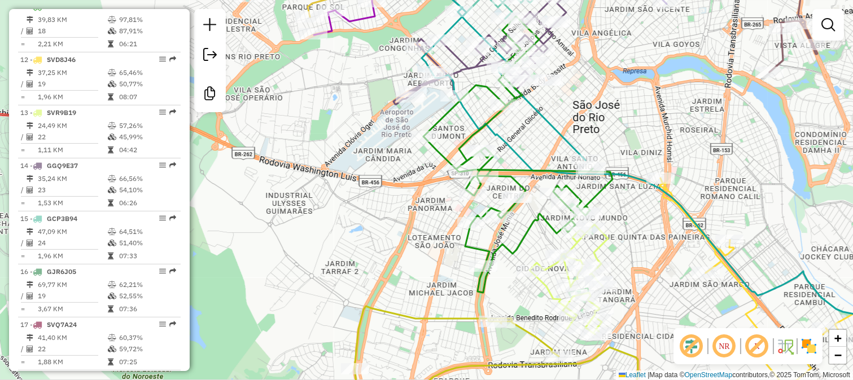
click at [597, 189] on icon at bounding box center [517, 154] width 189 height 277
select select "**********"
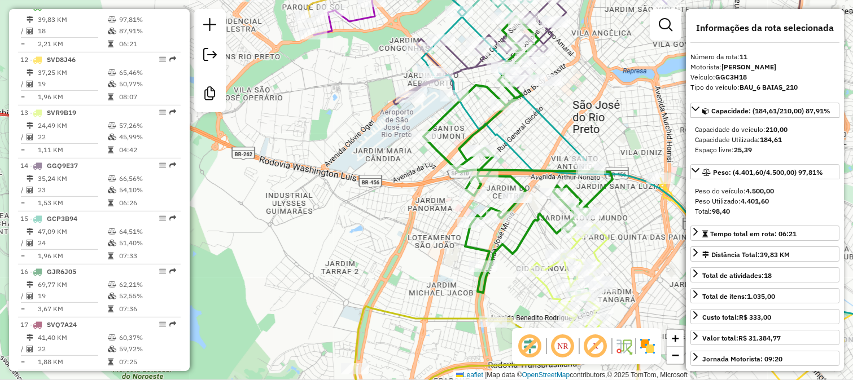
click at [540, 217] on icon at bounding box center [517, 154] width 189 height 277
drag, startPoint x: 515, startPoint y: 224, endPoint x: 543, endPoint y: 260, distance: 45.8
click at [543, 260] on div "Janela de atendimento Grade de atendimento Capacidade Transportadoras Veículos …" at bounding box center [426, 190] width 853 height 380
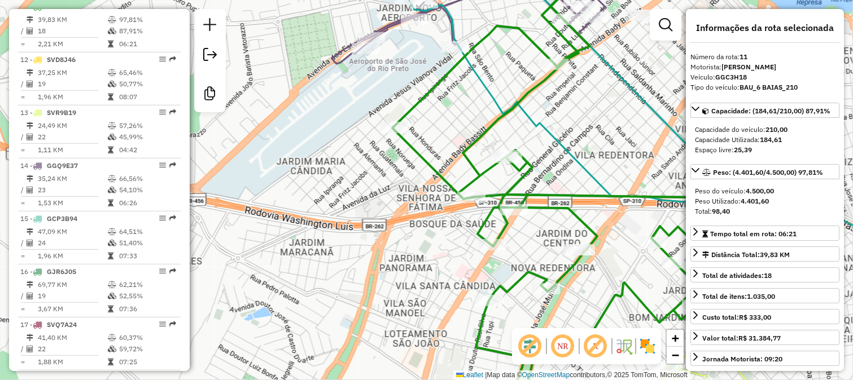
click at [516, 182] on icon at bounding box center [581, 190] width 378 height 457
drag, startPoint x: 553, startPoint y: 147, endPoint x: 513, endPoint y: 223, distance: 86.4
click at [517, 213] on icon at bounding box center [663, 133] width 550 height 343
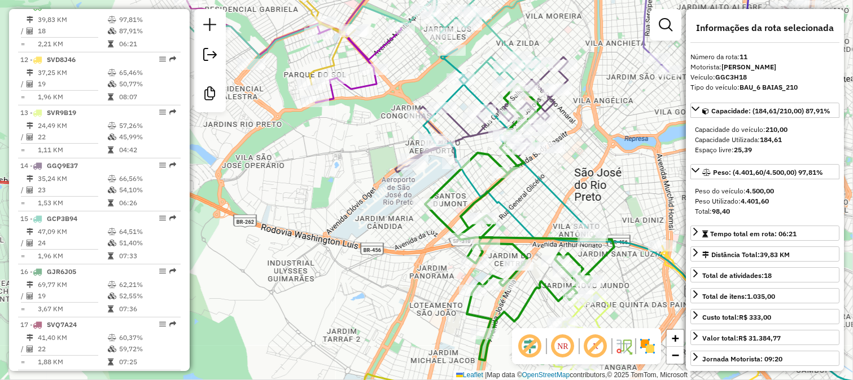
drag, startPoint x: 582, startPoint y: 177, endPoint x: 555, endPoint y: 98, distance: 83.4
click at [556, 106] on div "Janela de atendimento Grade de atendimento Capacidade Transportadoras Veículos …" at bounding box center [426, 190] width 853 height 380
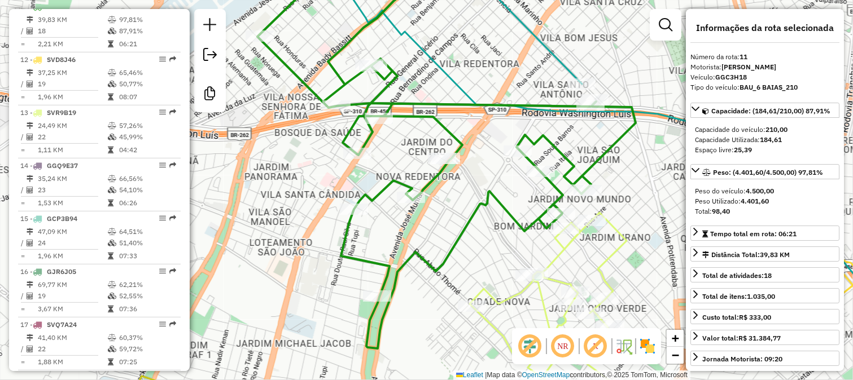
drag, startPoint x: 462, startPoint y: 130, endPoint x: 531, endPoint y: 196, distance: 95.8
click at [531, 196] on div "Janela de atendimento Grade de atendimento Capacidade Transportadoras Veículos …" at bounding box center [426, 190] width 853 height 380
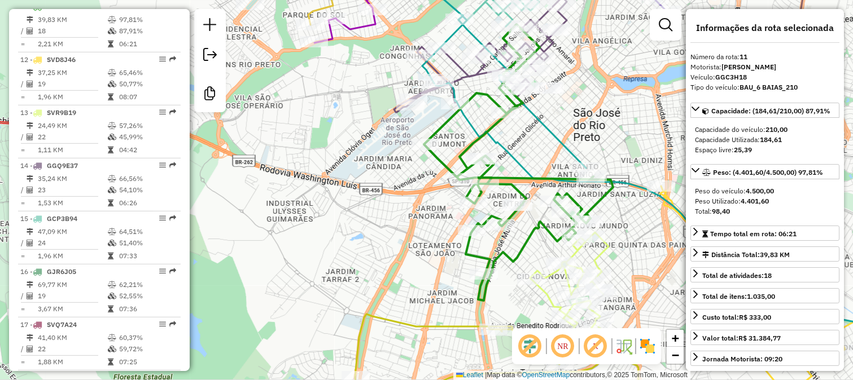
drag, startPoint x: 536, startPoint y: 144, endPoint x: 506, endPoint y: 216, distance: 78.2
click at [506, 212] on div "Janela de atendimento Grade de atendimento Capacidade Transportadoras Veículos …" at bounding box center [426, 190] width 853 height 380
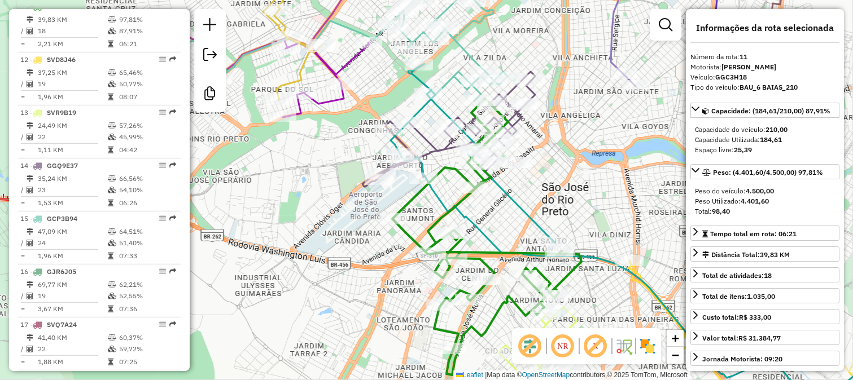
drag, startPoint x: 550, startPoint y: 131, endPoint x: 542, endPoint y: 179, distance: 48.7
click at [542, 176] on div "Janela de atendimento Grade de atendimento Capacidade Transportadoras Veículos …" at bounding box center [426, 190] width 853 height 380
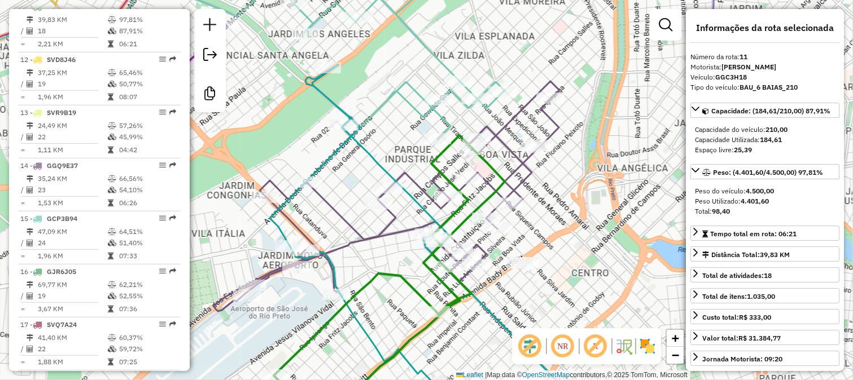
click at [490, 164] on icon at bounding box center [389, 276] width 231 height 283
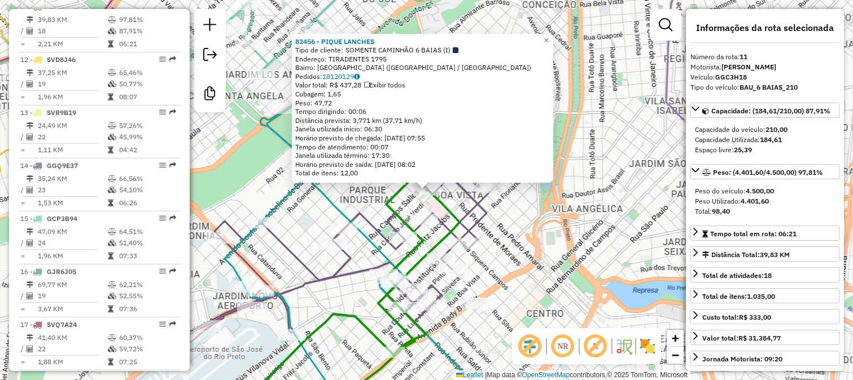
click at [560, 222] on div "82456 - PIQUE LANCHES Tipo de cliente: SOMENTE CAMINHÃO 6 BAIAS (I) Endereço: T…" at bounding box center [426, 190] width 853 height 380
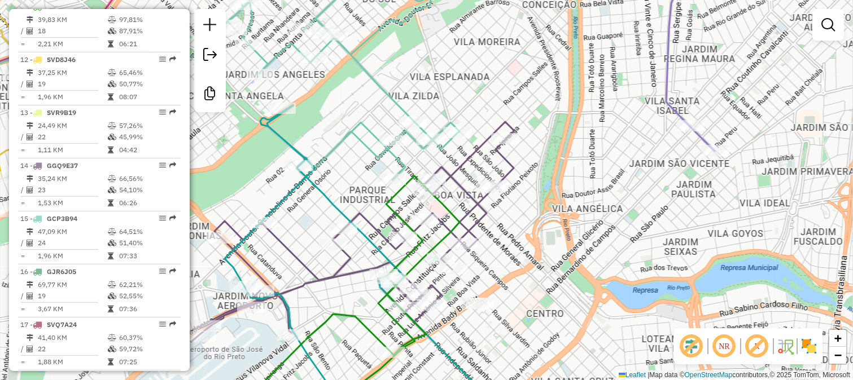
drag, startPoint x: 566, startPoint y: 227, endPoint x: 481, endPoint y: 102, distance: 151.7
click at [497, 135] on div "Janela de atendimento Grade de atendimento Capacidade Transportadoras Veículos …" at bounding box center [426, 190] width 853 height 380
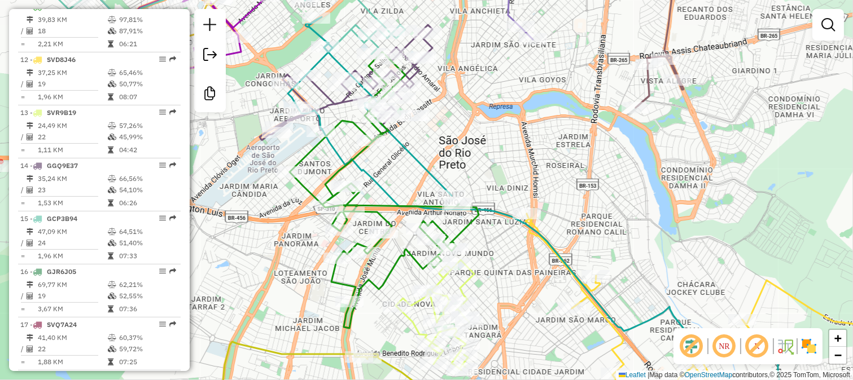
drag, startPoint x: 486, startPoint y: 153, endPoint x: 472, endPoint y: 79, distance: 75.2
click at [475, 92] on div "Janela de atendimento Grade de atendimento Capacidade Transportadoras Veículos …" at bounding box center [426, 190] width 853 height 380
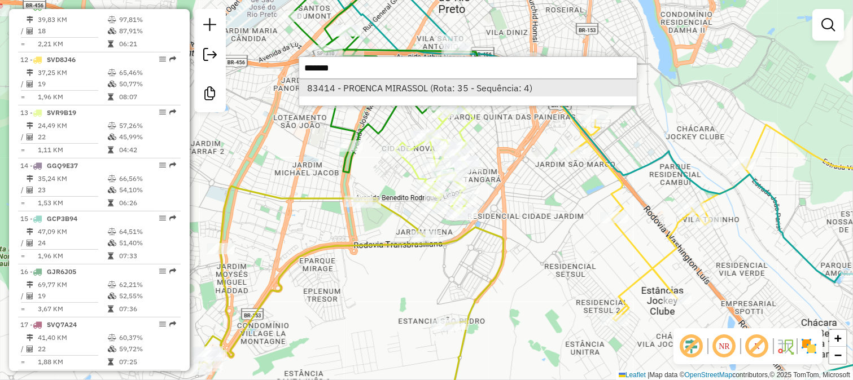
type input "*******"
click at [487, 94] on li "83414 - PROENCA MIRASSOL (Rota: 35 - Sequência: 4)" at bounding box center [468, 88] width 338 height 17
select select "**********"
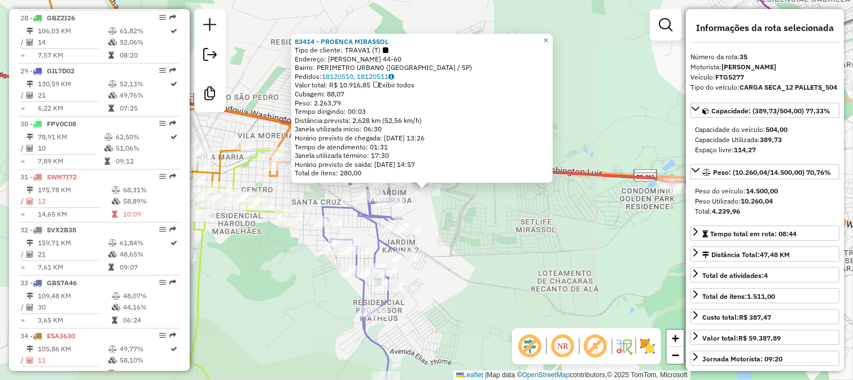
scroll to position [2258, 0]
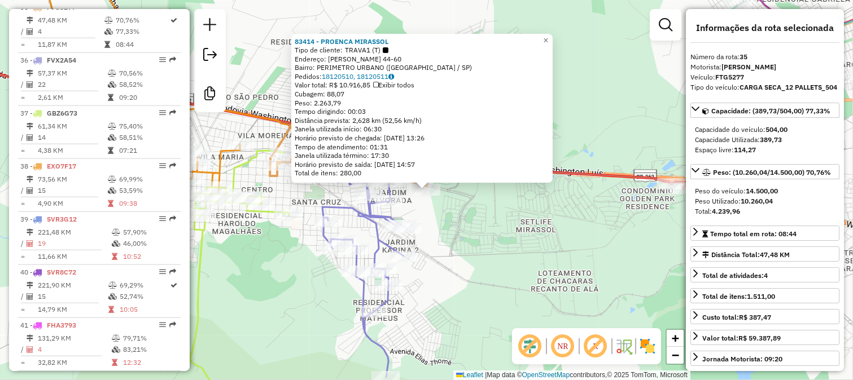
click at [518, 226] on div "83414 - PROENCA MIRASSOL Tipo de cliente: TRAVA1 (T) Endereço: [PERSON_NAME] 44…" at bounding box center [426, 190] width 853 height 380
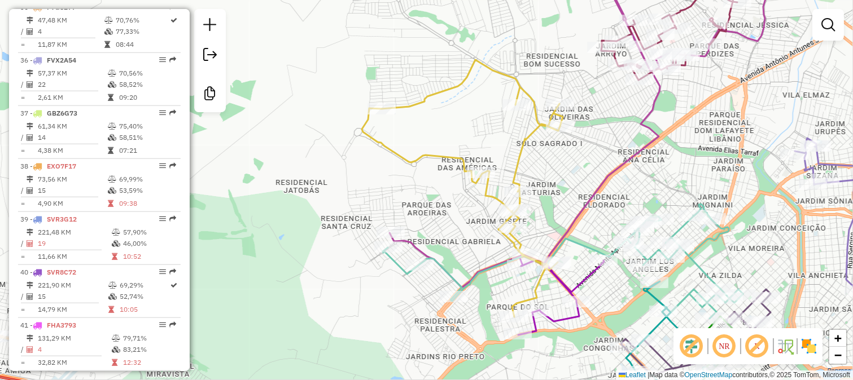
click at [531, 134] on icon at bounding box center [462, 188] width 201 height 257
select select "**********"
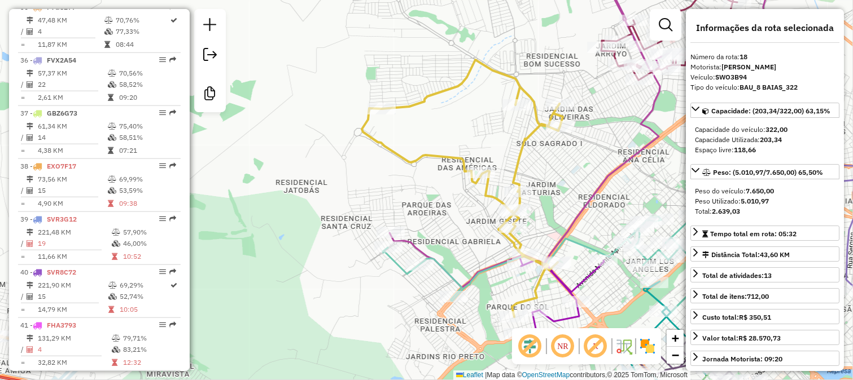
scroll to position [1356, 0]
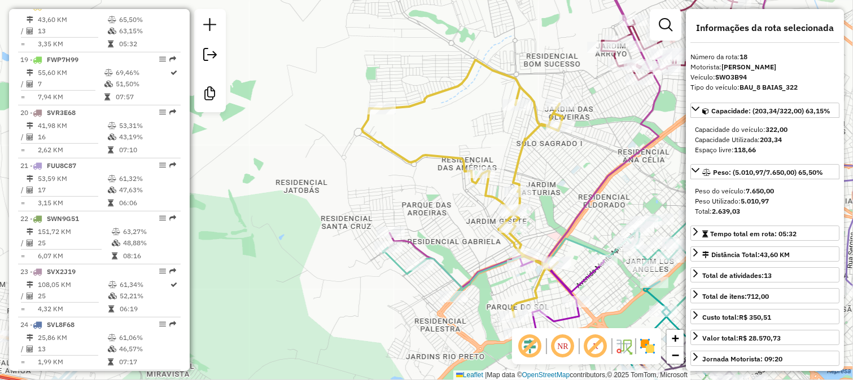
drag, startPoint x: 584, startPoint y: 205, endPoint x: 459, endPoint y: 195, distance: 125.2
click at [459, 195] on icon at bounding box center [581, 125] width 384 height 326
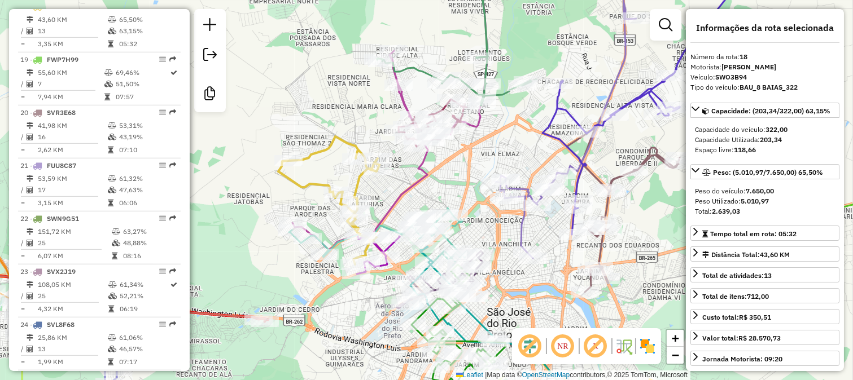
drag, startPoint x: 608, startPoint y: 133, endPoint x: 533, endPoint y: 154, distance: 77.4
click at [535, 154] on div "Janela de atendimento Grade de atendimento Capacidade Transportadoras Veículos …" at bounding box center [426, 190] width 853 height 380
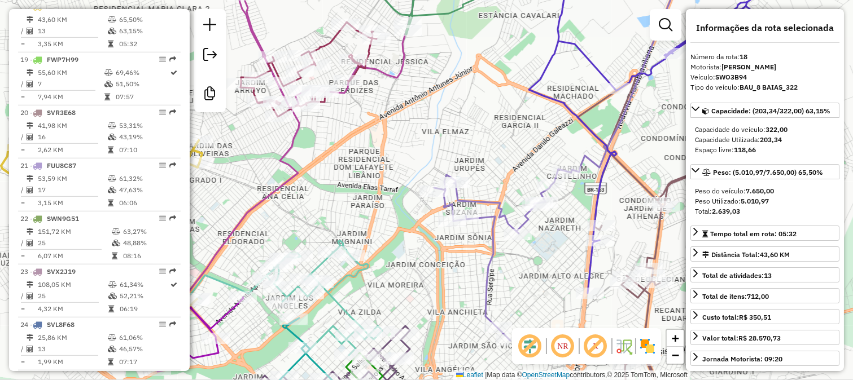
click at [588, 160] on icon at bounding box center [560, 151] width 252 height 379
drag, startPoint x: 556, startPoint y: 138, endPoint x: 403, endPoint y: 177, distance: 158.0
click at [403, 177] on div "Janela de atendimento Grade de atendimento Capacidade Transportadoras Veículos …" at bounding box center [426, 190] width 853 height 380
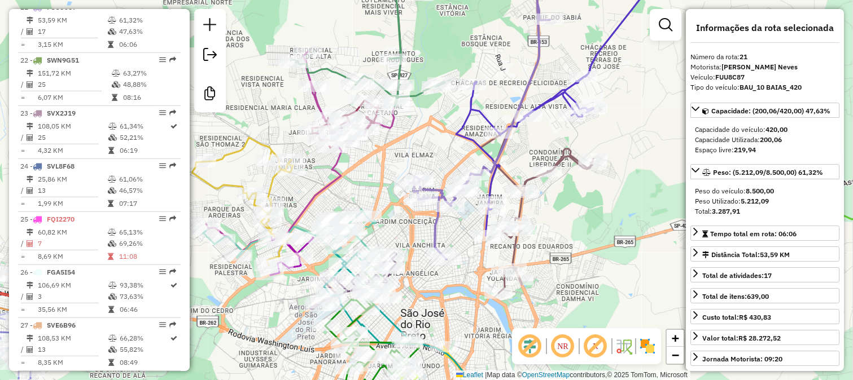
drag, startPoint x: 545, startPoint y: 59, endPoint x: 514, endPoint y: 225, distance: 168.3
click at [515, 221] on div "Janela de atendimento Grade de atendimento Capacidade Transportadoras Veículos …" at bounding box center [426, 190] width 853 height 380
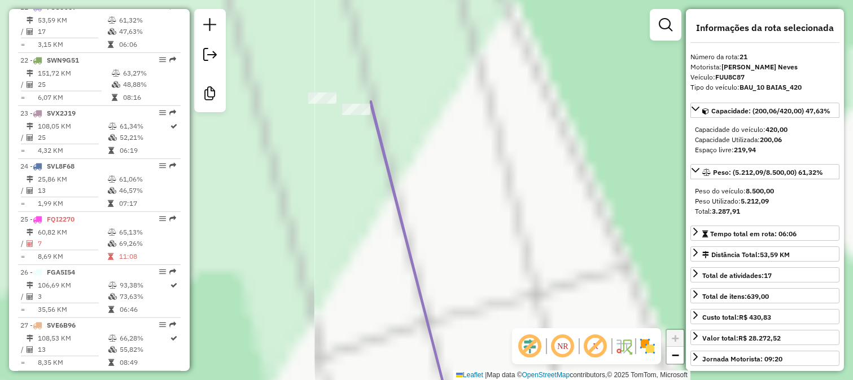
drag, startPoint x: 405, startPoint y: 165, endPoint x: 396, endPoint y: 173, distance: 12.0
click at [411, 183] on div "Janela de atendimento Grade de atendimento Capacidade Transportadoras Veículos …" at bounding box center [426, 190] width 853 height 380
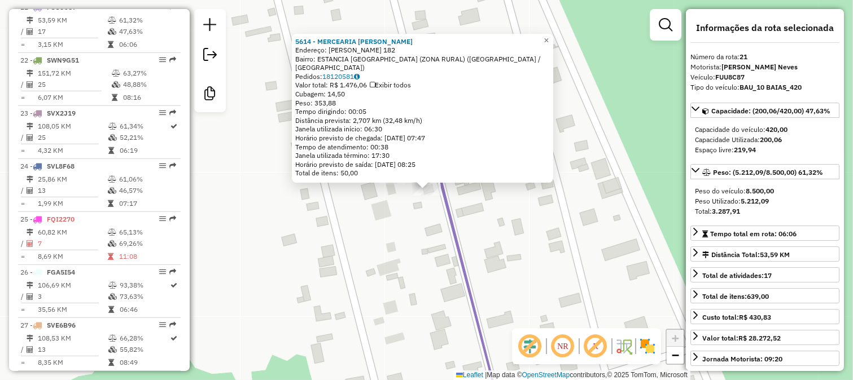
click at [421, 252] on div "5614 - MERCEARIA [PERSON_NAME]: [PERSON_NAME] 182 Bairro: ESTANCIA [GEOGRAPHIC_…" at bounding box center [426, 190] width 853 height 380
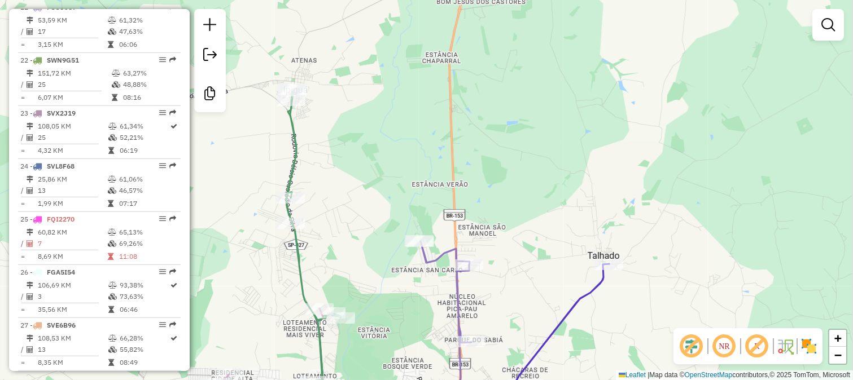
drag, startPoint x: 478, startPoint y: 312, endPoint x: 479, endPoint y: 167, distance: 145.1
click at [480, 194] on div "Rota 21 - Placa FUU8C87 34183 - MERCEARIA [PERSON_NAME] de atendimento Grade de…" at bounding box center [426, 190] width 853 height 380
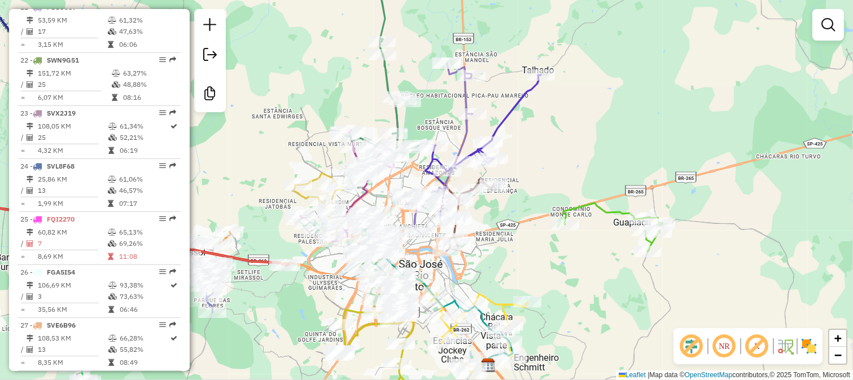
drag, startPoint x: 469, startPoint y: 292, endPoint x: 498, endPoint y: 131, distance: 164.1
click at [498, 140] on div "Janela de atendimento Grade de atendimento Capacidade Transportadoras Veículos …" at bounding box center [426, 190] width 853 height 380
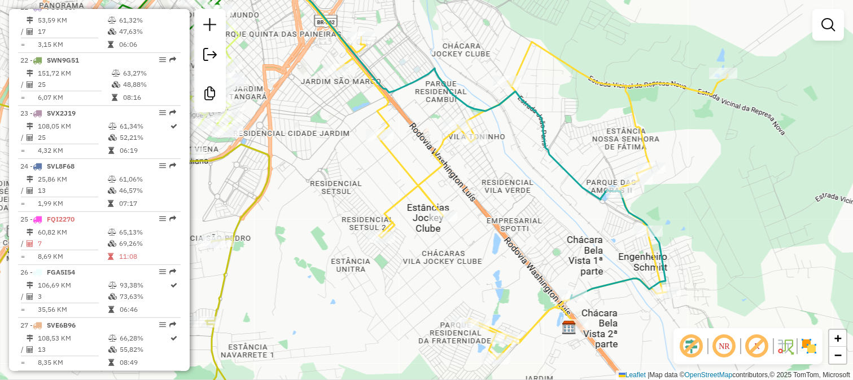
click at [580, 181] on icon at bounding box center [412, 130] width 506 height 337
select select "**********"
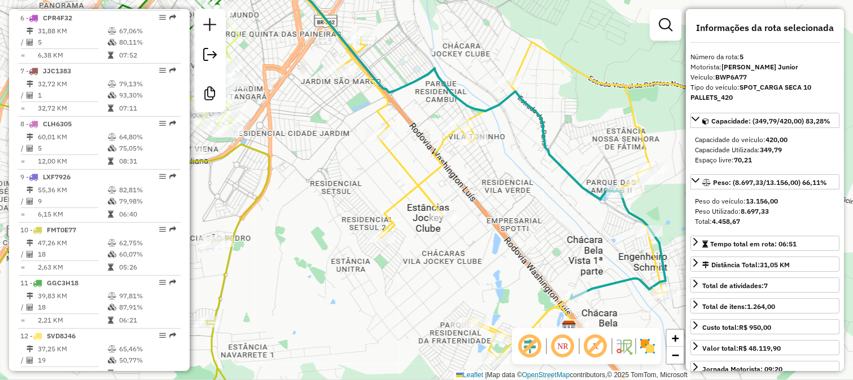
scroll to position [667, 0]
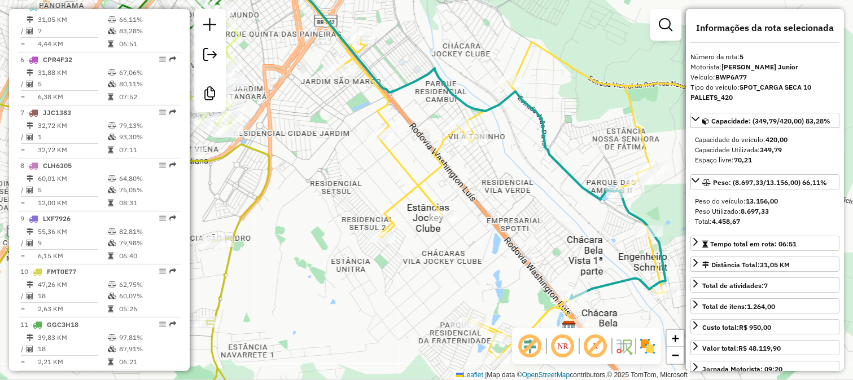
drag, startPoint x: 565, startPoint y: 133, endPoint x: 576, endPoint y: 215, distance: 82.1
click at [576, 202] on div "Janela de atendimento Grade de atendimento Capacidade Transportadoras Veículos …" at bounding box center [426, 190] width 853 height 380
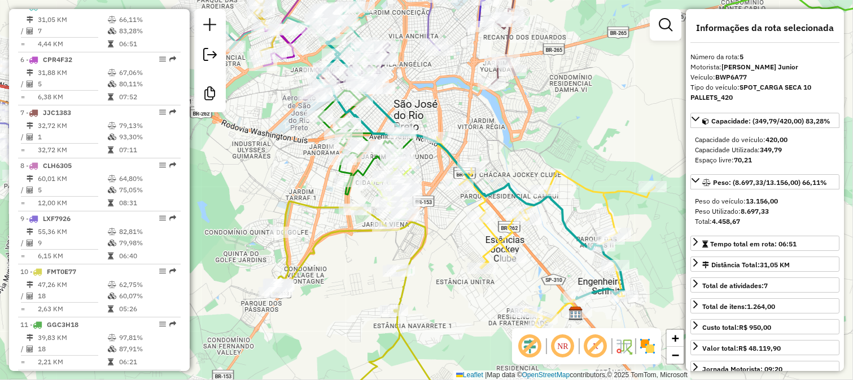
click at [579, 176] on div "Janela de atendimento Grade de atendimento Capacidade Transportadoras Veículos …" at bounding box center [426, 190] width 853 height 380
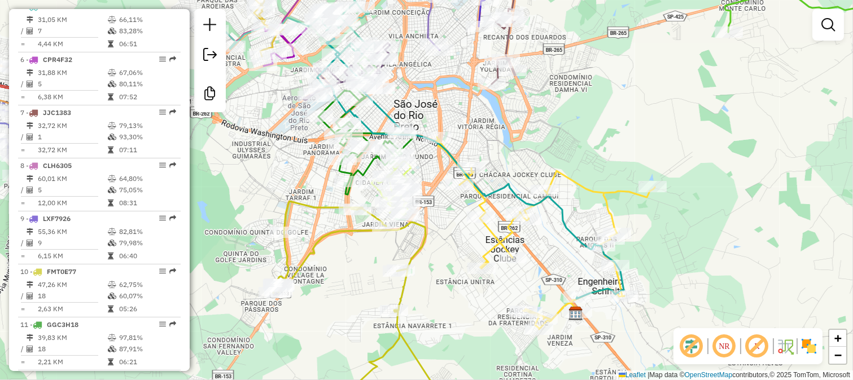
click at [576, 184] on icon at bounding box center [545, 233] width 218 height 192
select select "**********"
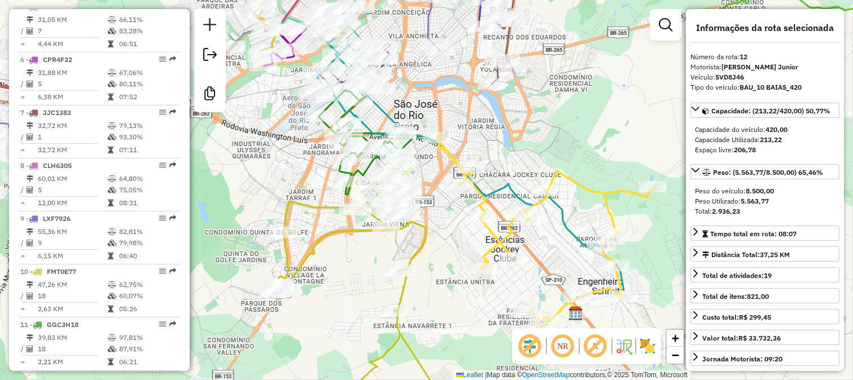
scroll to position [1038, 0]
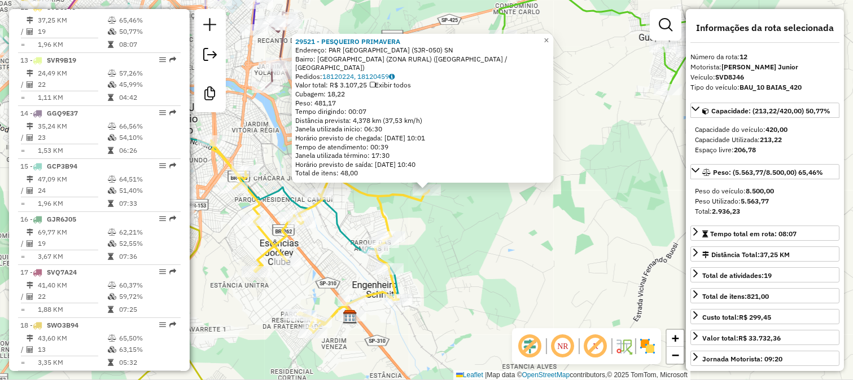
click at [520, 230] on div "29521 - PESQUEIRO PRIMAVERA Endereço: PAR [GEOGRAPHIC_DATA] (SJR-050) SN Bairro…" at bounding box center [426, 190] width 853 height 380
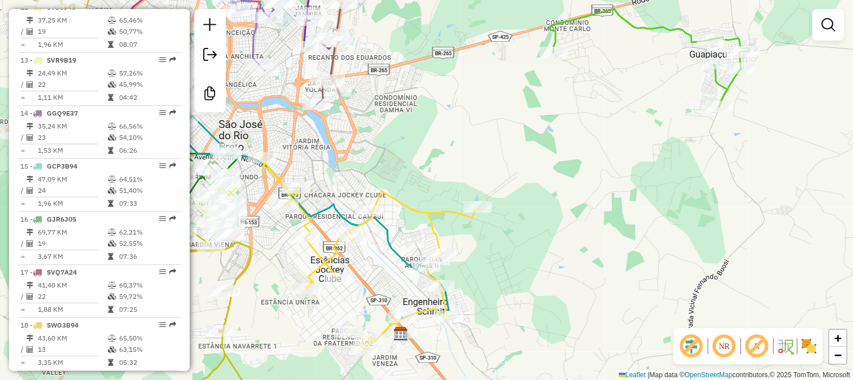
drag, startPoint x: 437, startPoint y: 232, endPoint x: 492, endPoint y: 252, distance: 58.9
click at [492, 252] on div "Janela de atendimento Grade de atendimento Capacidade Transportadoras Veículos …" at bounding box center [426, 190] width 853 height 380
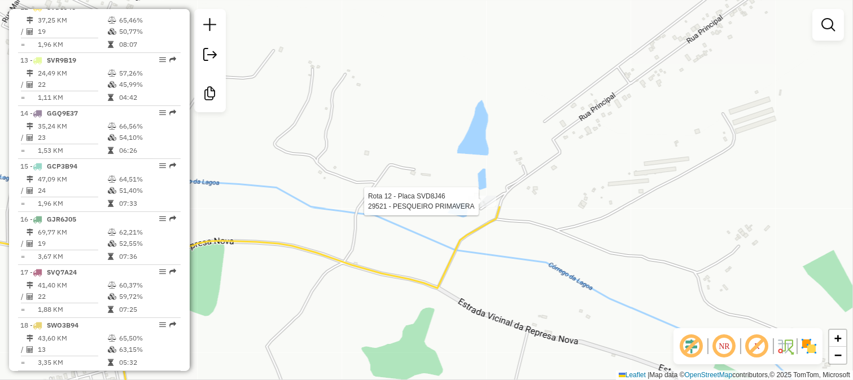
click at [483, 207] on div at bounding box center [482, 201] width 28 height 11
select select "**********"
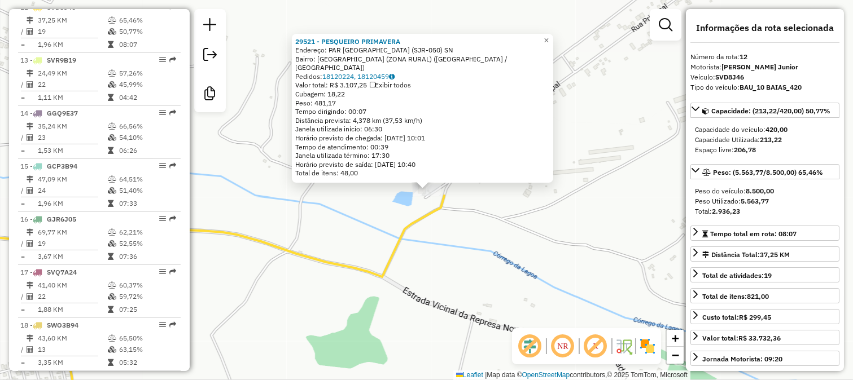
click at [516, 245] on div "29521 - PESQUEIRO PRIMAVERA Endereço: PAR [GEOGRAPHIC_DATA] (SJR-050) SN Bairro…" at bounding box center [426, 190] width 853 height 380
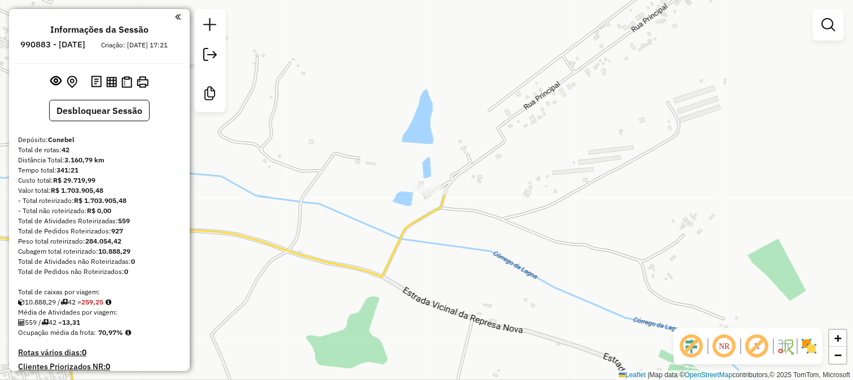
scroll to position [1038, 0]
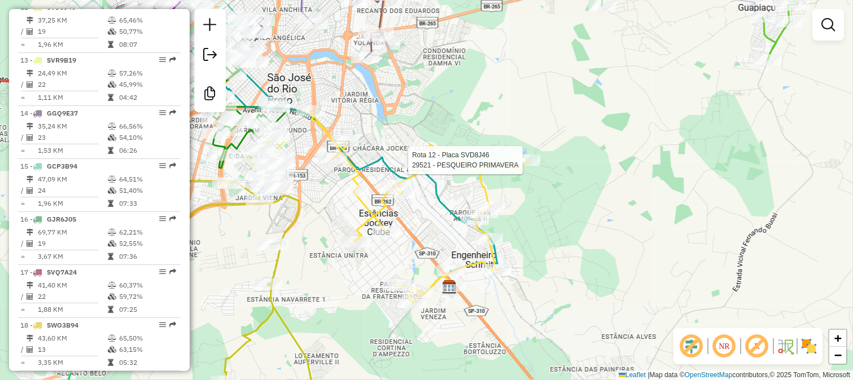
click at [516, 166] on div at bounding box center [526, 160] width 28 height 11
select select "**********"
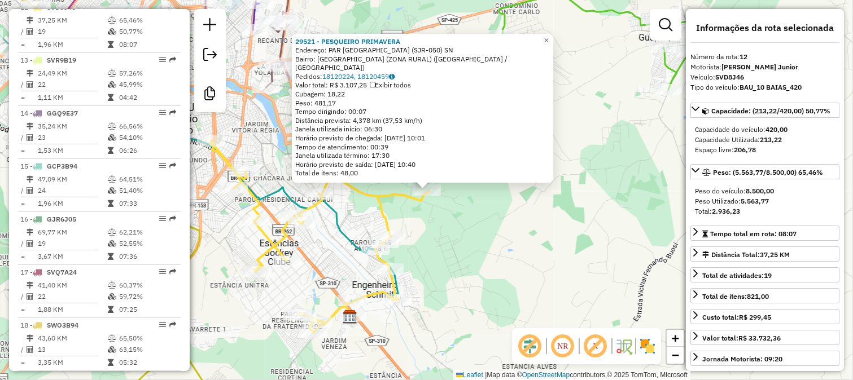
drag, startPoint x: 458, startPoint y: 284, endPoint x: 411, endPoint y: 301, distance: 49.8
click at [456, 286] on div "29521 - PESQUEIRO PRIMAVERA Endereço: PAR [GEOGRAPHIC_DATA] (SJR-050) SN Bairro…" at bounding box center [426, 190] width 853 height 380
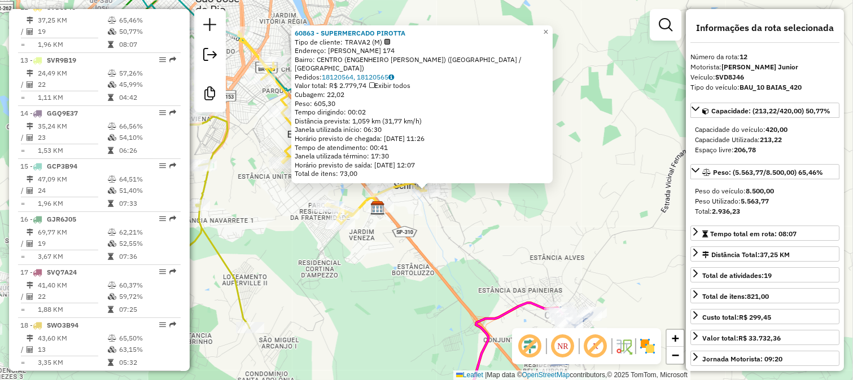
click at [458, 260] on div "60863 - SUPERMERCADO PIROTTA Tipo de cliente: TRAVA2 (M) Endereço: COUTINHO CAV…" at bounding box center [426, 190] width 853 height 380
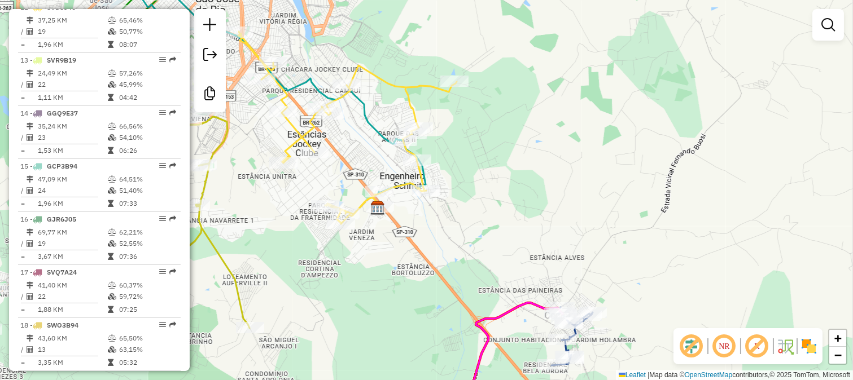
drag, startPoint x: 529, startPoint y: 205, endPoint x: 531, endPoint y: 158, distance: 46.9
click at [531, 189] on div "60863 - SUPERMERCADO PIROTTA Tipo de cliente: TRAVA2 (M) Endereço: COUTINHO CAV…" at bounding box center [426, 190] width 853 height 380
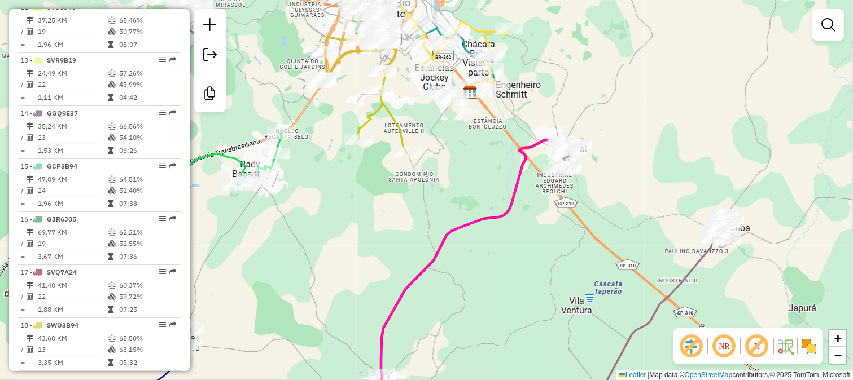
click at [498, 226] on div "Janela de atendimento Grade de atendimento Capacidade Transportadoras Veículos …" at bounding box center [426, 190] width 853 height 380
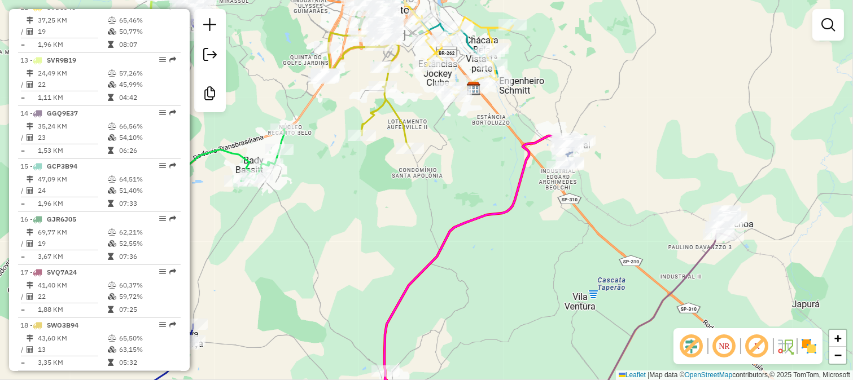
drag, startPoint x: 461, startPoint y: 281, endPoint x: 523, endPoint y: 132, distance: 161.7
click at [519, 145] on div "Janela de atendimento Grade de atendimento Capacidade Transportadoras Veículos …" at bounding box center [426, 190] width 853 height 380
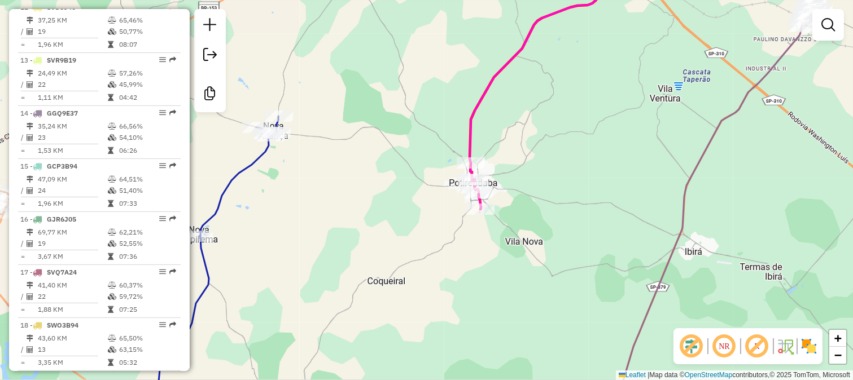
click at [475, 135] on icon at bounding box center [539, 85] width 139 height 247
select select "**********"
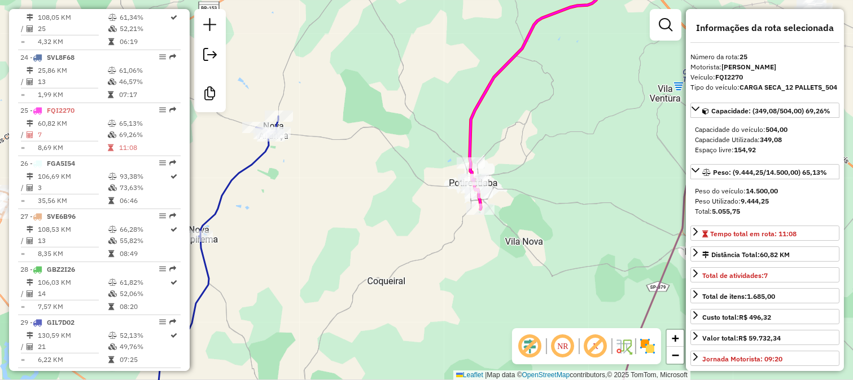
scroll to position [1727, 0]
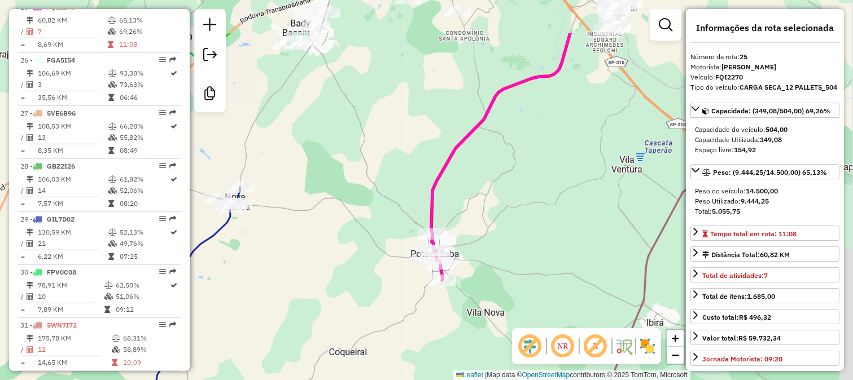
drag, startPoint x: 538, startPoint y: 107, endPoint x: 481, endPoint y: 246, distance: 149.6
click at [481, 242] on div "Janela de atendimento Grade de atendimento Capacidade Transportadoras Veículos …" at bounding box center [426, 190] width 853 height 380
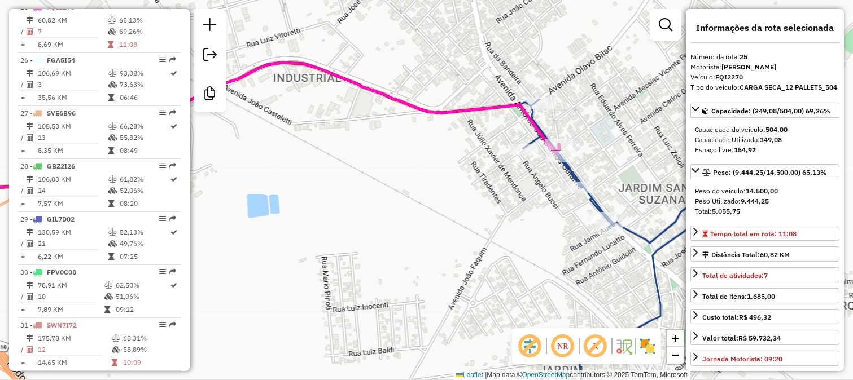
click at [576, 170] on icon at bounding box center [658, 258] width 277 height 319
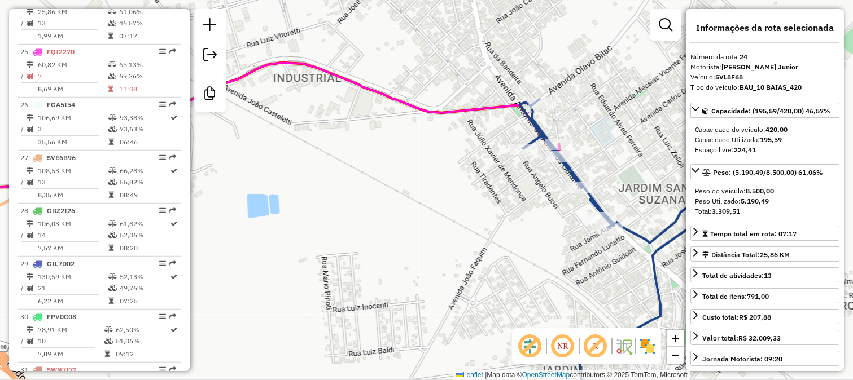
scroll to position [1674, 0]
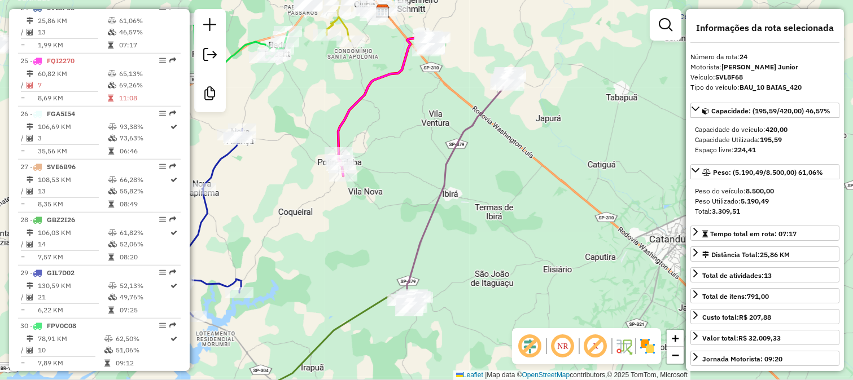
drag, startPoint x: 385, startPoint y: 122, endPoint x: 376, endPoint y: 211, distance: 89.6
click at [380, 195] on div "Janela de atendimento Grade de atendimento Capacidade Transportadoras Veículos …" at bounding box center [426, 190] width 853 height 380
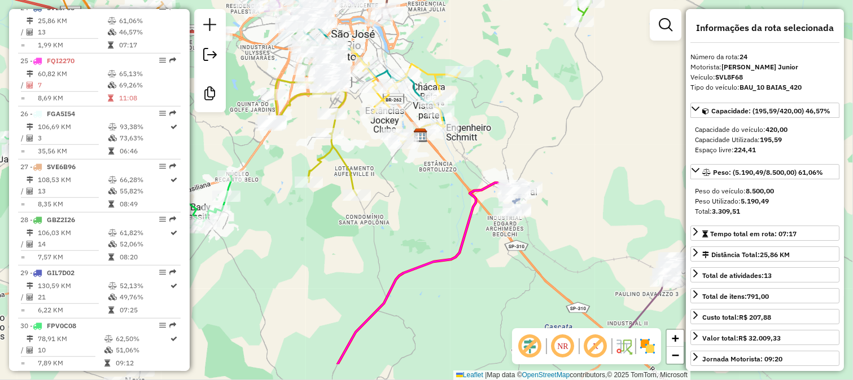
drag, startPoint x: 578, startPoint y: 262, endPoint x: 544, endPoint y: 208, distance: 63.9
click at [544, 208] on div "Janela de atendimento Grade de atendimento Capacidade Transportadoras Veículos …" at bounding box center [426, 190] width 853 height 380
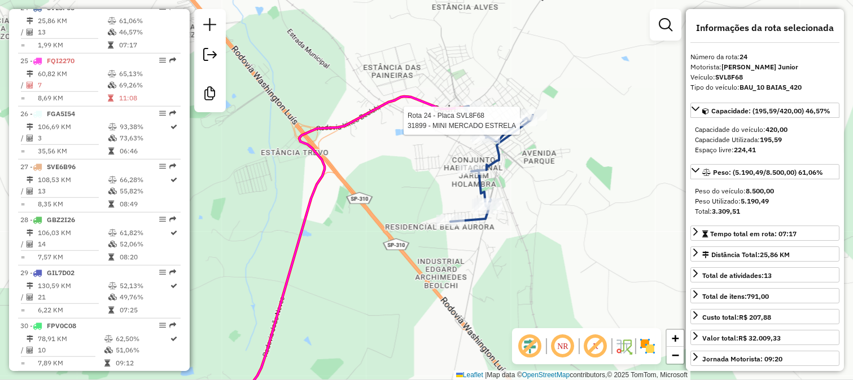
click at [487, 194] on icon at bounding box center [491, 164] width 82 height 116
click at [519, 224] on div "Rota 24 - Placa SVL8F68 32405 - BAR ESPETO Rota 24 - Placa SVL8F68 27491 - BAR …" at bounding box center [426, 190] width 853 height 380
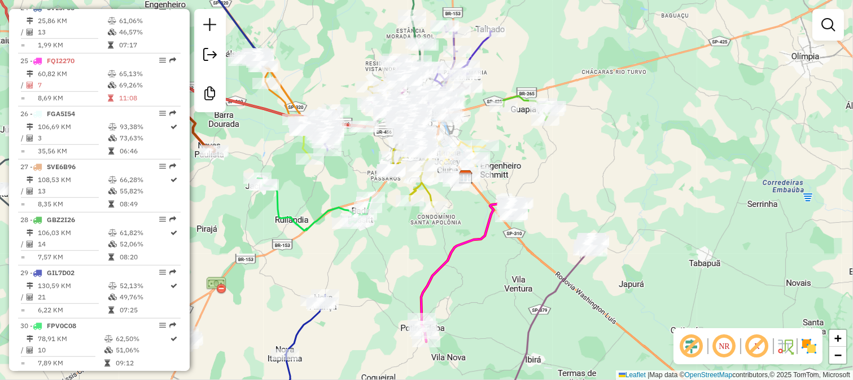
click at [567, 272] on icon at bounding box center [547, 329] width 95 height 180
select select "**********"
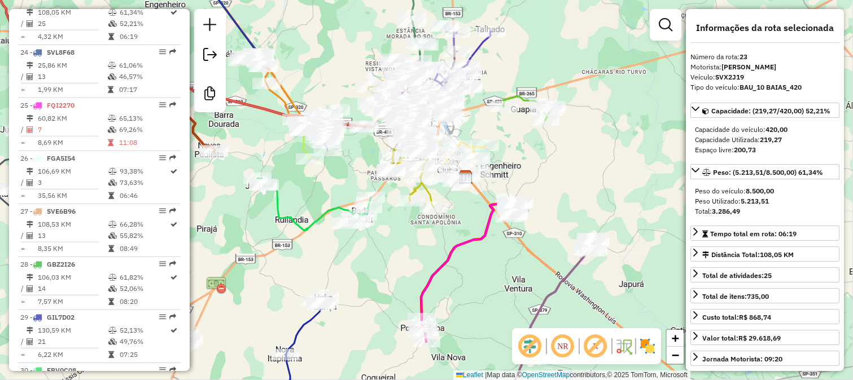
scroll to position [1621, 0]
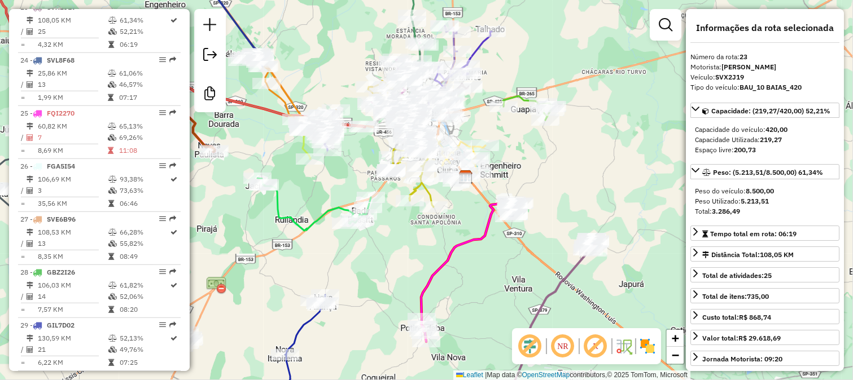
drag, startPoint x: 545, startPoint y: 277, endPoint x: 519, endPoint y: 155, distance: 124.5
click at [520, 163] on div "Janela de atendimento Grade de atendimento Capacidade Transportadoras Veículos …" at bounding box center [426, 190] width 853 height 380
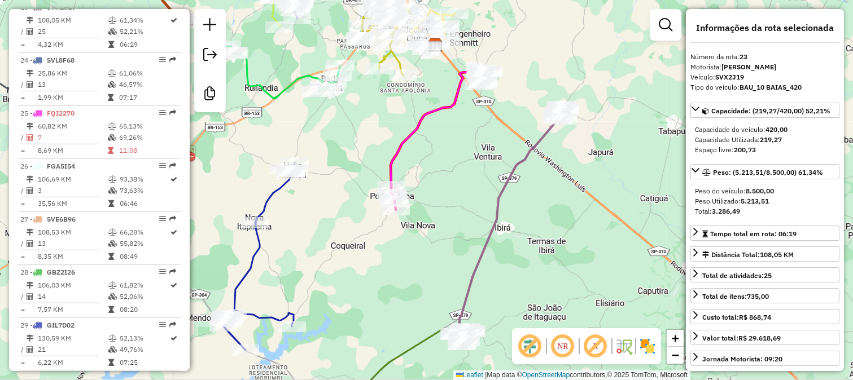
drag, startPoint x: 519, startPoint y: 290, endPoint x: 549, endPoint y: 168, distance: 126.1
click at [549, 170] on div "Janela de atendimento Grade de atendimento Capacidade Transportadoras Veículos …" at bounding box center [426, 190] width 853 height 380
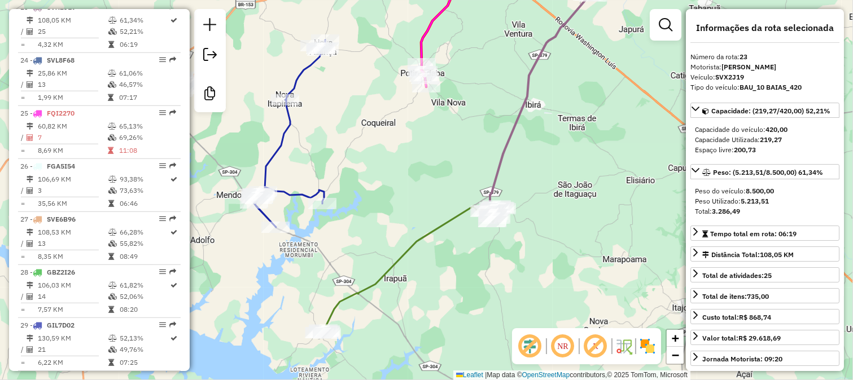
click at [438, 230] on icon at bounding box center [408, 270] width 179 height 127
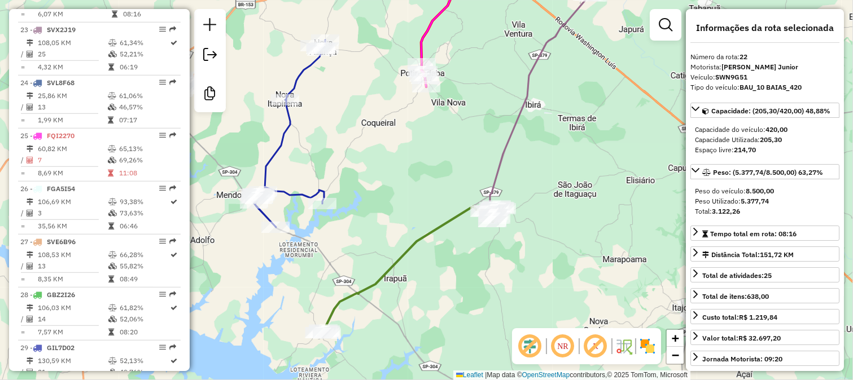
scroll to position [1568, 0]
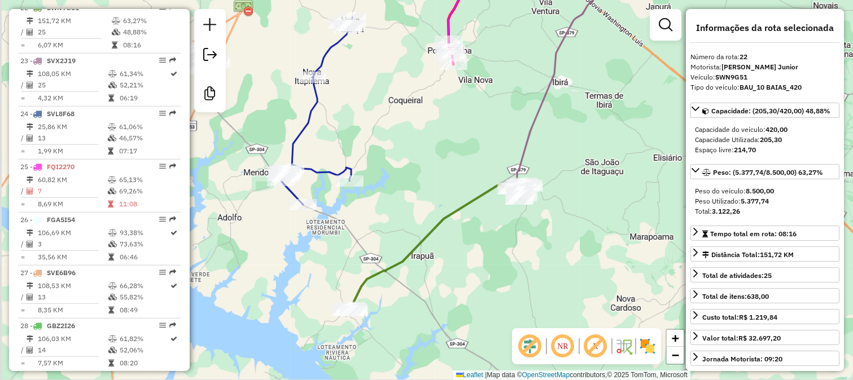
drag, startPoint x: 411, startPoint y: 211, endPoint x: 445, endPoint y: 163, distance: 58.7
click at [434, 179] on div "Janela de atendimento Grade de atendimento Capacidade Transportadoras Veículos …" at bounding box center [426, 190] width 853 height 380
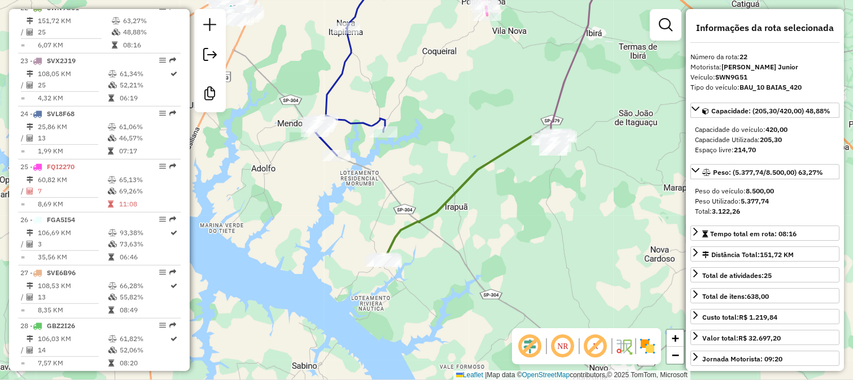
drag, startPoint x: 439, startPoint y: 143, endPoint x: 447, endPoint y: 198, distance: 55.2
click at [447, 192] on div "Janela de atendimento Grade de atendimento Capacidade Transportadoras Veículos …" at bounding box center [426, 190] width 853 height 380
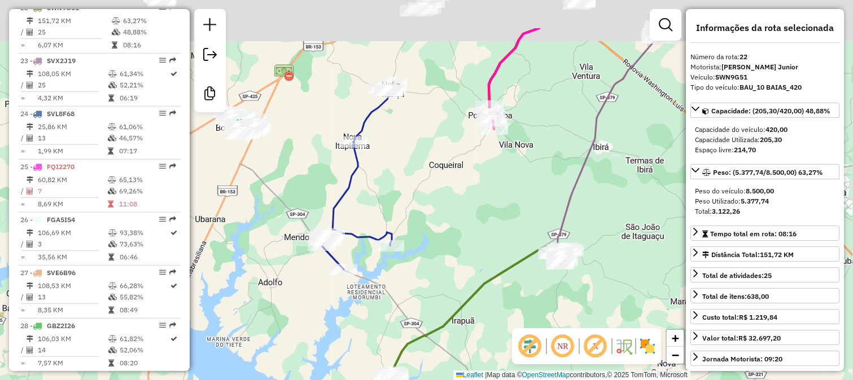
drag, startPoint x: 442, startPoint y: 160, endPoint x: 419, endPoint y: 253, distance: 95.3
click at [426, 234] on div "Janela de atendimento Grade de atendimento Capacidade Transportadoras Veículos …" at bounding box center [426, 190] width 853 height 380
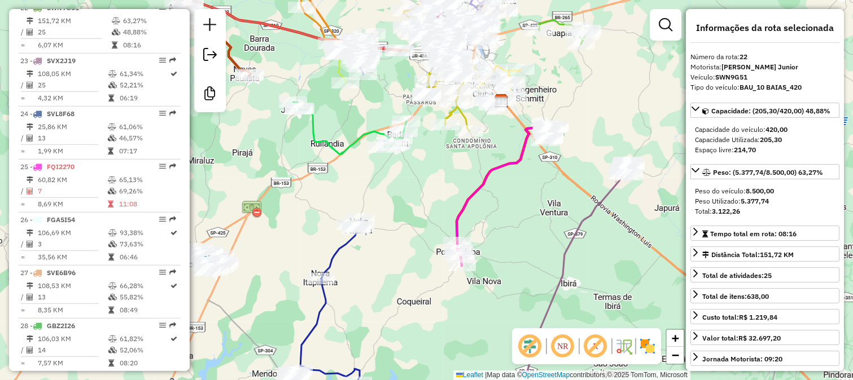
drag, startPoint x: 444, startPoint y: 157, endPoint x: 443, endPoint y: 182, distance: 24.9
click at [443, 182] on div "Janela de atendimento Grade de atendimento Capacidade Transportadoras Veículos …" at bounding box center [426, 190] width 853 height 380
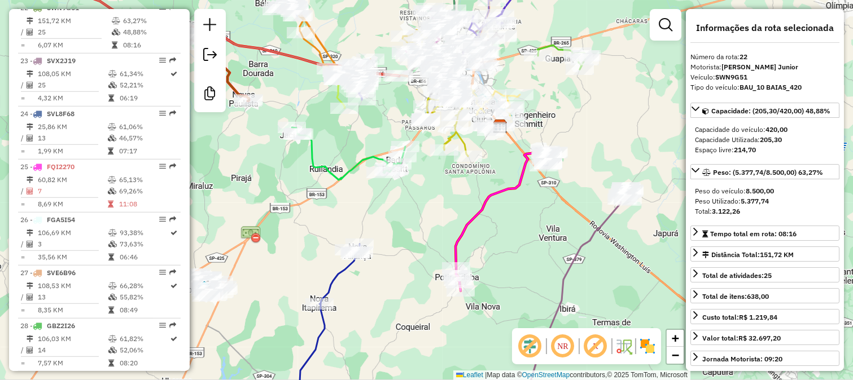
click at [409, 189] on div "Janela de atendimento Grade de atendimento Capacidade Transportadoras Veículos …" at bounding box center [426, 190] width 853 height 380
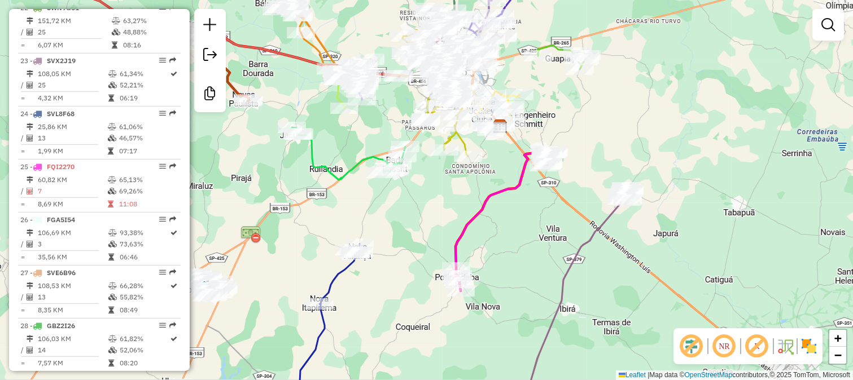
drag, startPoint x: 411, startPoint y: 194, endPoint x: 454, endPoint y: 249, distance: 70.0
click at [453, 246] on div "Janela de atendimento Grade de atendimento Capacidade Transportadoras Veículos …" at bounding box center [426, 190] width 853 height 380
